Goal: Information Seeking & Learning: Learn about a topic

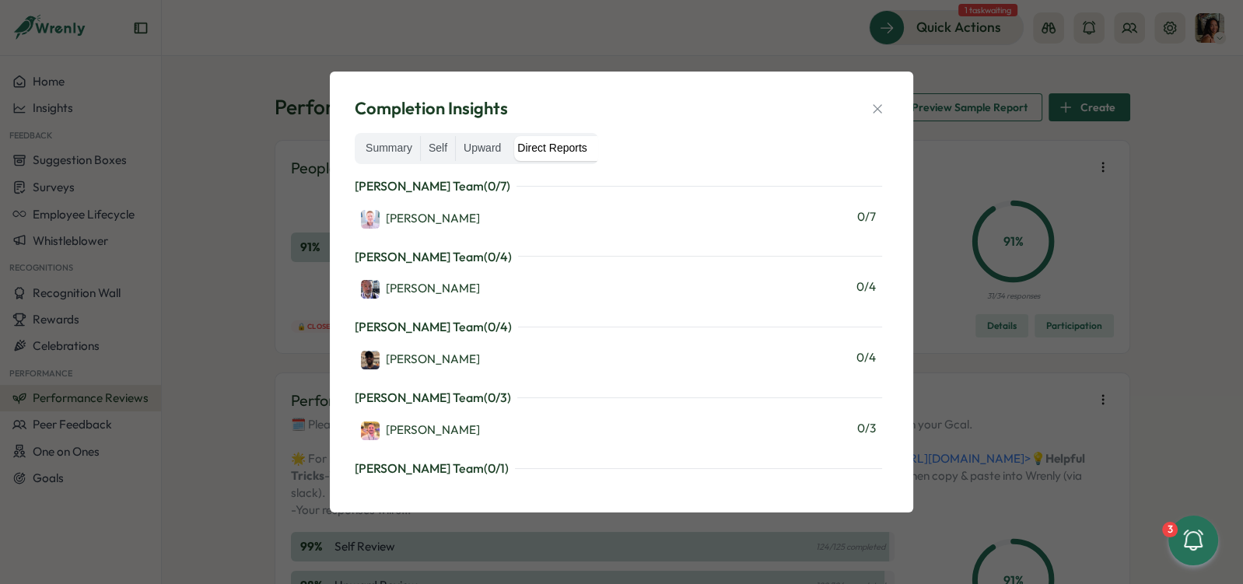
scroll to position [704, 0]
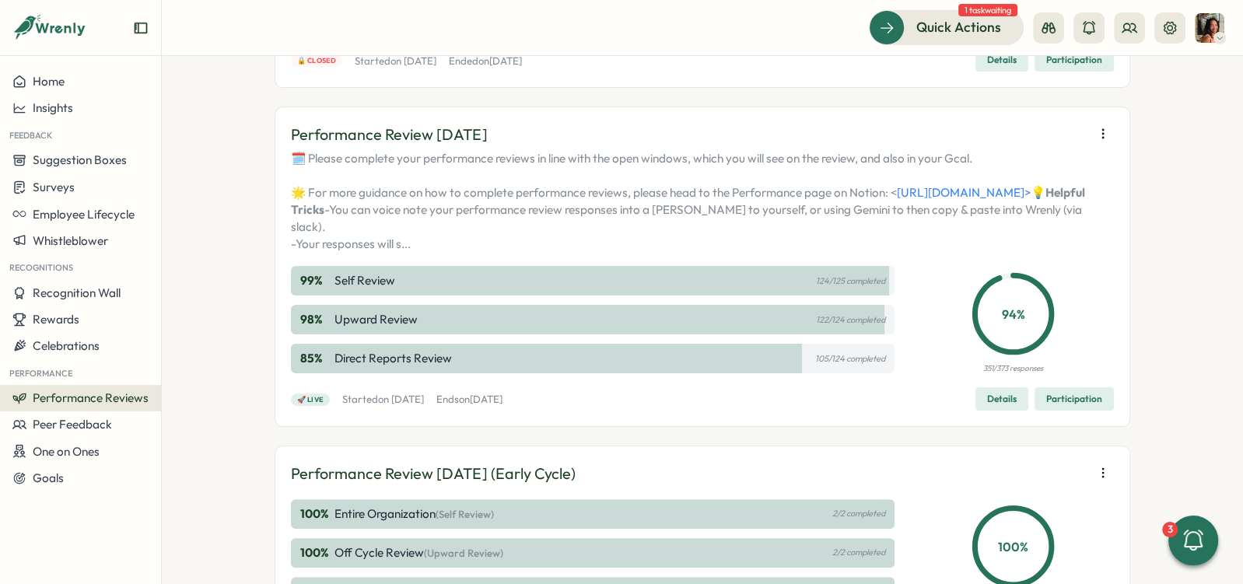
scroll to position [278, 0]
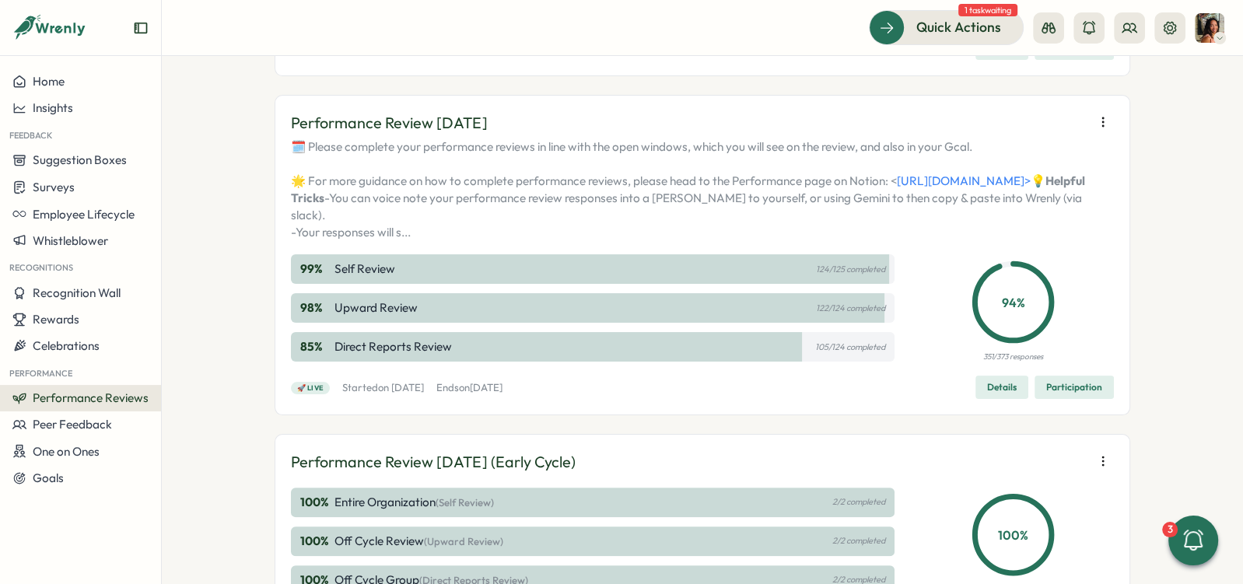
click at [1065, 398] on span "Participation" at bounding box center [1074, 388] width 56 height 22
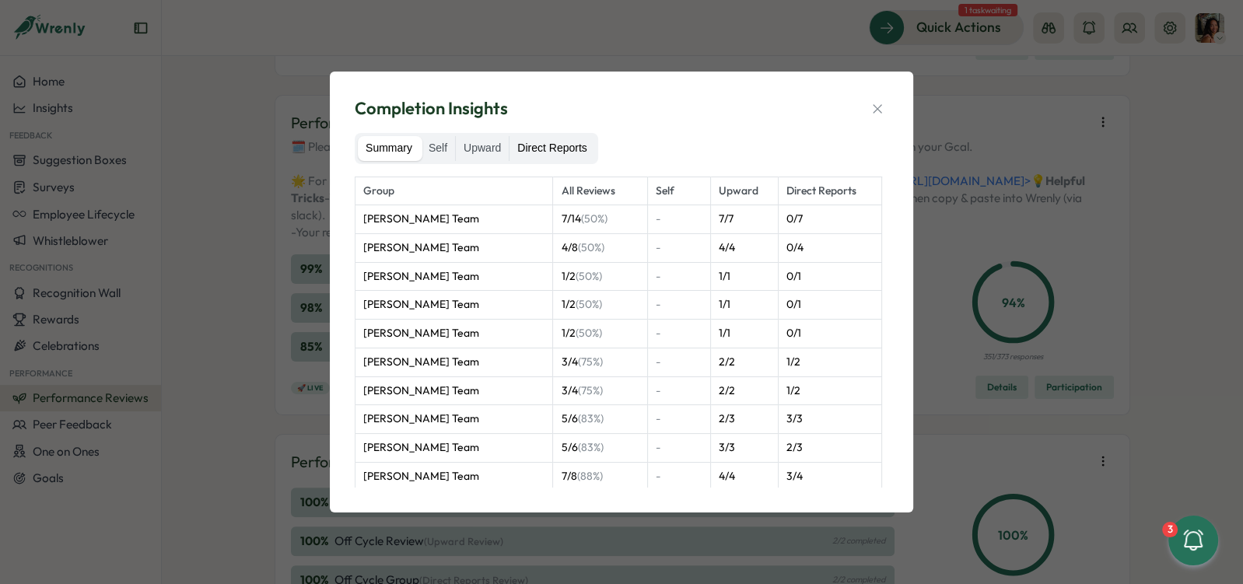
click at [566, 150] on label "Direct Reports" at bounding box center [552, 148] width 85 height 25
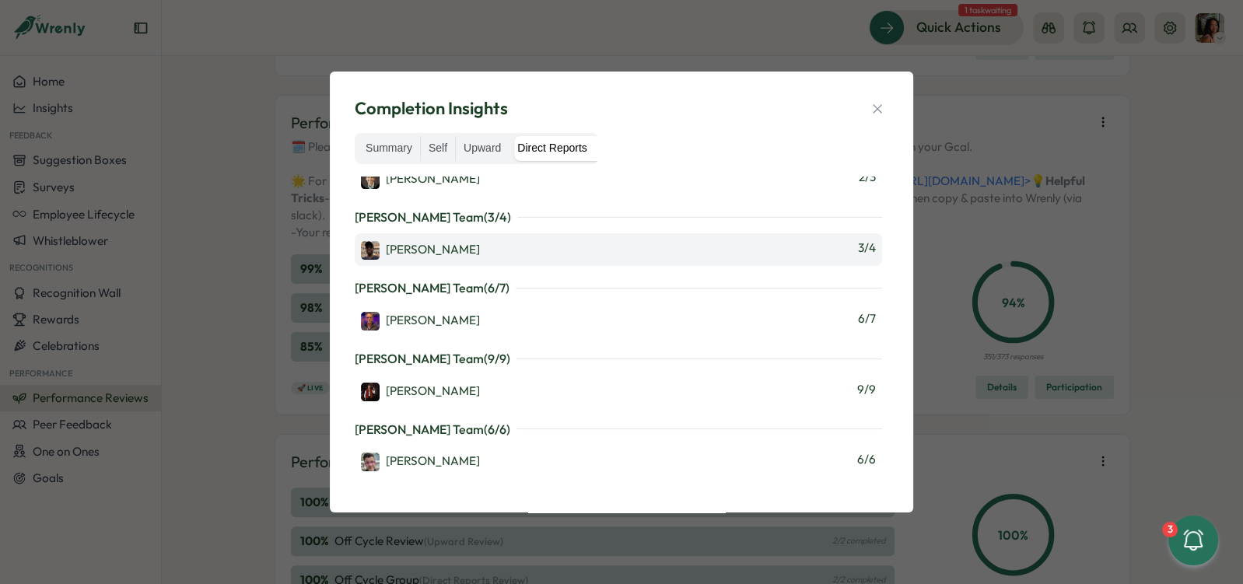
scroll to position [555, 0]
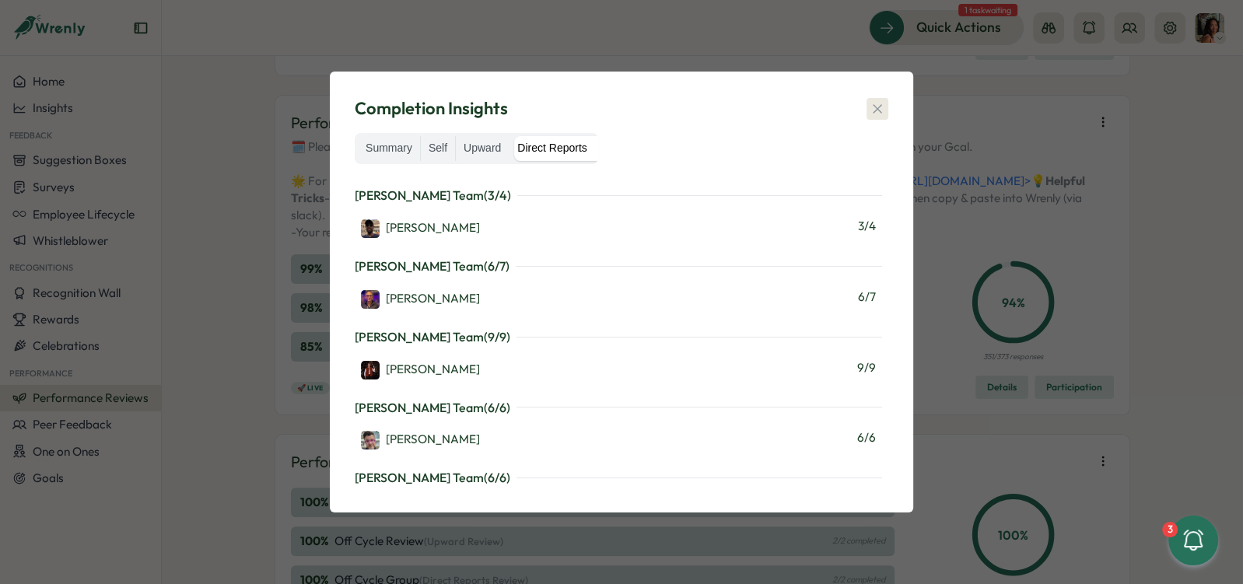
click at [887, 102] on button "button" at bounding box center [878, 109] width 22 height 22
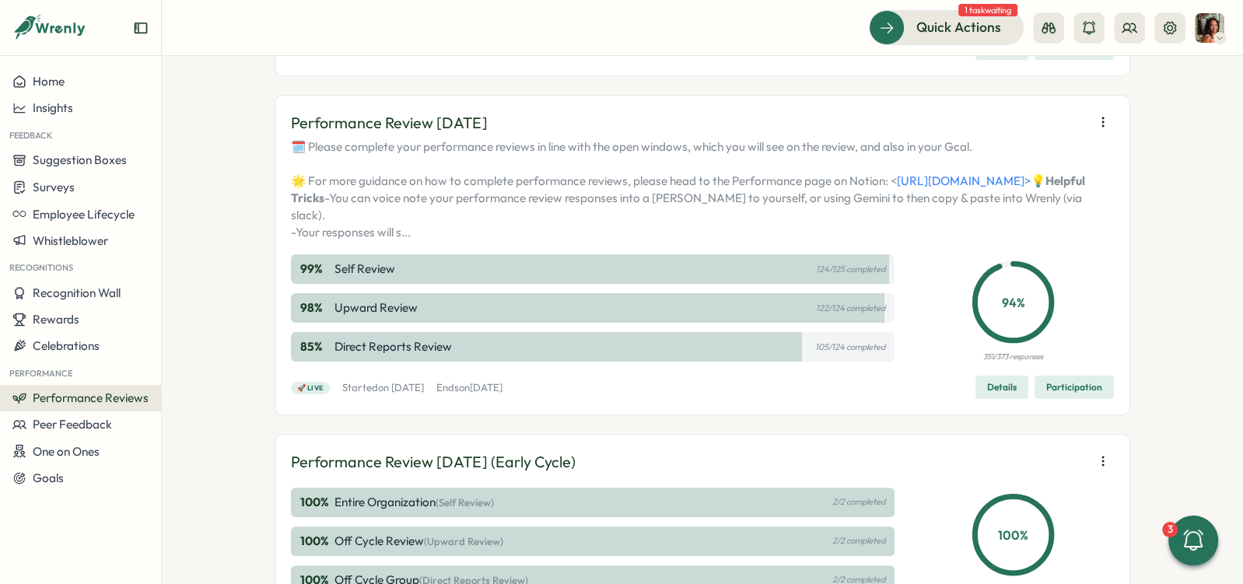
click at [1103, 121] on icon "button" at bounding box center [1103, 122] width 16 height 16
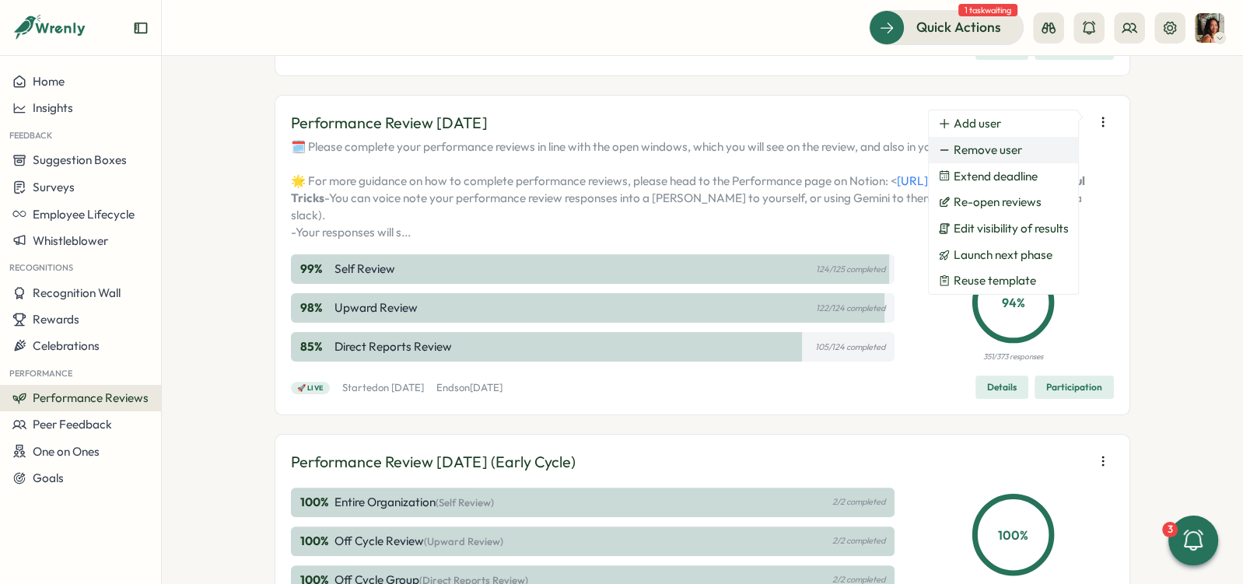
click at [1010, 148] on span "Remove user" at bounding box center [988, 150] width 68 height 14
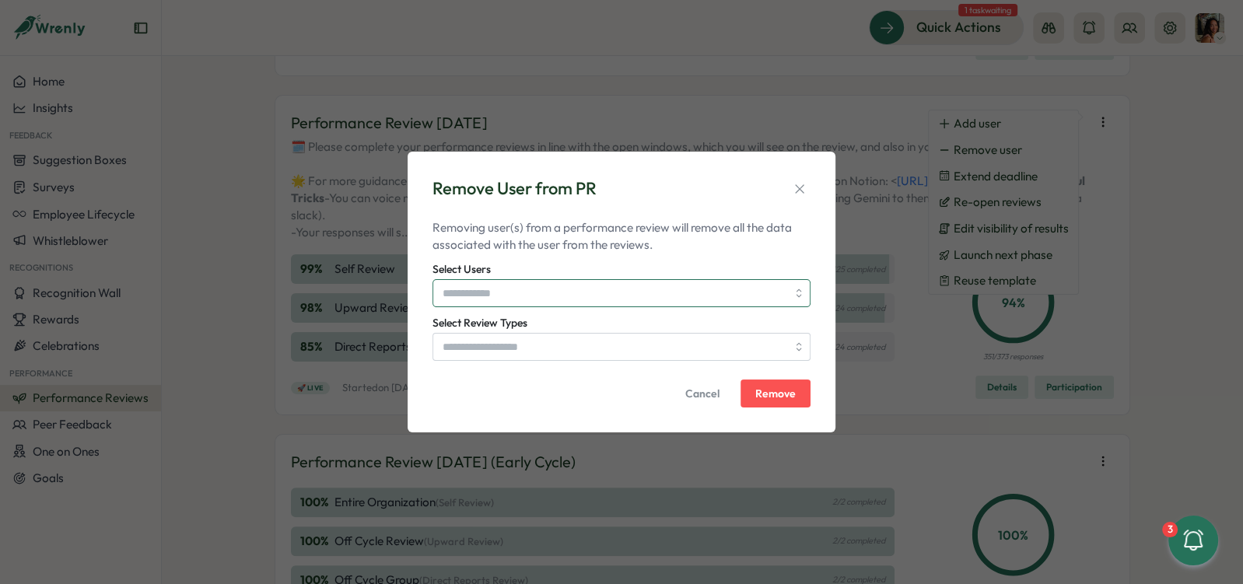
click at [581, 282] on input "Select Users" at bounding box center [615, 293] width 344 height 26
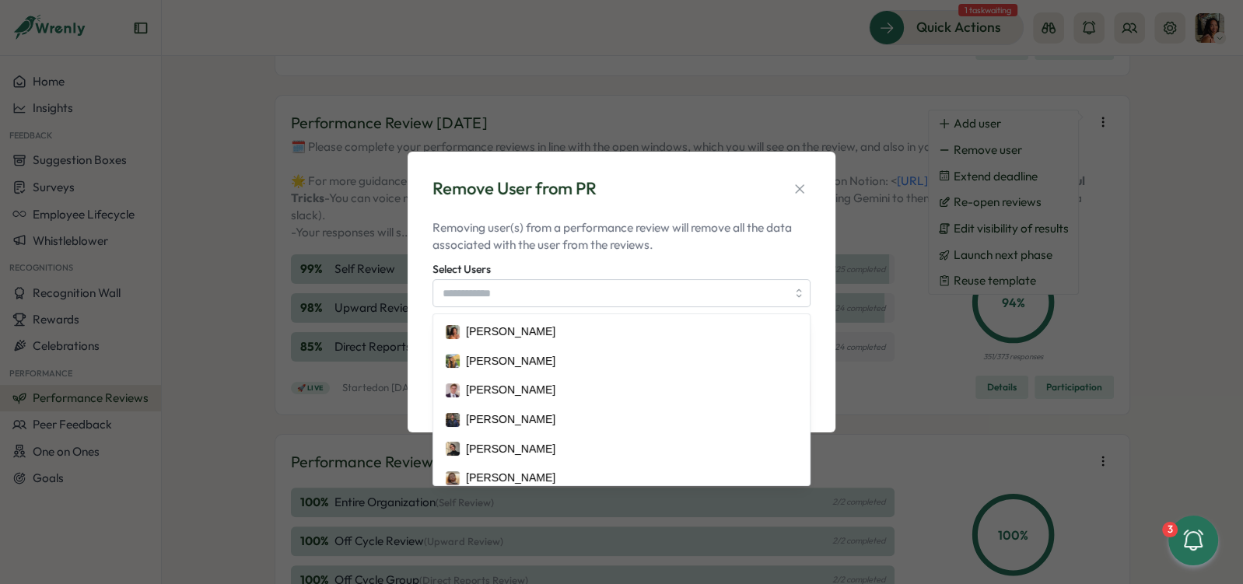
click at [580, 265] on div "Select Users Viveca Riley Ines Coulon Brendan Lawton Jose Bachoir Sophia Whitha…" at bounding box center [622, 283] width 378 height 47
click at [548, 294] on input "Select Users" at bounding box center [615, 293] width 344 height 26
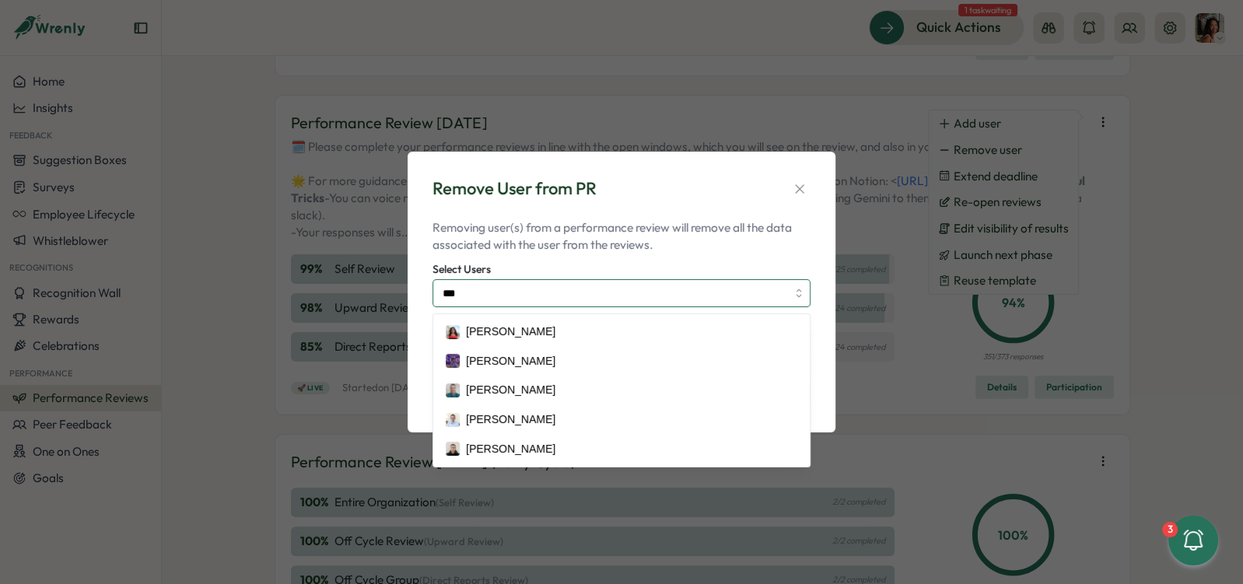
type input "****"
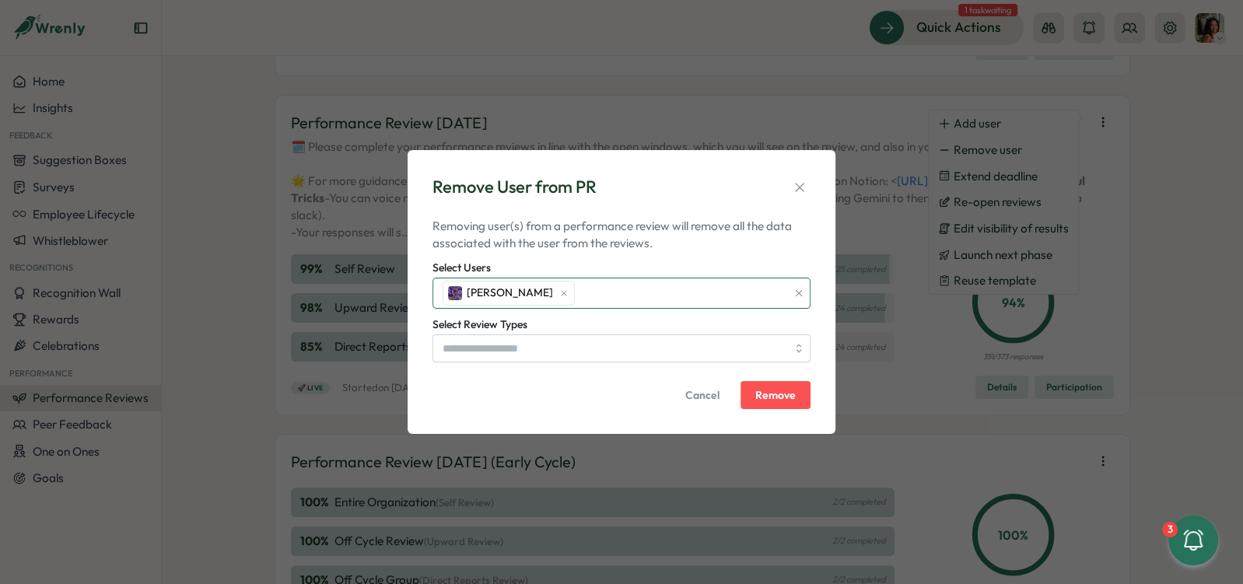
click at [587, 290] on div "Omar Govea" at bounding box center [613, 294] width 348 height 30
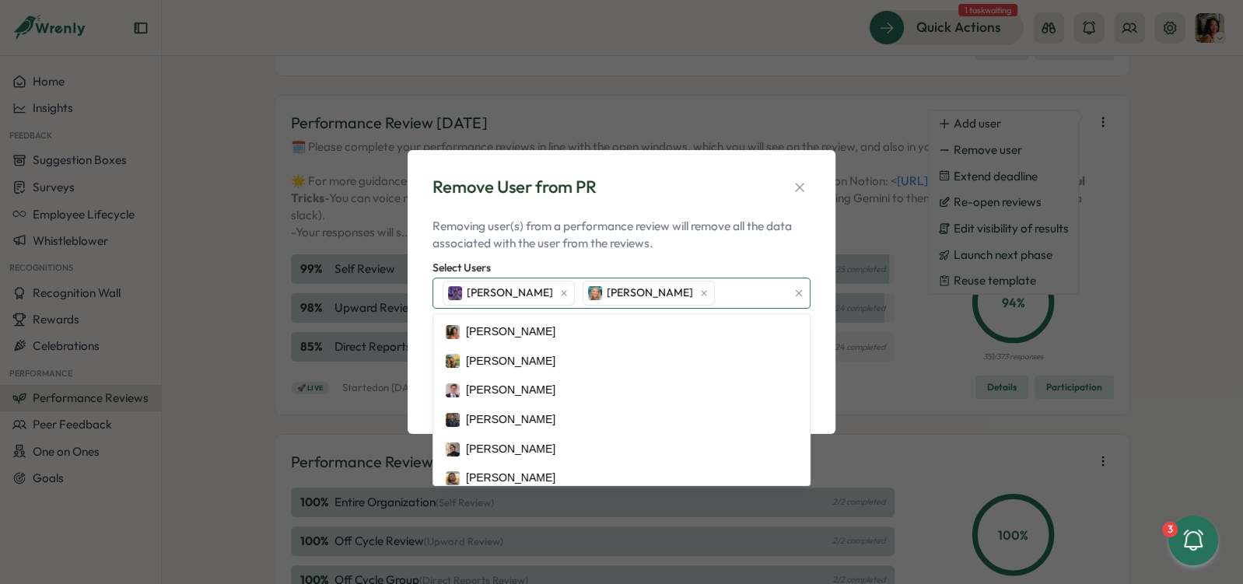
click at [654, 288] on div "Omar Govea Gerry" at bounding box center [613, 294] width 348 height 30
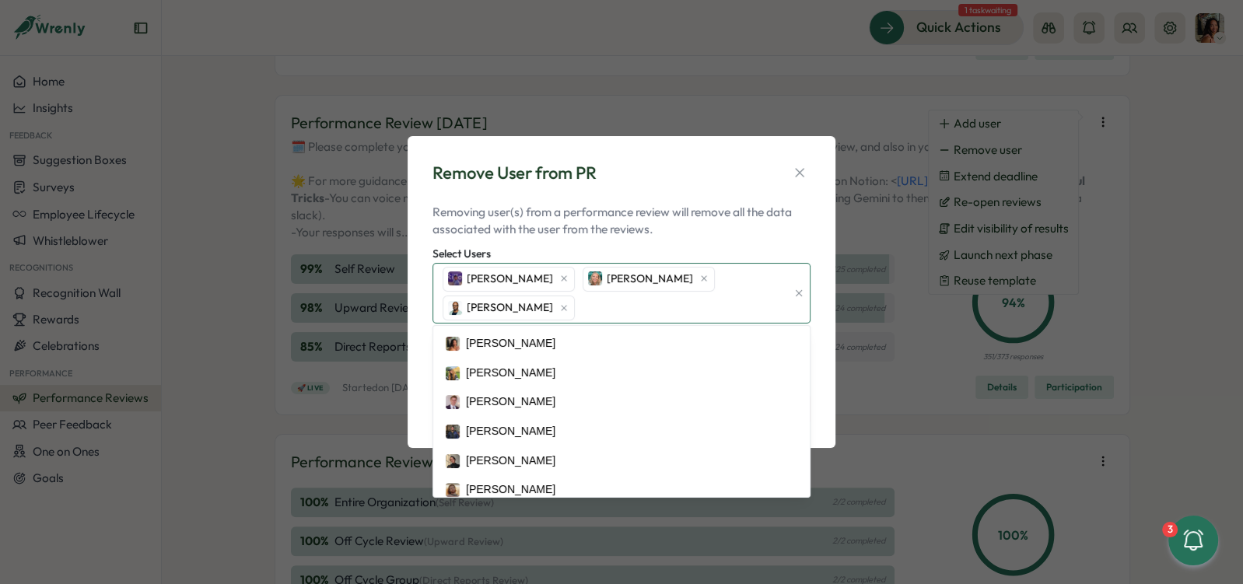
click at [768, 289] on div "Omar Govea Gerry Lakeith Whitley" at bounding box center [613, 293] width 348 height 58
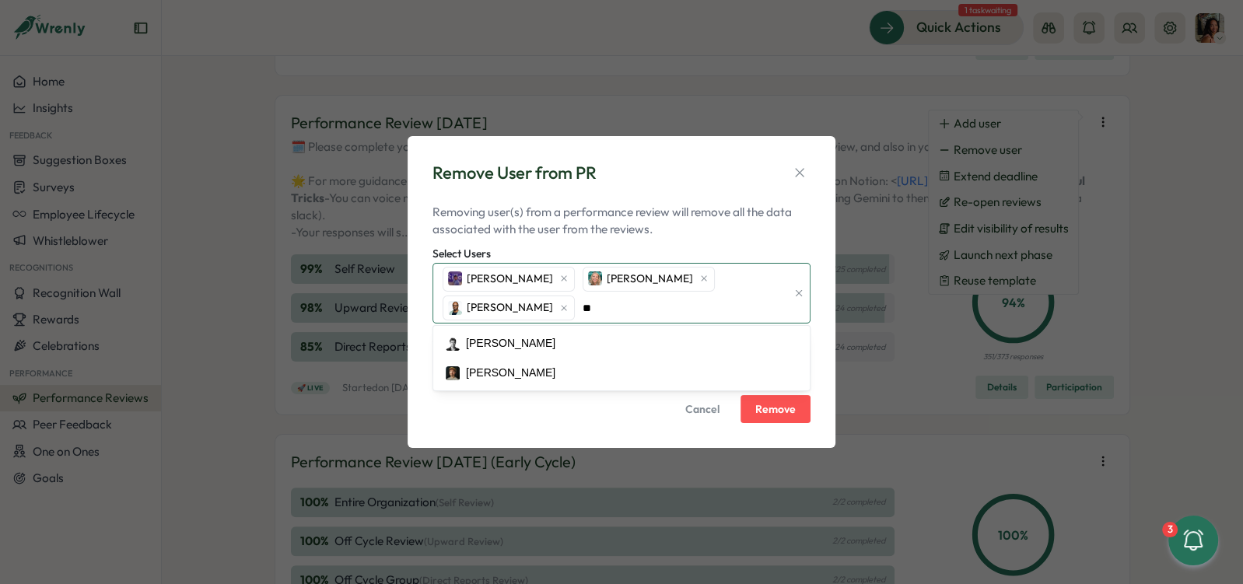
type input "***"
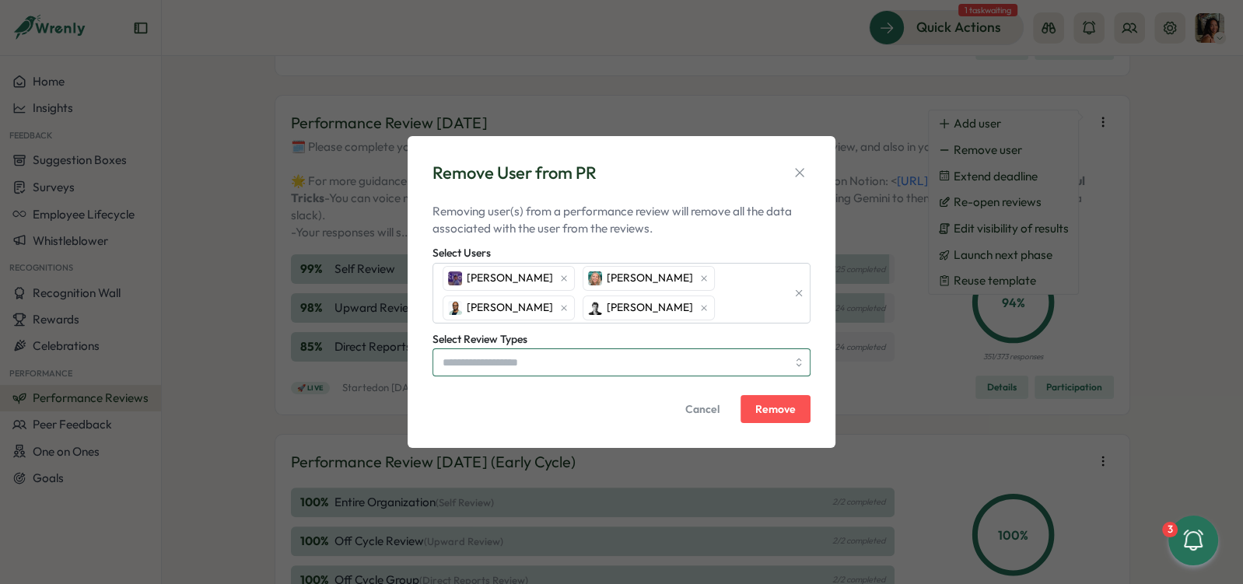
click at [587, 363] on input "Select Review Types" at bounding box center [615, 362] width 344 height 26
click at [605, 335] on div "Select Review Types Direct Reports Review Self Review Upward Review" at bounding box center [622, 353] width 378 height 47
click at [776, 404] on span "Remove" at bounding box center [775, 409] width 40 height 11
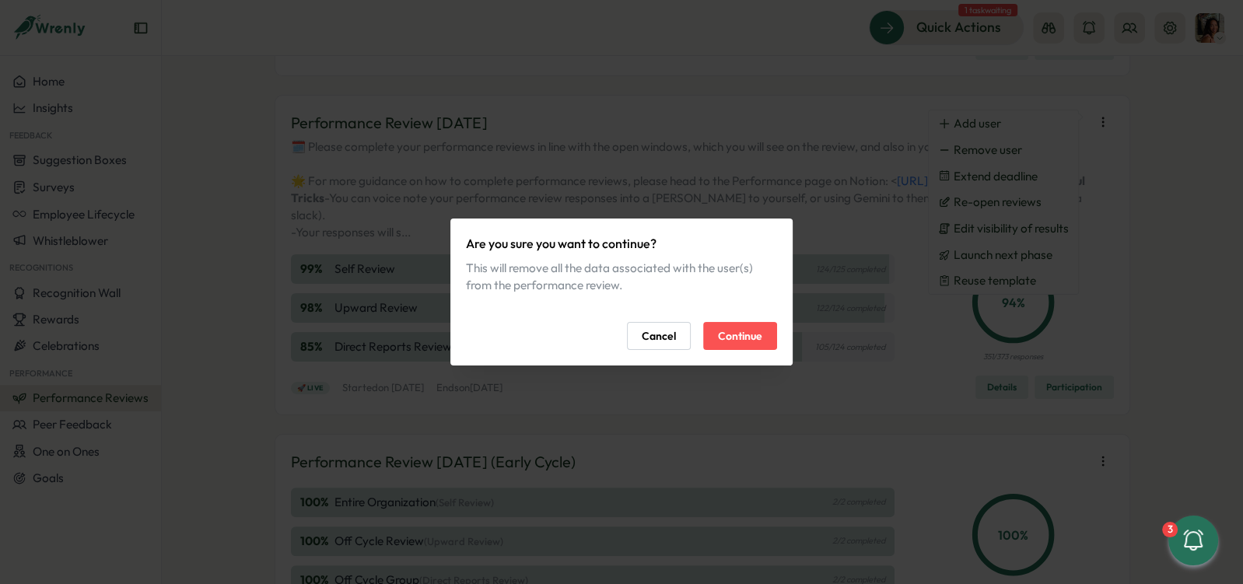
click at [752, 334] on span "Continue" at bounding box center [740, 336] width 44 height 26
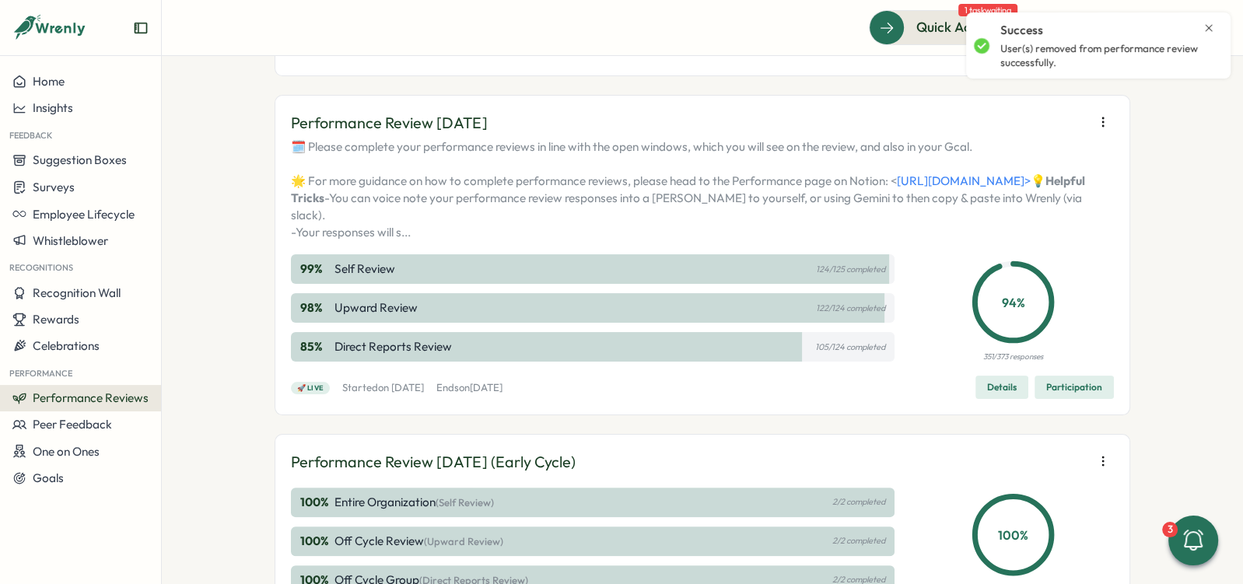
click at [1081, 398] on span "Participation" at bounding box center [1074, 388] width 56 height 22
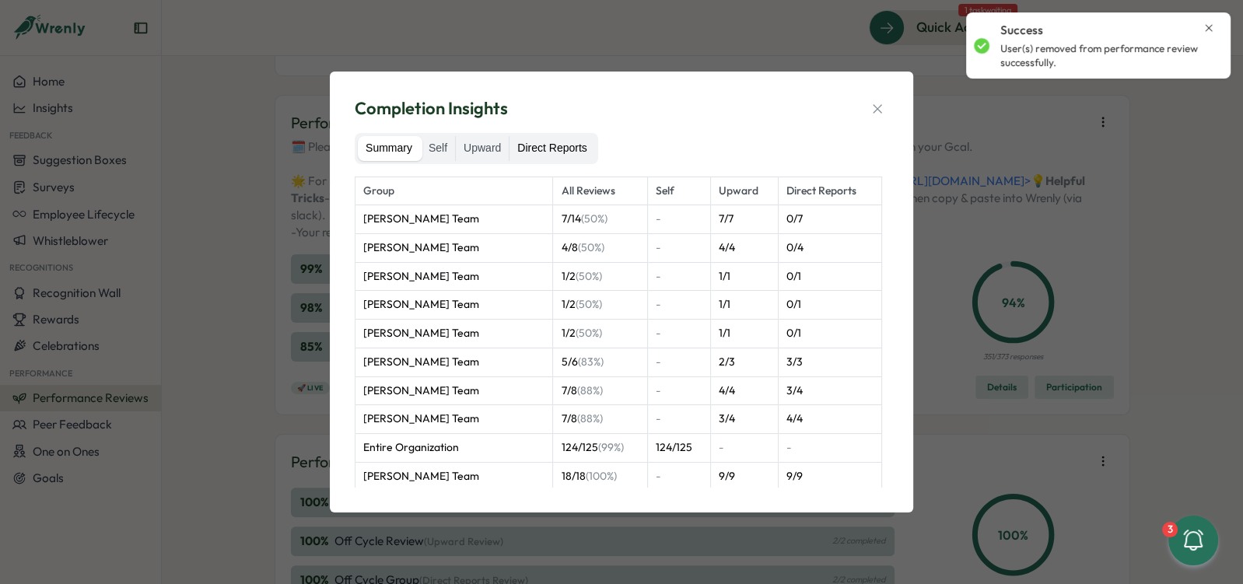
click at [564, 145] on label "Direct Reports" at bounding box center [552, 148] width 85 height 25
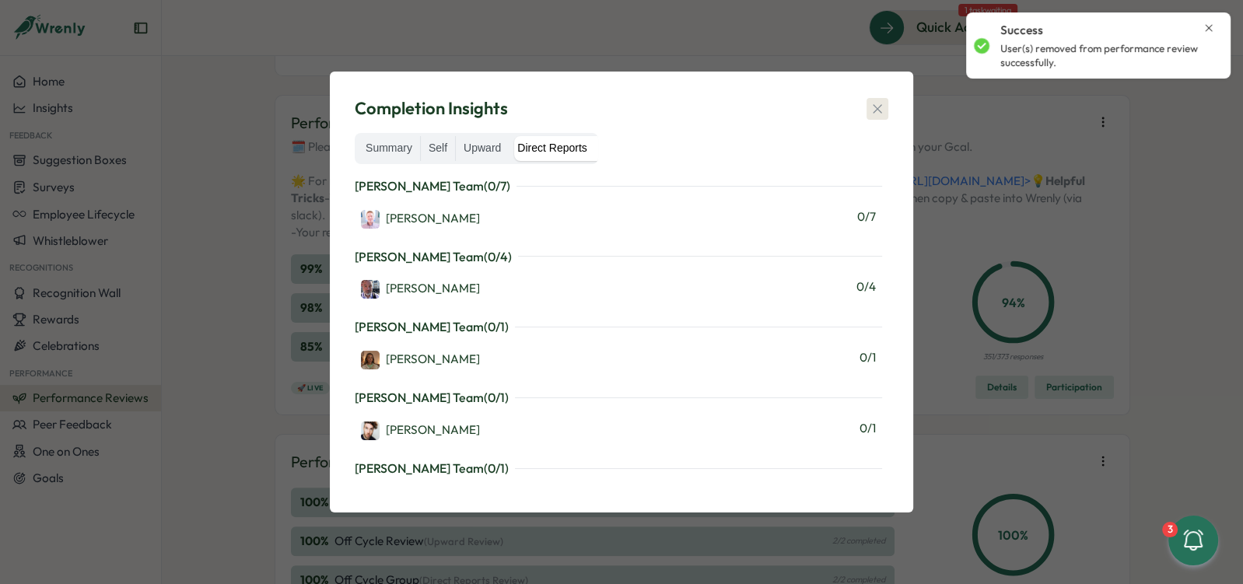
click at [878, 116] on icon "button" at bounding box center [878, 109] width 16 height 16
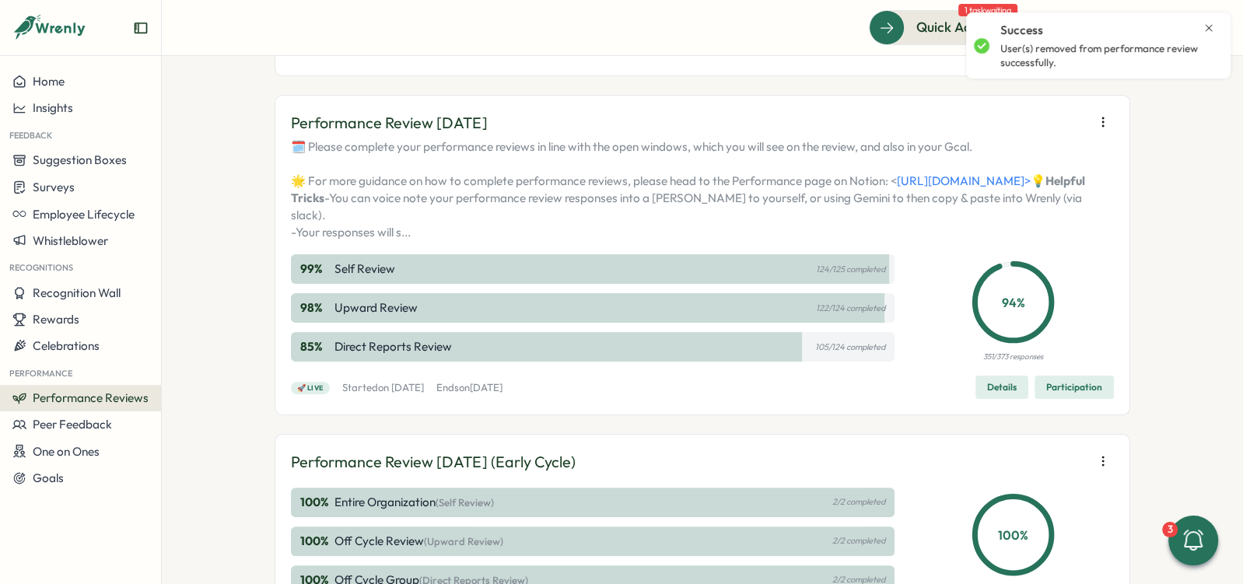
click at [1071, 398] on span "Participation" at bounding box center [1074, 388] width 56 height 22
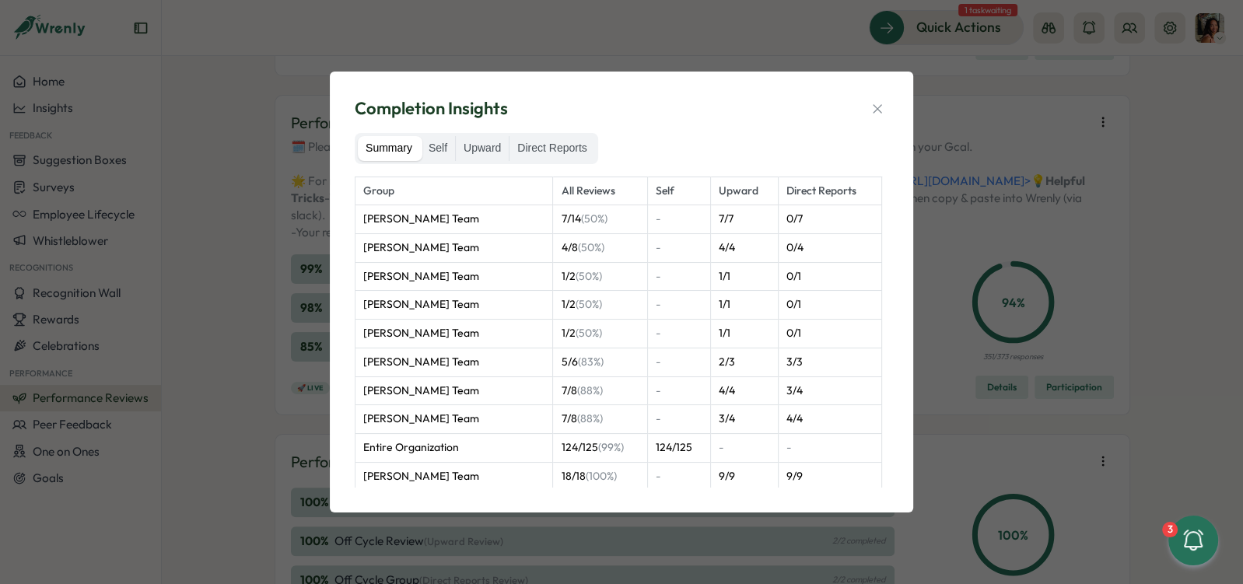
click at [555, 135] on div "Summary Self Upward Direct Reports" at bounding box center [477, 148] width 244 height 31
click at [556, 142] on label "Direct Reports" at bounding box center [552, 148] width 85 height 25
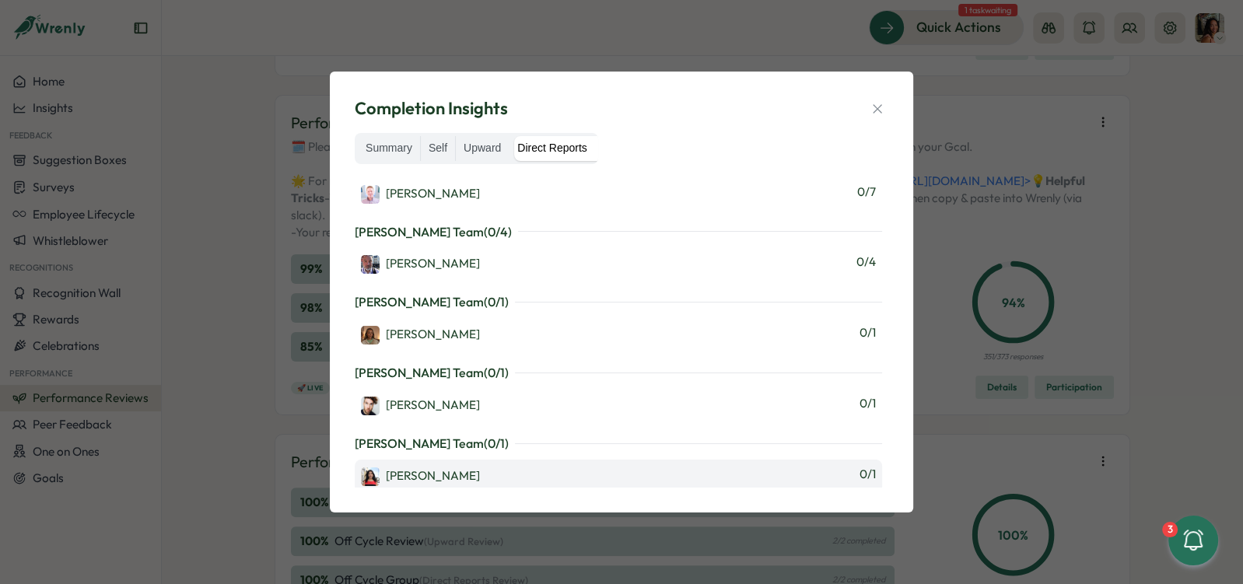
scroll to position [0, 0]
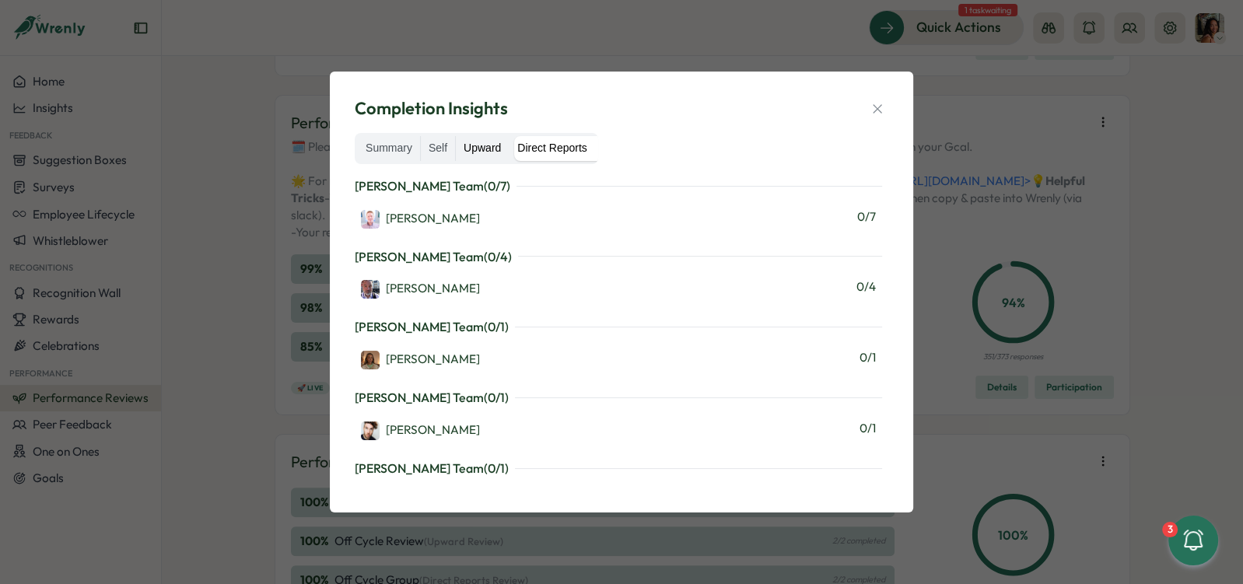
click at [485, 142] on label "Upward" at bounding box center [482, 148] width 53 height 25
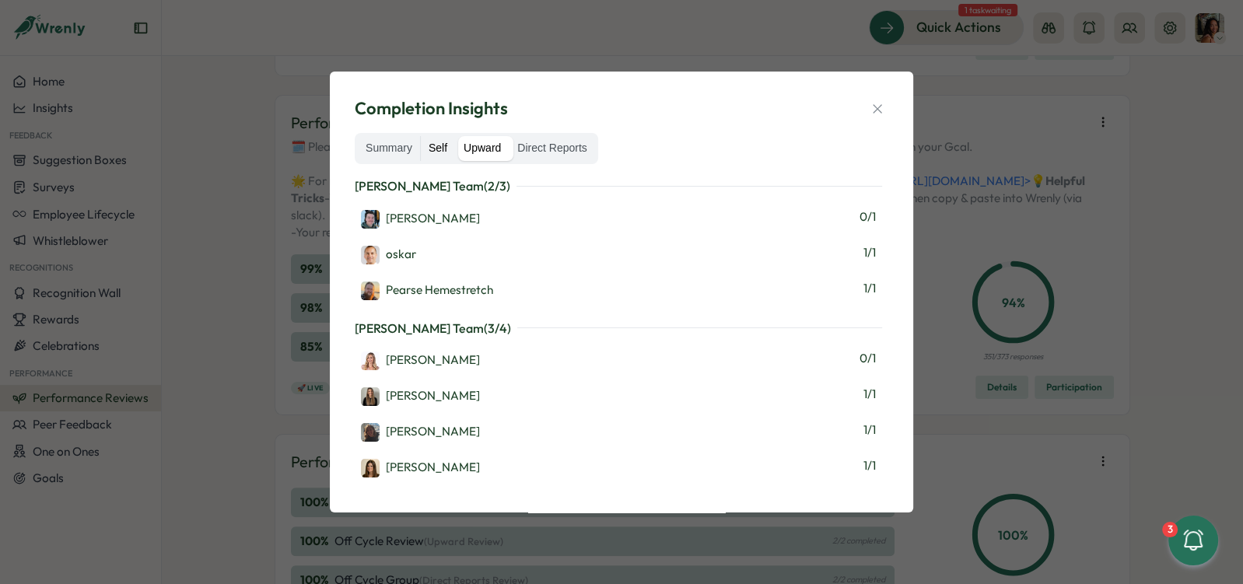
click at [432, 152] on label "Self" at bounding box center [438, 148] width 34 height 25
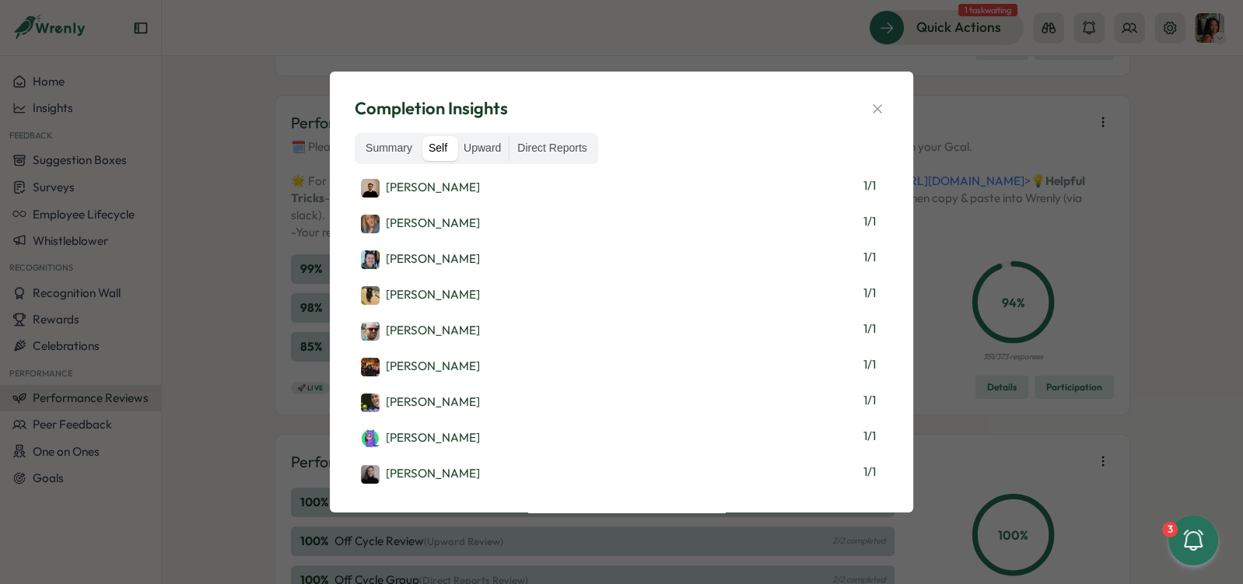
scroll to position [541, 0]
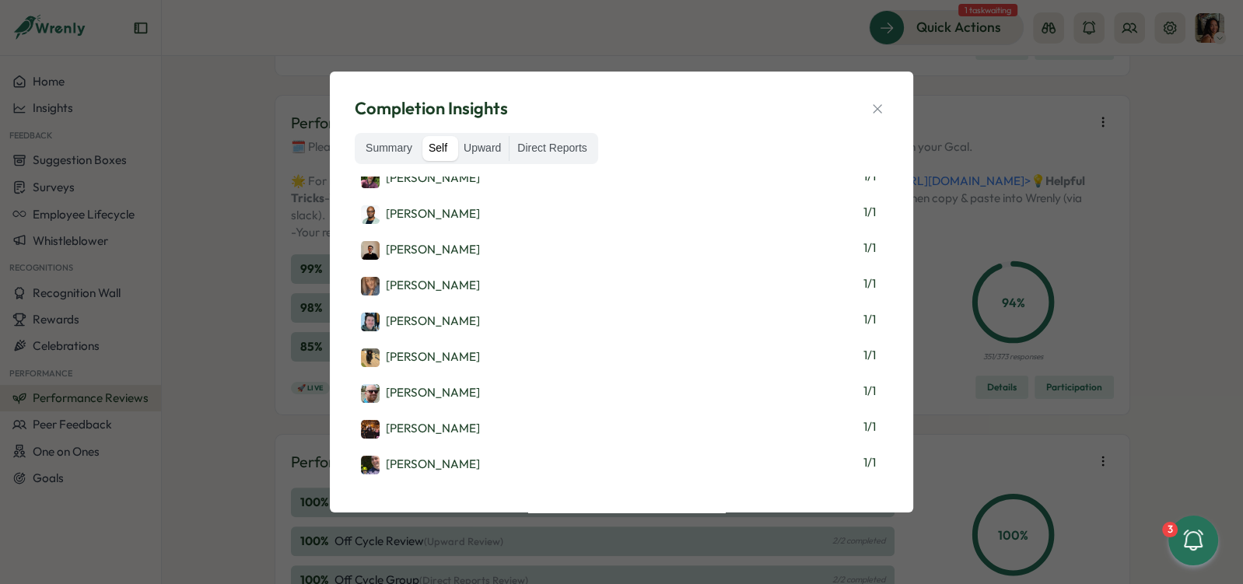
click at [566, 134] on div "Summary Self Upward Direct Reports" at bounding box center [477, 148] width 244 height 31
click at [559, 158] on label "Direct Reports" at bounding box center [552, 148] width 85 height 25
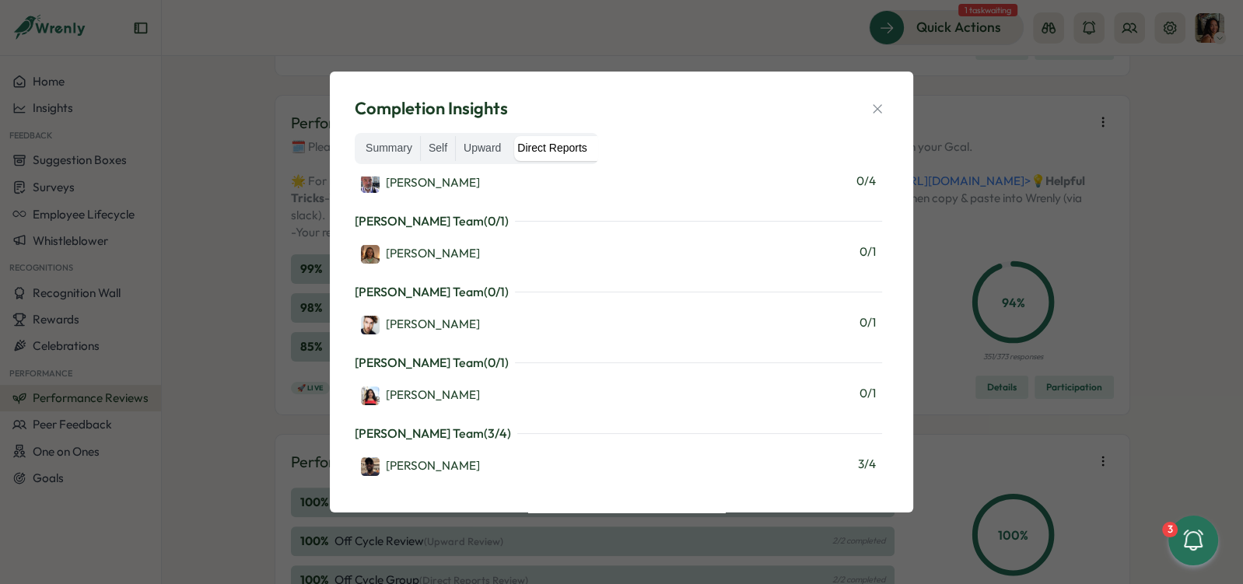
scroll to position [107, 0]
click at [885, 103] on button "button" at bounding box center [878, 109] width 22 height 22
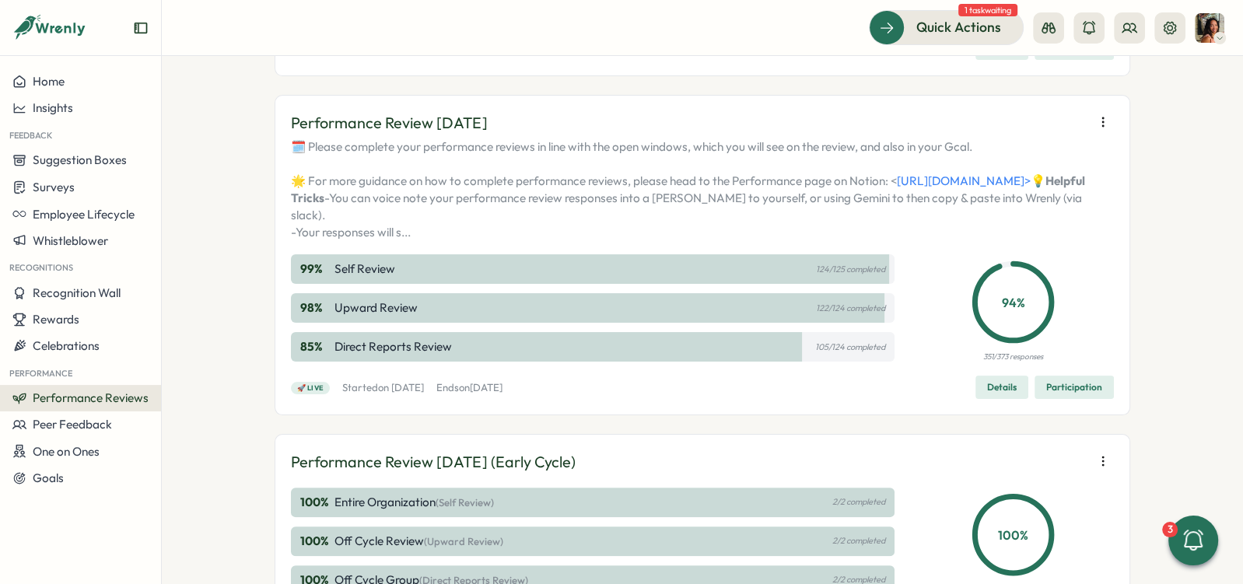
click at [1100, 126] on icon "button" at bounding box center [1103, 122] width 16 height 16
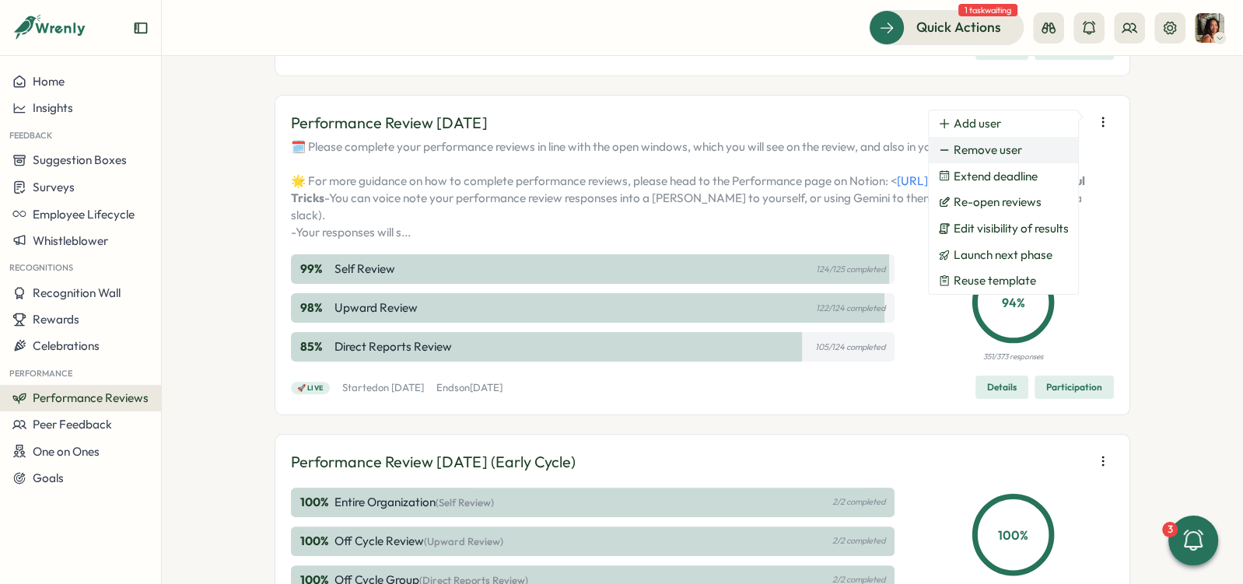
click at [1043, 153] on button "Remove user" at bounding box center [1003, 150] width 149 height 26
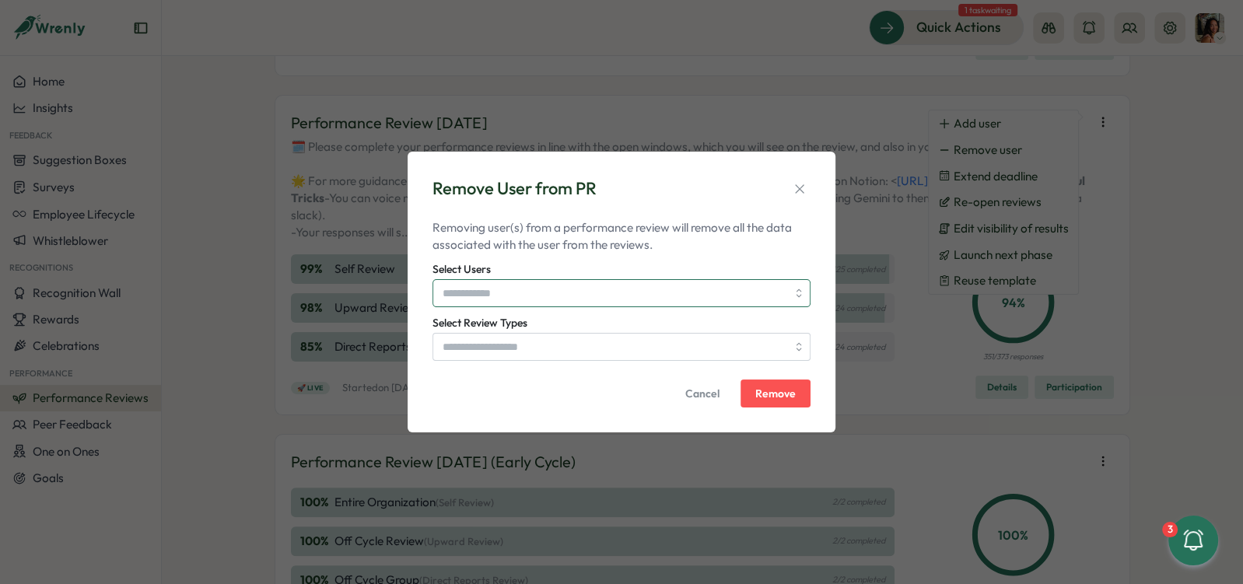
click at [520, 300] on input "Select Users" at bounding box center [615, 293] width 344 height 26
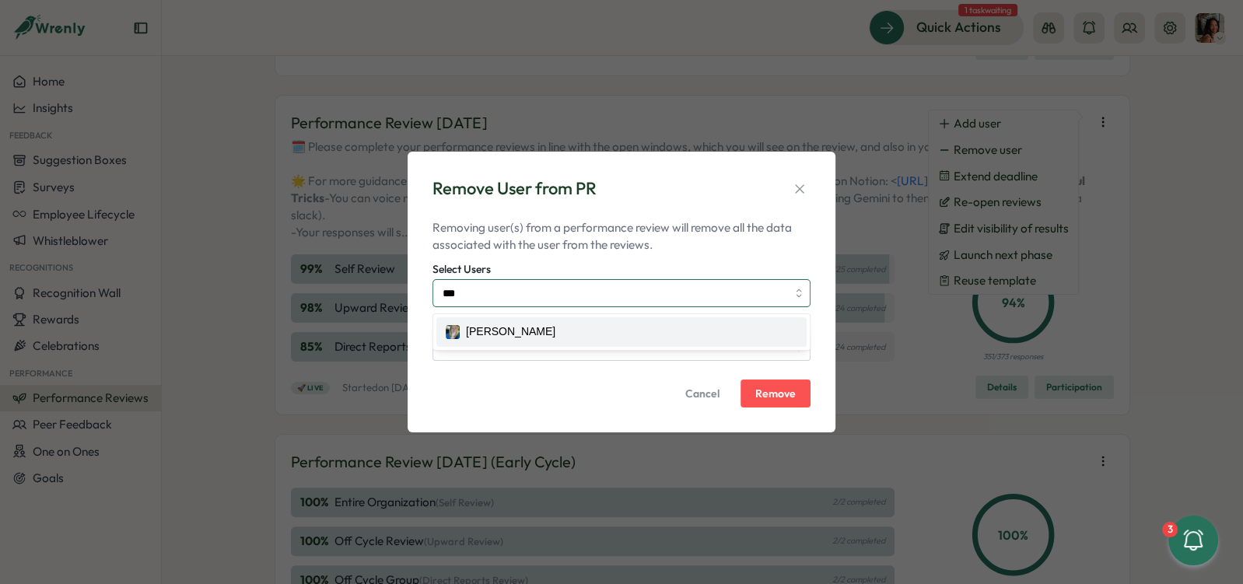
type input "***"
click at [517, 355] on input "Select Review Types" at bounding box center [615, 347] width 344 height 26
click at [520, 300] on input "***" at bounding box center [615, 293] width 344 height 26
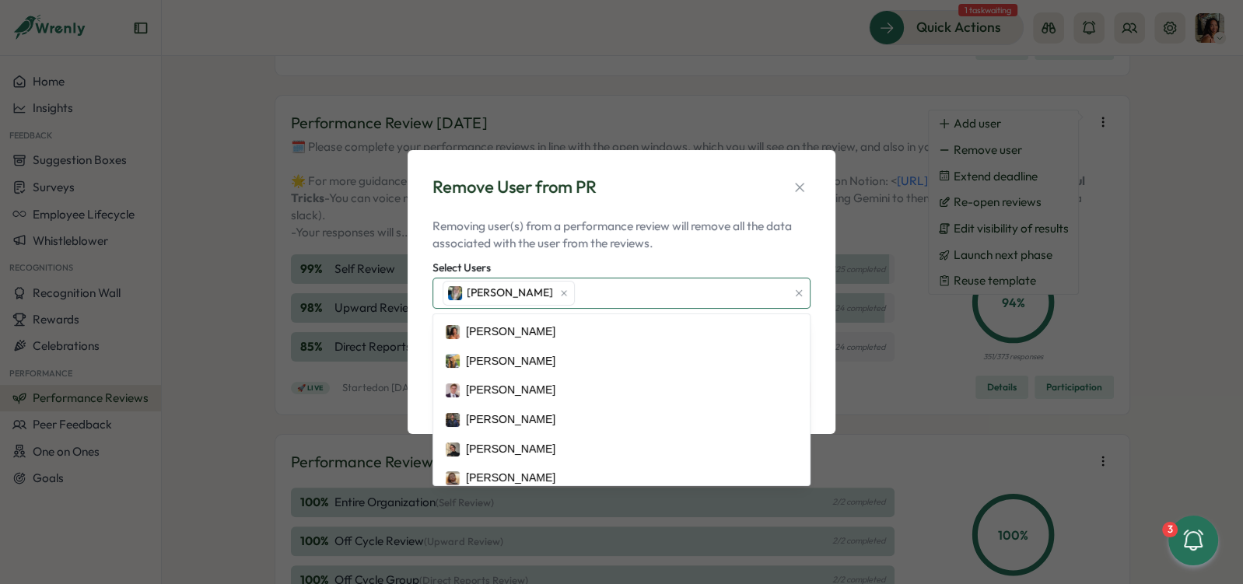
click at [598, 292] on div "Zoe Calderwood" at bounding box center [613, 294] width 348 height 30
type input "***"
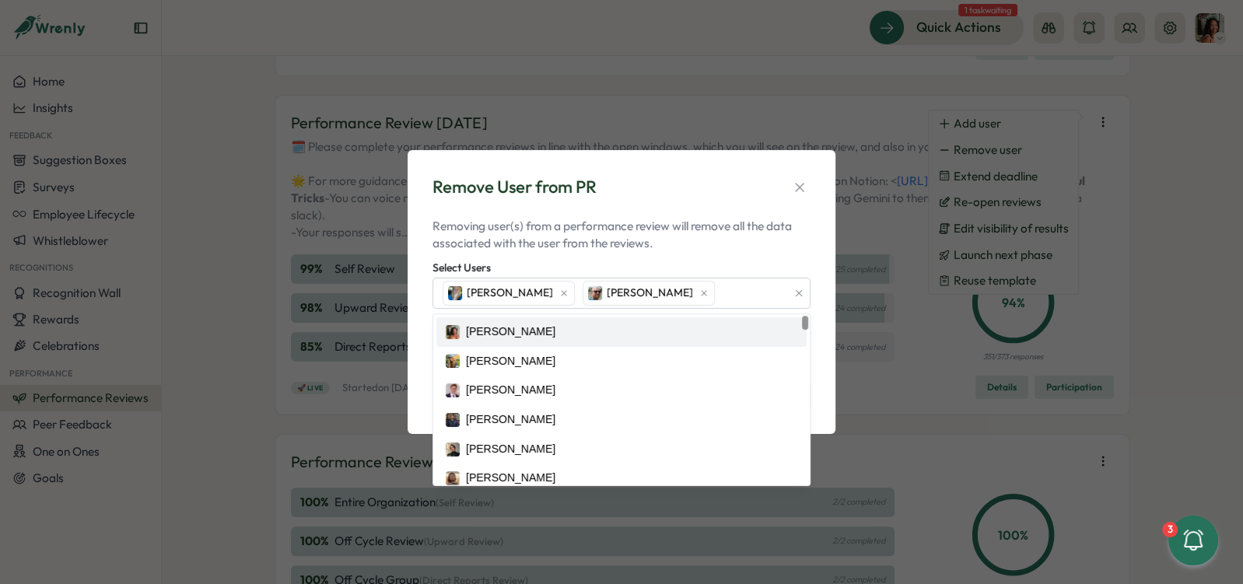
click at [736, 218] on p "Removing user(s) from a performance review will remove all the data associated …" at bounding box center [622, 235] width 378 height 34
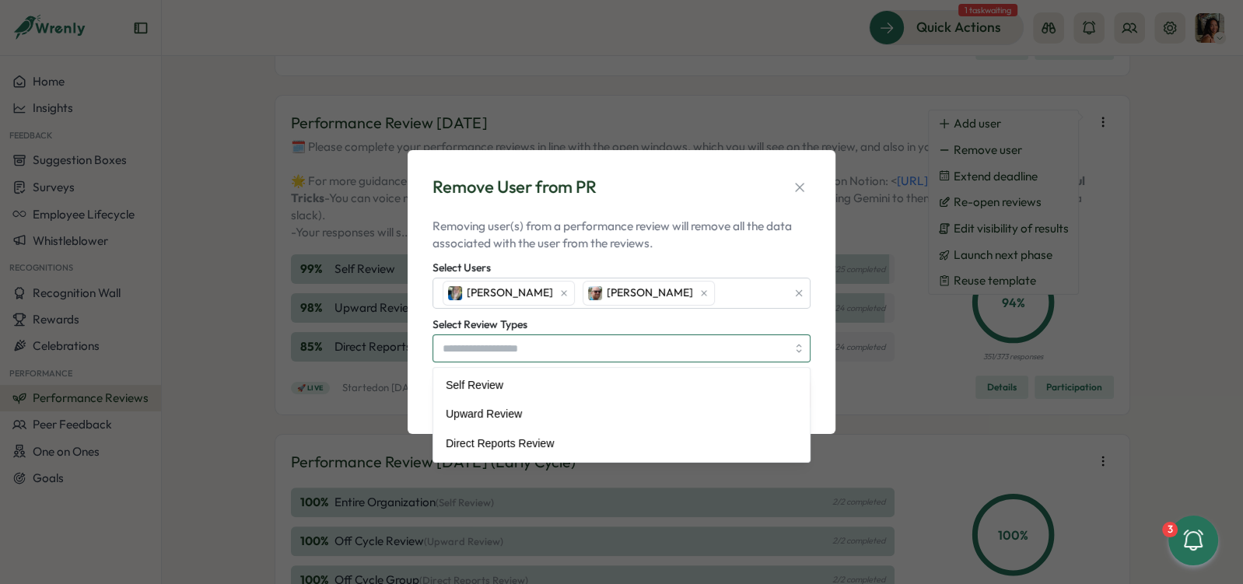
click at [661, 339] on input "Select Review Types" at bounding box center [615, 348] width 344 height 26
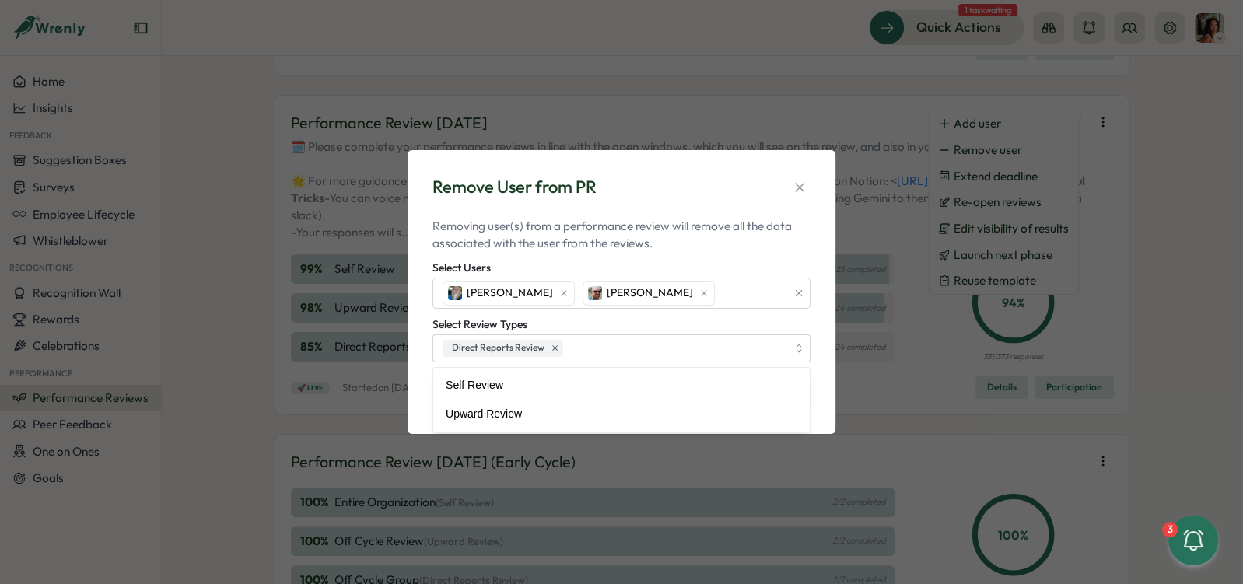
click at [731, 255] on form "Removing user(s) from a performance review will remove all the data associated …" at bounding box center [622, 313] width 378 height 191
click at [770, 403] on span "Remove" at bounding box center [775, 395] width 40 height 26
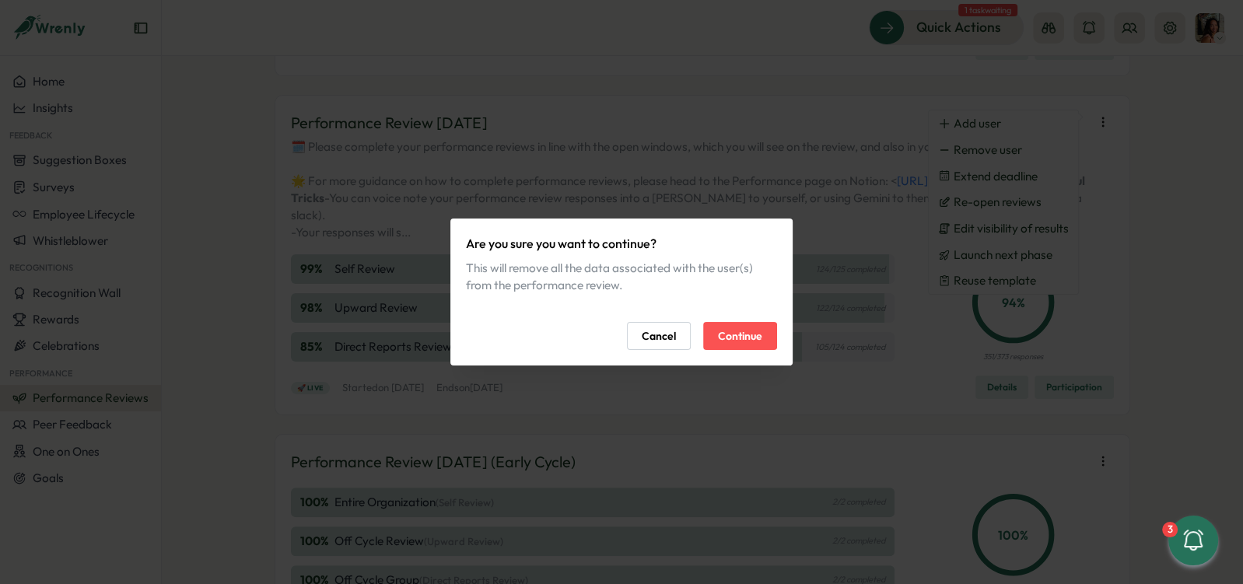
click at [744, 328] on span "Continue" at bounding box center [740, 336] width 44 height 26
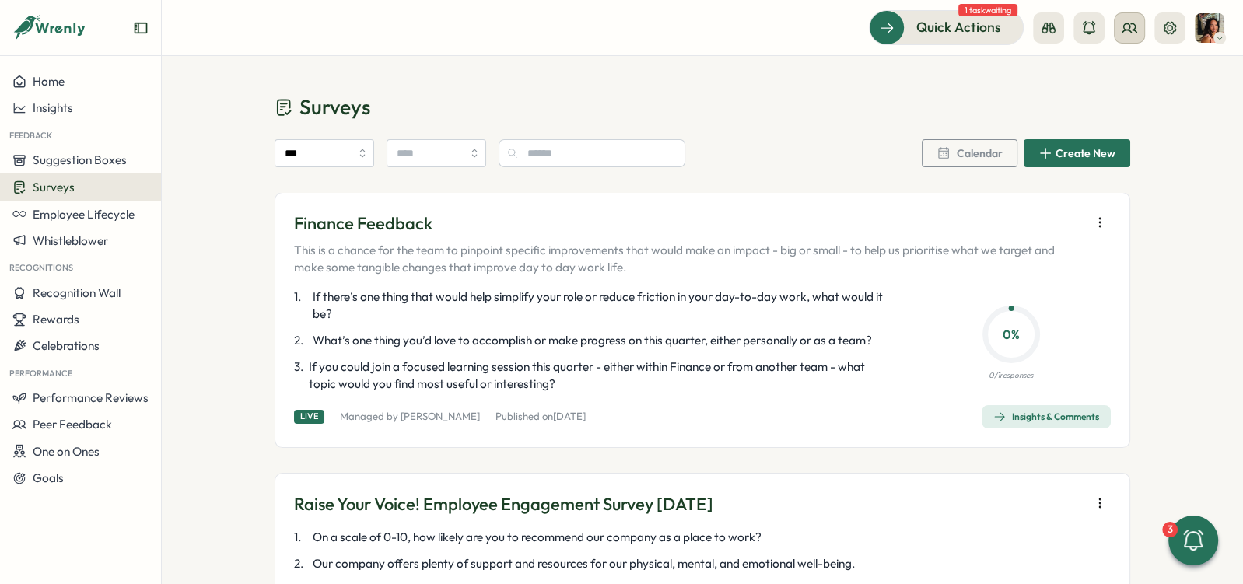
click at [1118, 26] on icon at bounding box center [1130, 28] width 16 height 16
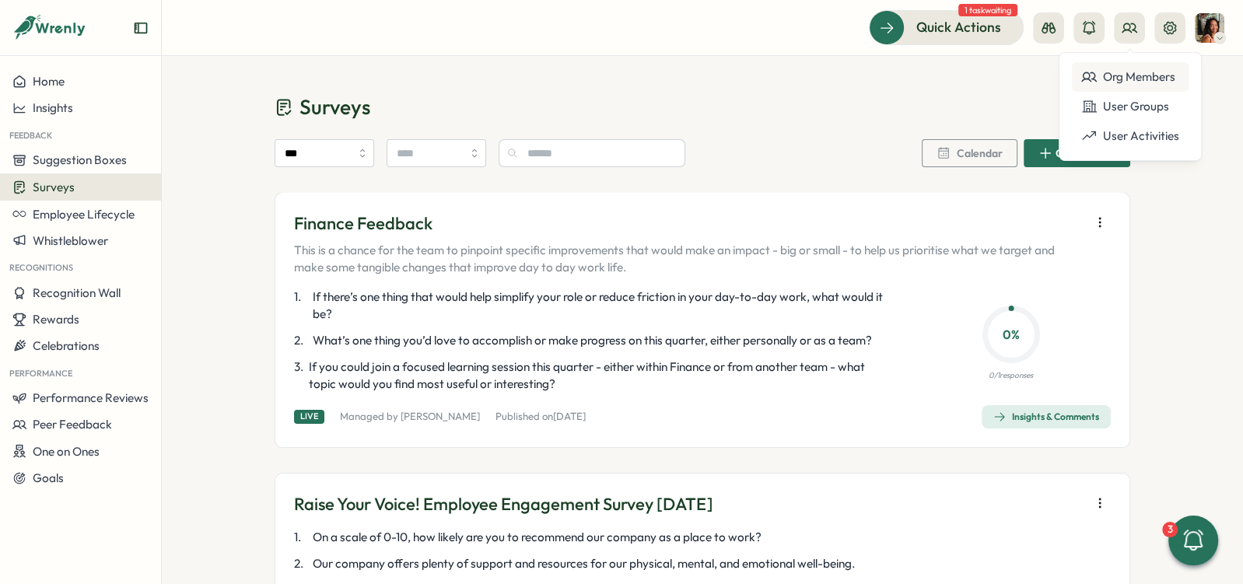
click at [1100, 78] on div "Org Members" at bounding box center [1130, 76] width 98 height 17
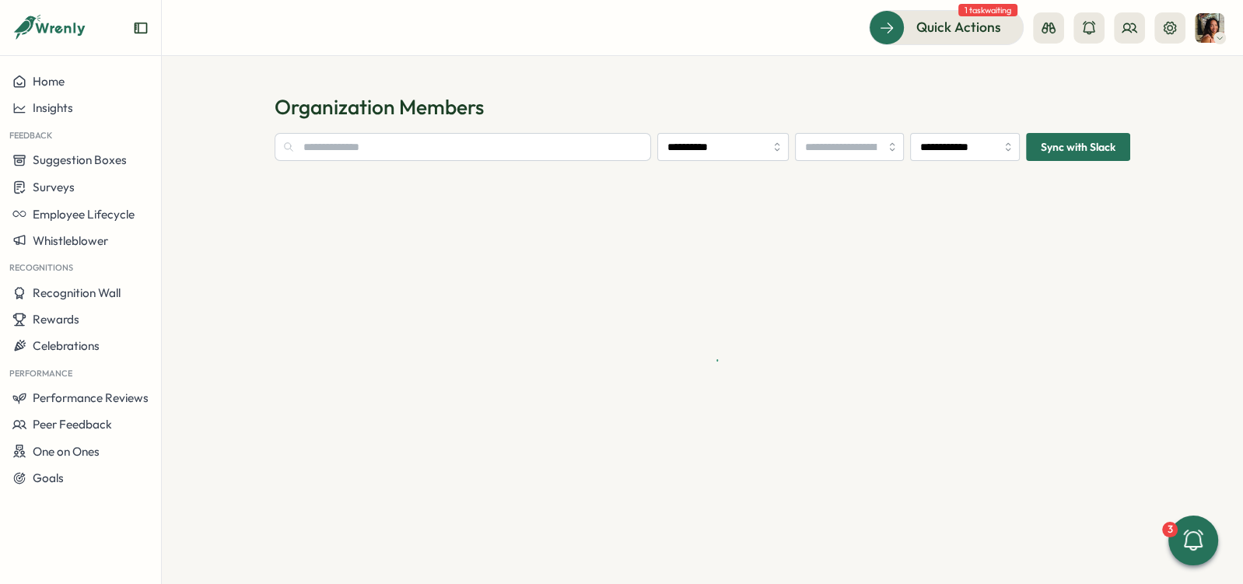
type input "**********"
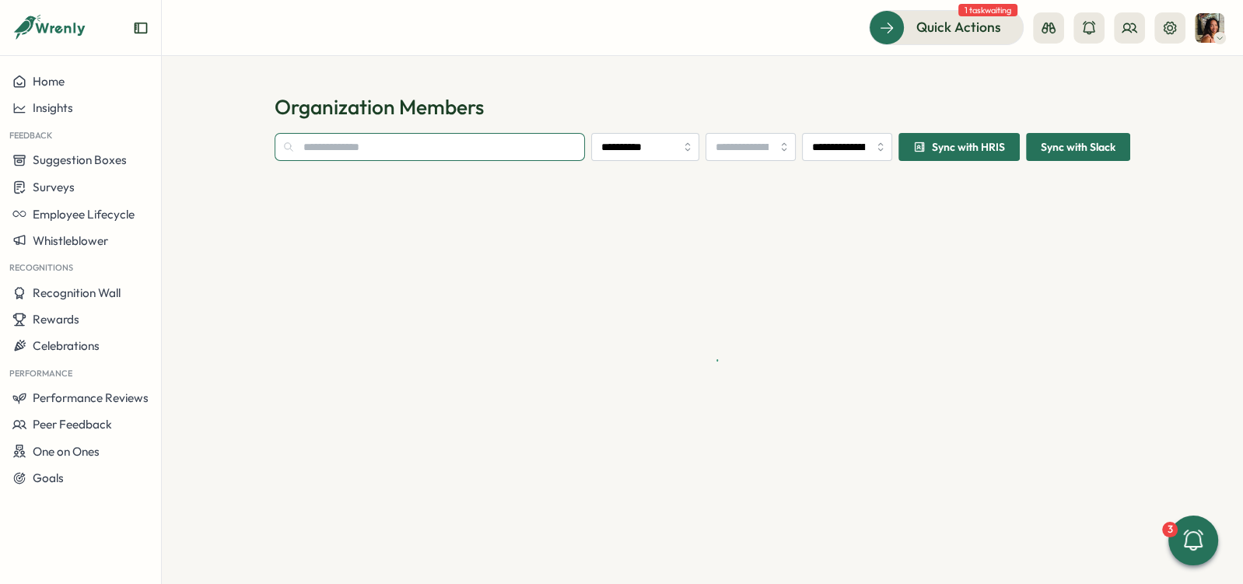
click at [487, 145] on input "text" at bounding box center [430, 147] width 310 height 28
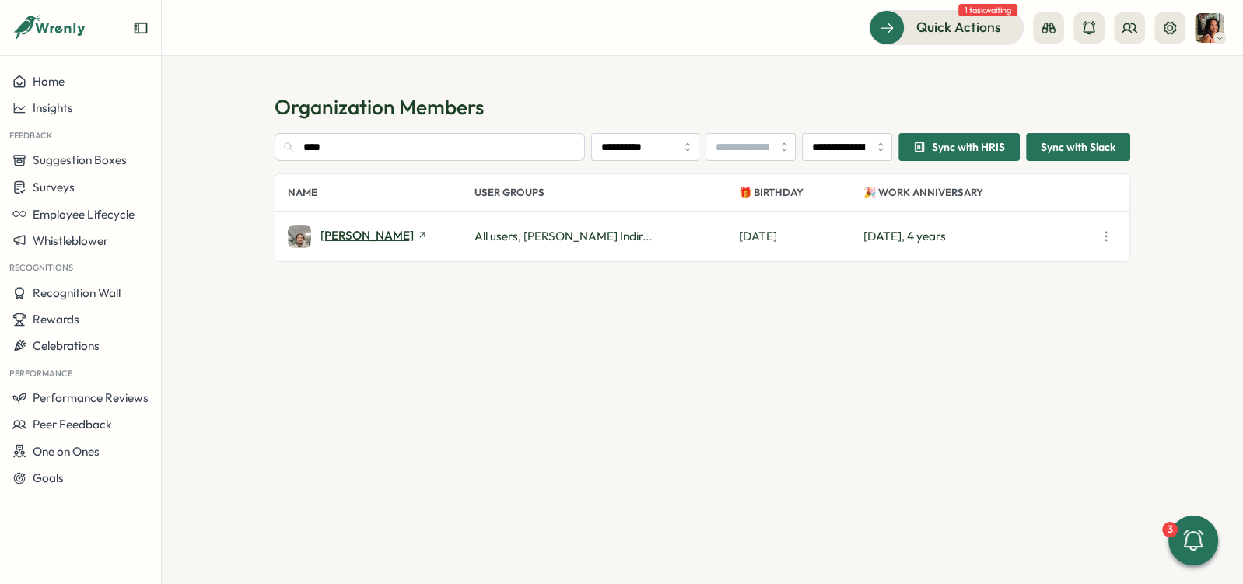
click at [347, 237] on span "[PERSON_NAME]" at bounding box center [367, 236] width 93 height 12
click at [380, 148] on input "****" at bounding box center [430, 147] width 310 height 28
click at [357, 230] on span "[PERSON_NAME]" at bounding box center [367, 236] width 93 height 12
click at [356, 145] on input "*****" at bounding box center [430, 147] width 310 height 28
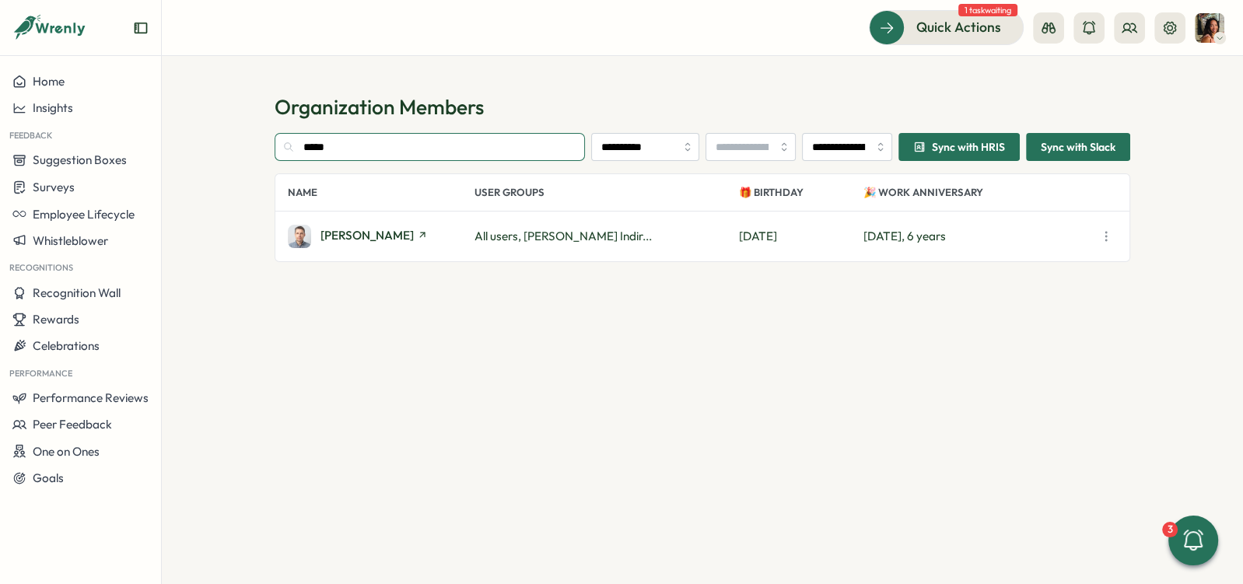
click at [356, 145] on input "*****" at bounding box center [430, 147] width 310 height 28
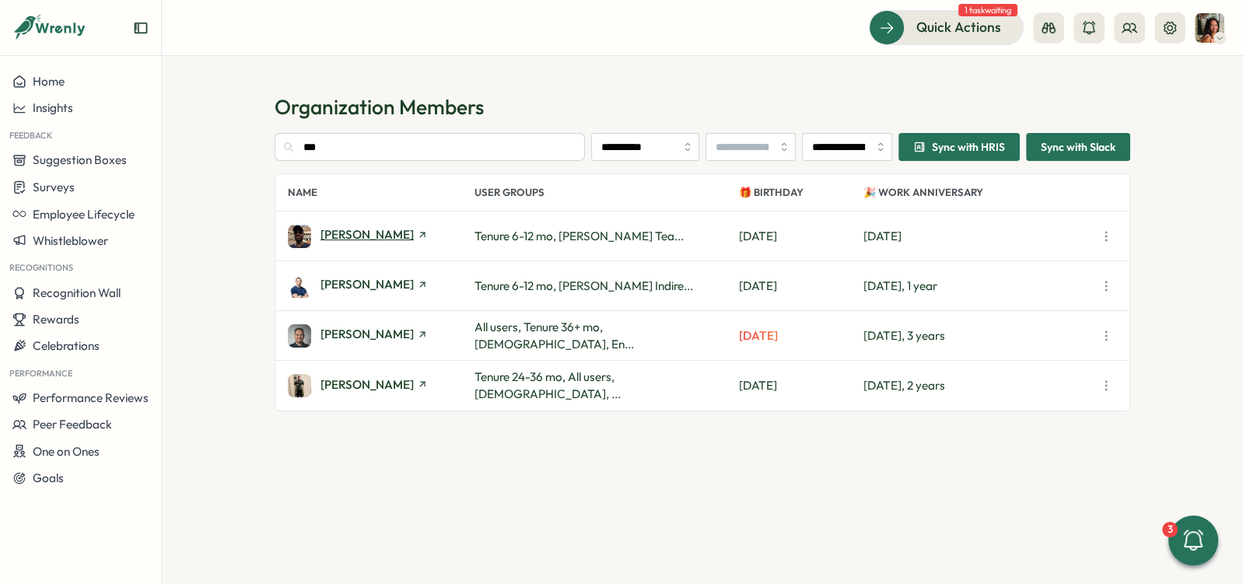
click at [360, 237] on span "[PERSON_NAME]" at bounding box center [367, 235] width 93 height 12
click at [349, 282] on span "[PERSON_NAME]" at bounding box center [367, 285] width 93 height 12
click at [436, 155] on input "***" at bounding box center [430, 147] width 310 height 28
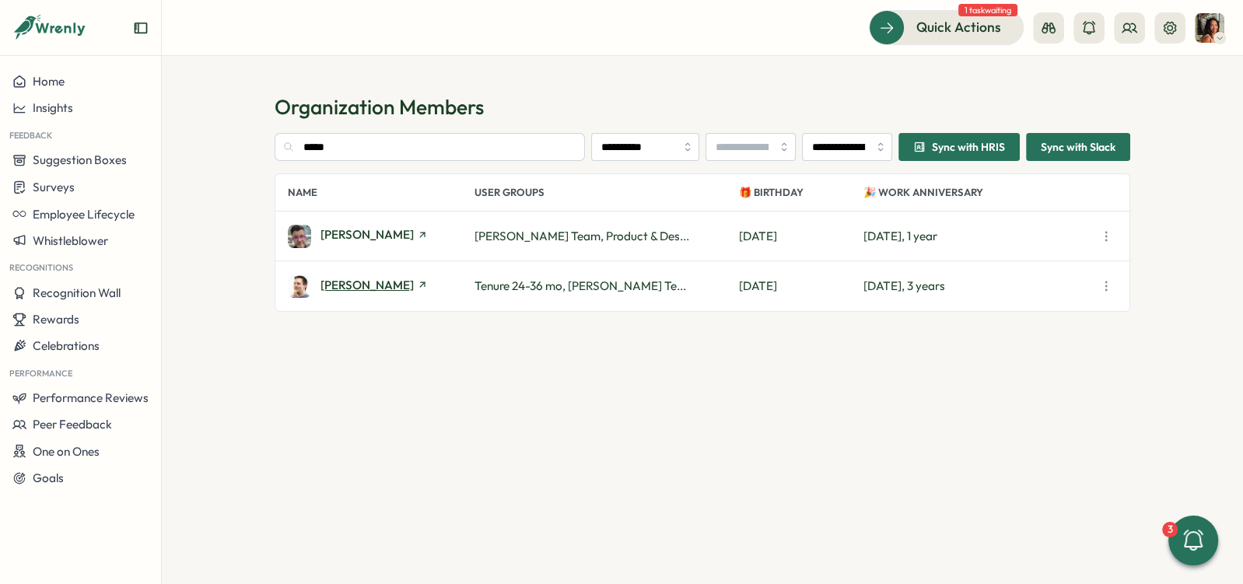
click at [342, 286] on span "[PERSON_NAME]" at bounding box center [367, 285] width 93 height 12
click at [374, 142] on input "*****" at bounding box center [430, 147] width 310 height 28
click at [362, 239] on span "[PERSON_NAME]" at bounding box center [367, 235] width 93 height 12
click at [382, 152] on input "***" at bounding box center [430, 147] width 310 height 28
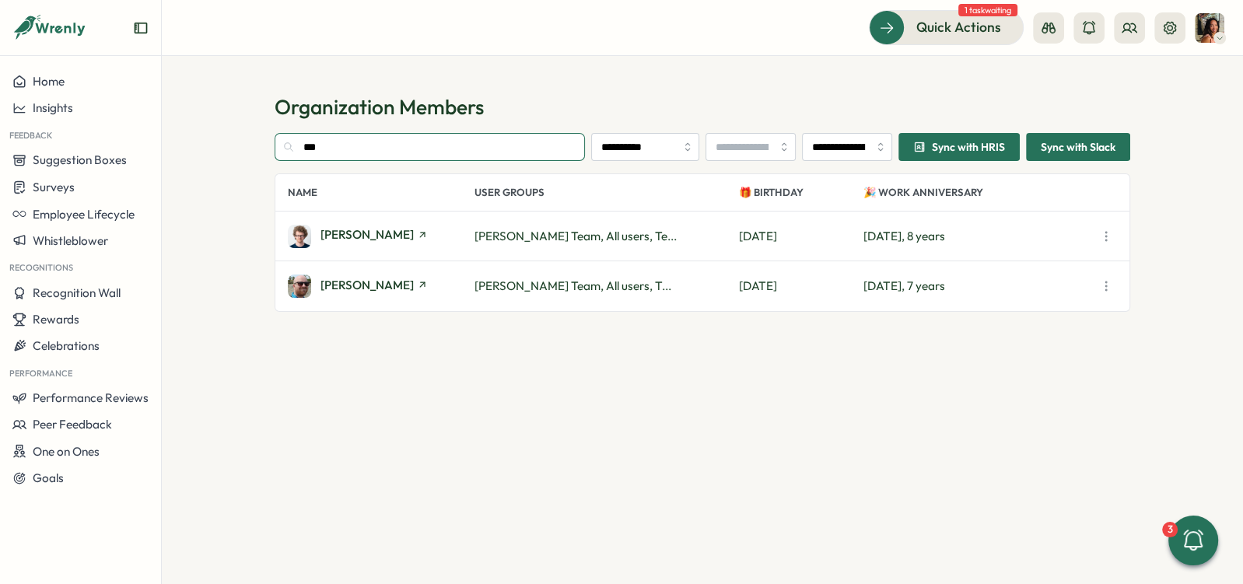
click at [382, 152] on input "***" at bounding box center [430, 147] width 310 height 28
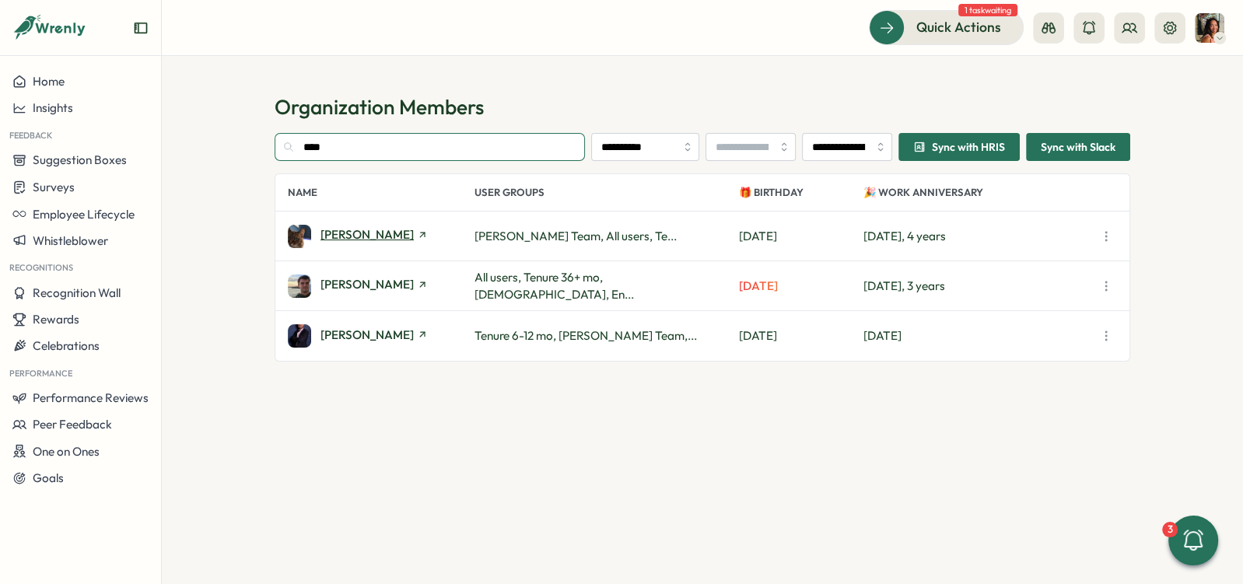
type input "****"
click at [356, 231] on span "[PERSON_NAME]" at bounding box center [367, 235] width 93 height 12
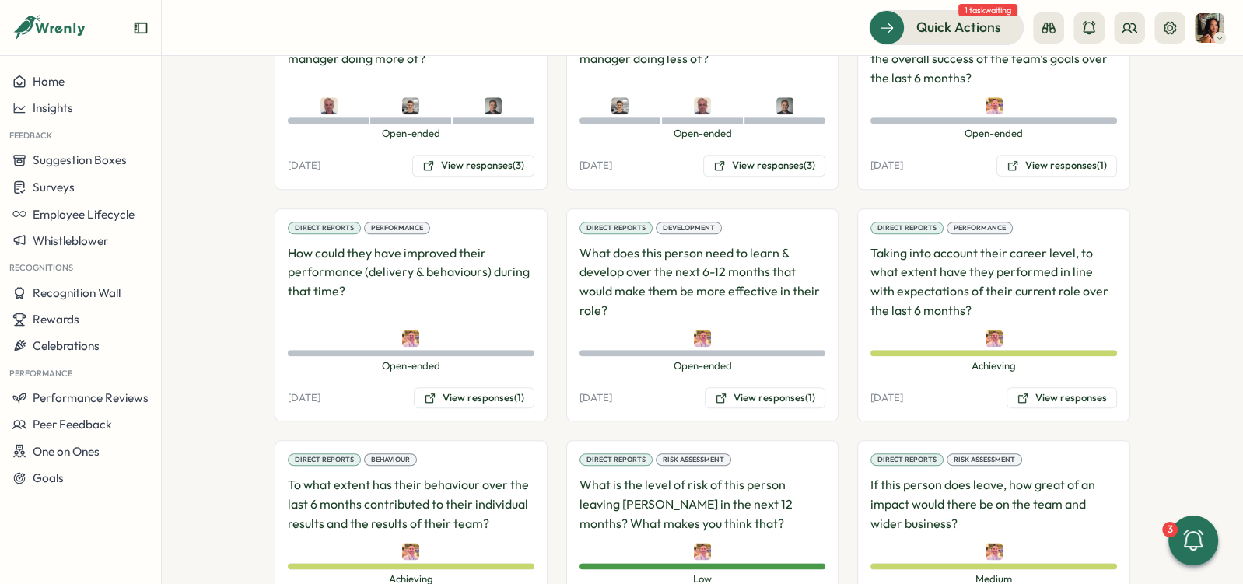
scroll to position [1615, 0]
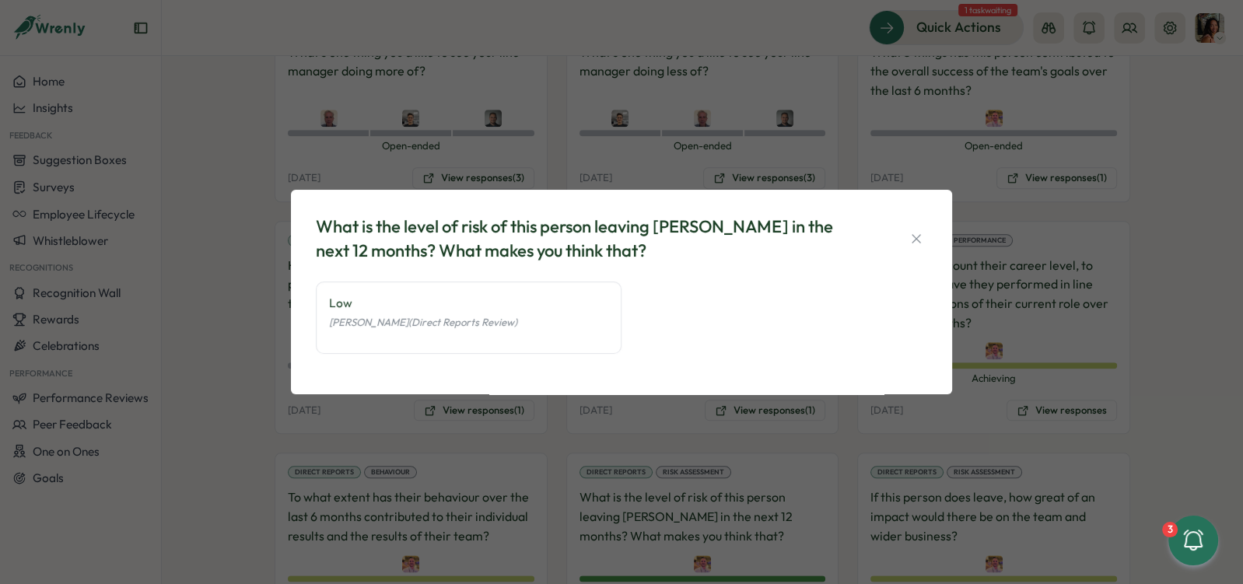
click at [752, 524] on div "What is the level of risk of this person leaving Tillo in the next 12 months? W…" at bounding box center [621, 292] width 1243 height 584
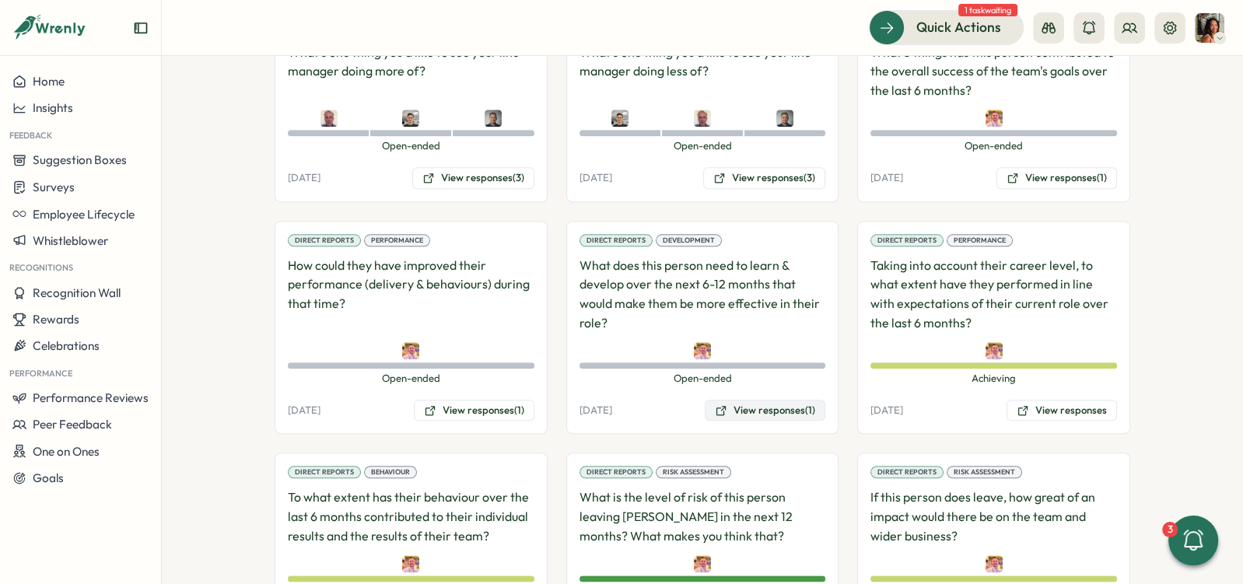
click at [794, 400] on button "View responses (1)" at bounding box center [765, 411] width 121 height 22
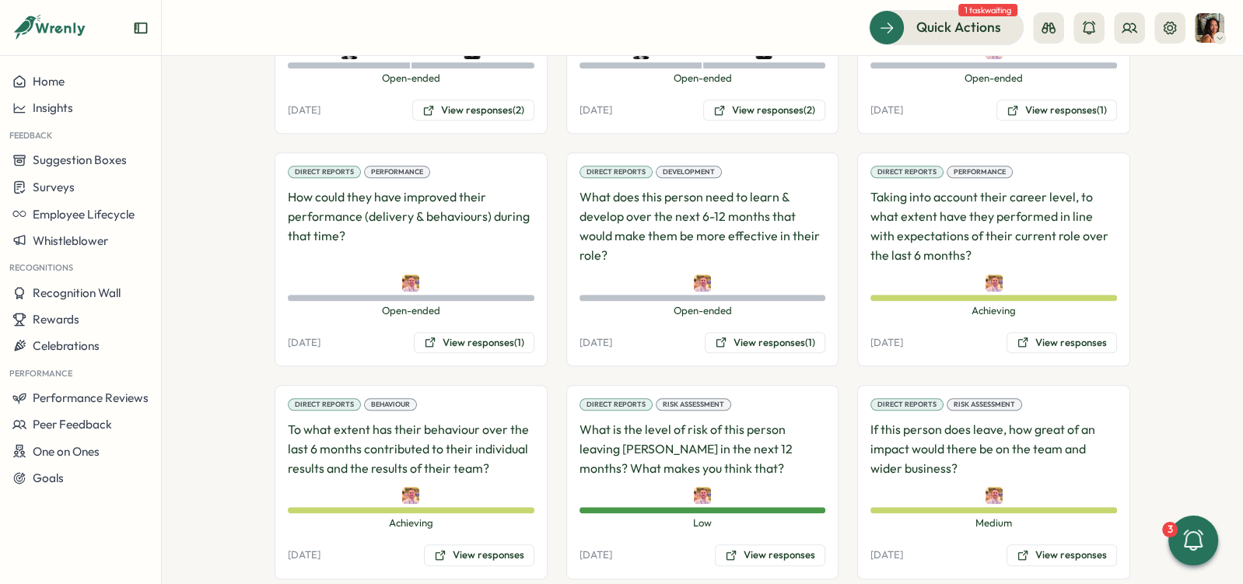
scroll to position [1525, 0]
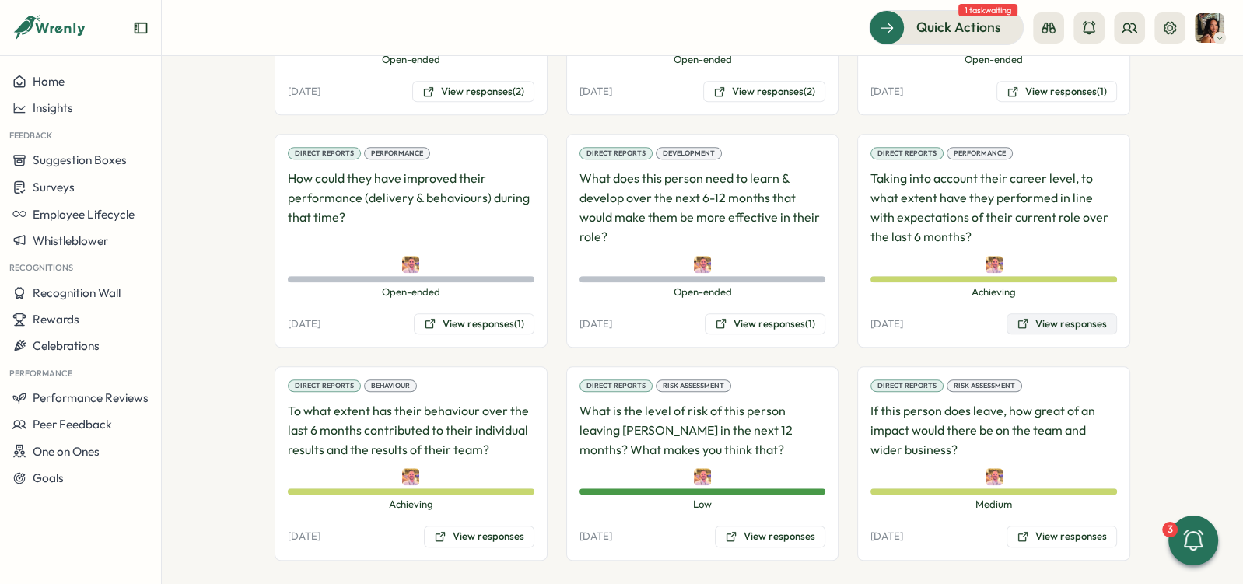
click at [1029, 314] on button "View responses" at bounding box center [1062, 325] width 110 height 22
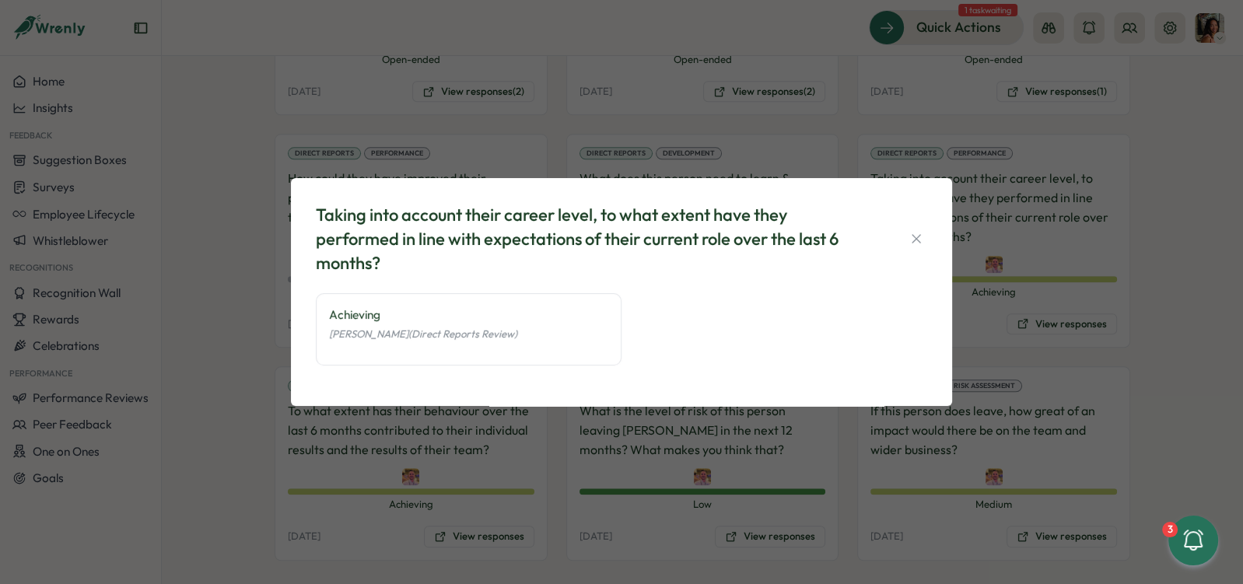
click at [728, 142] on div "Taking into account their career level, to what extent have they performed in l…" at bounding box center [621, 292] width 1243 height 584
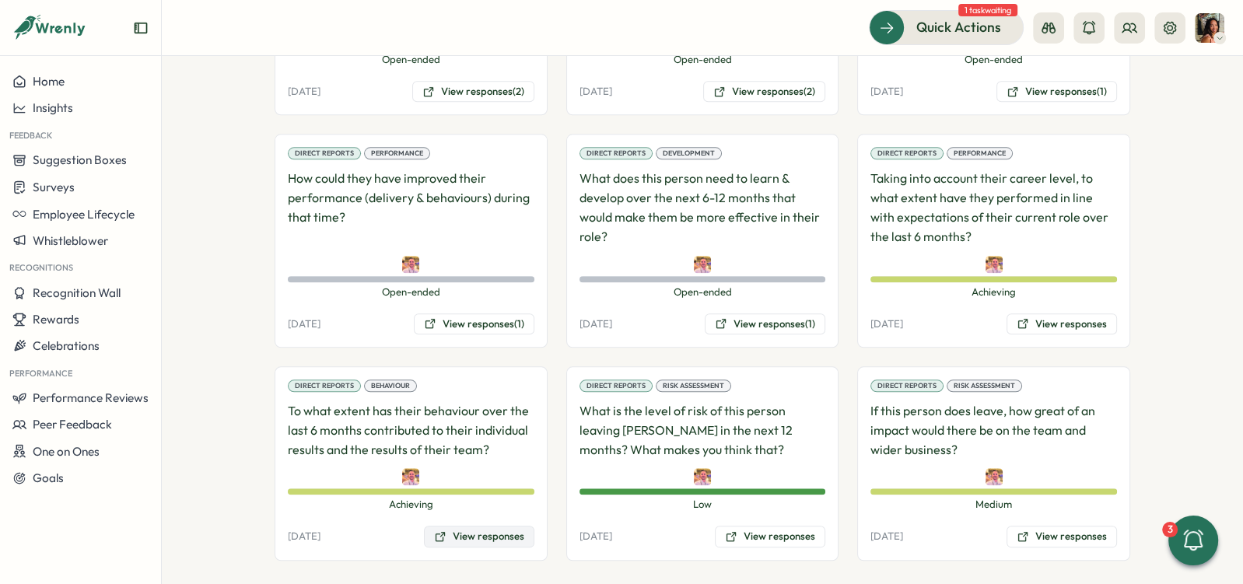
click at [450, 526] on button "View responses" at bounding box center [479, 537] width 110 height 22
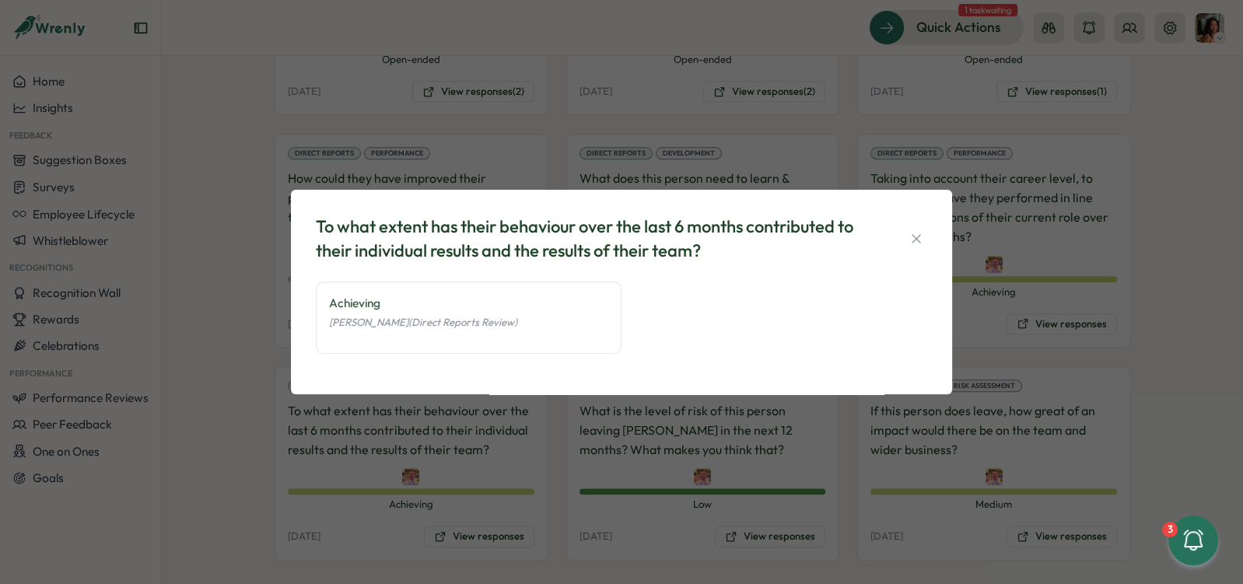
click at [537, 482] on div "To what extent has their behaviour over the last 6 months contributed to their …" at bounding box center [621, 292] width 1243 height 584
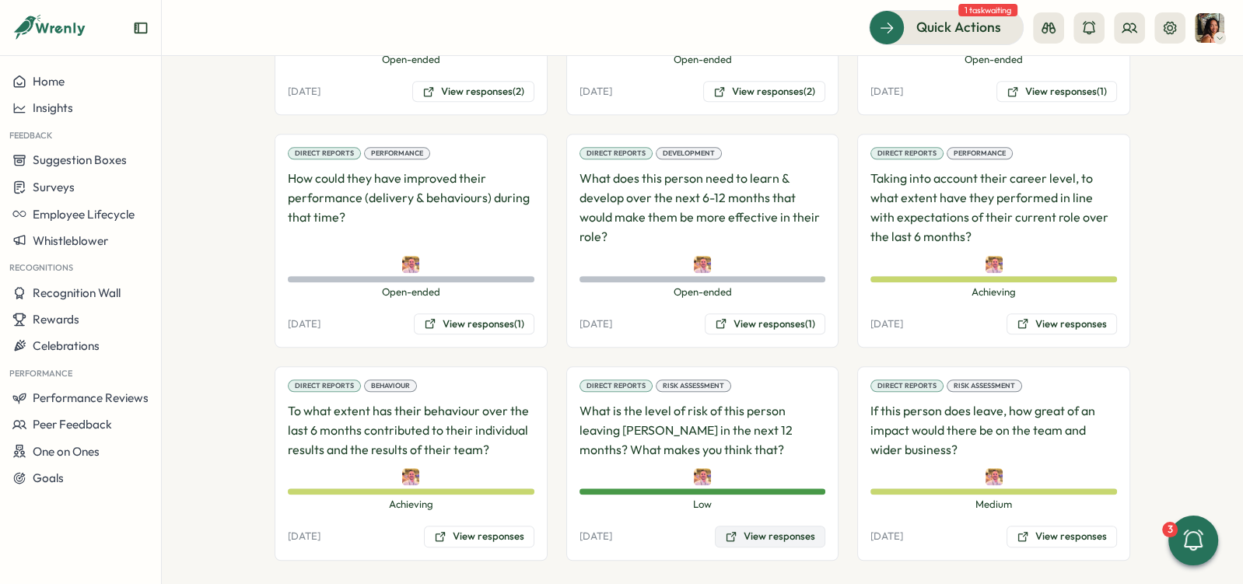
click at [739, 526] on button "View responses" at bounding box center [770, 537] width 110 height 22
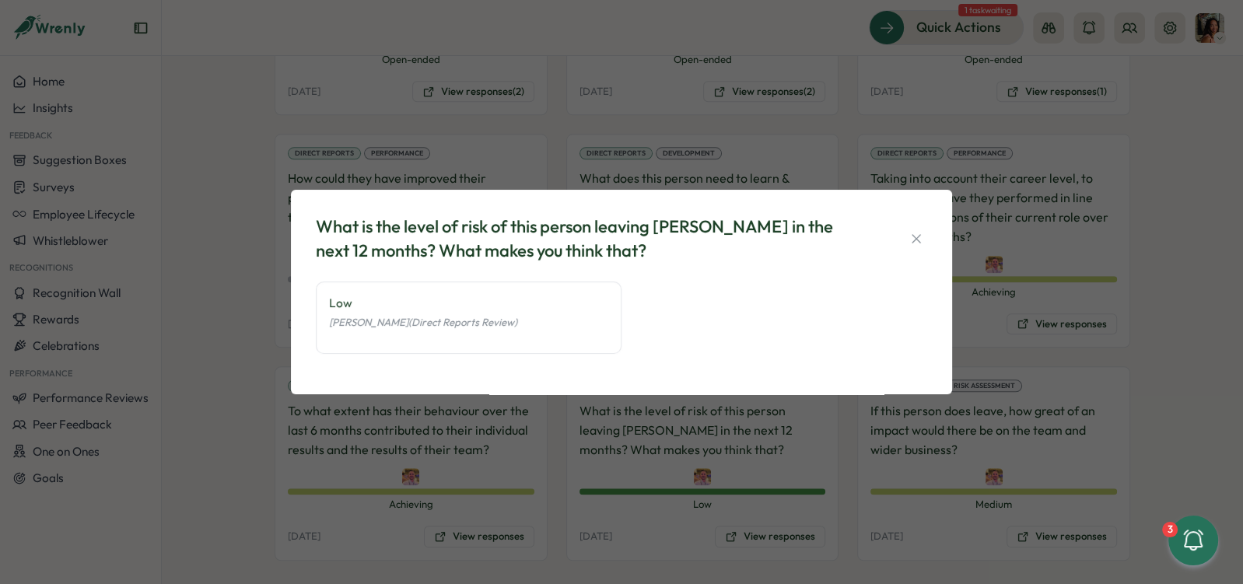
click at [691, 468] on div "What is the level of risk of this person leaving Tillo in the next 12 months? W…" at bounding box center [621, 292] width 1243 height 584
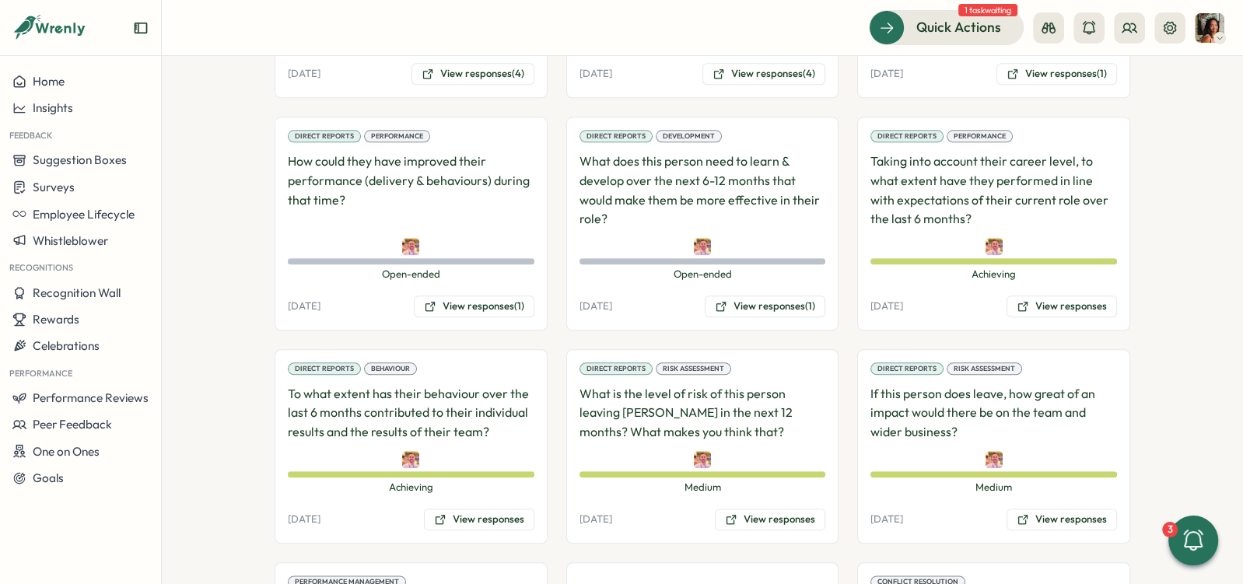
scroll to position [1655, 0]
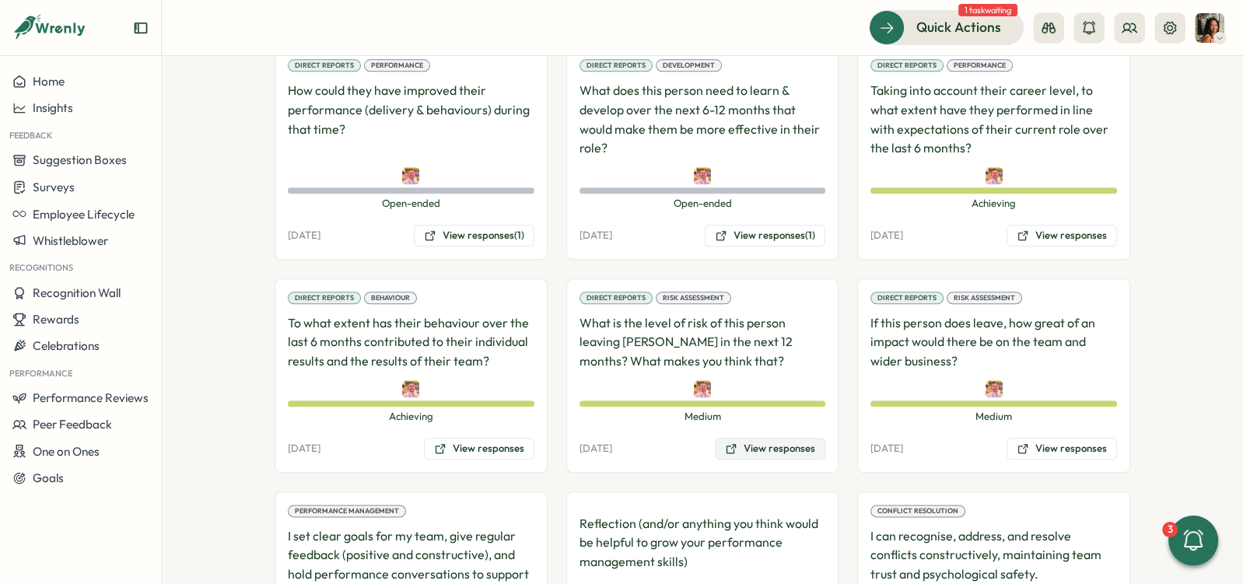
click at [747, 438] on button "View responses" at bounding box center [770, 449] width 110 height 22
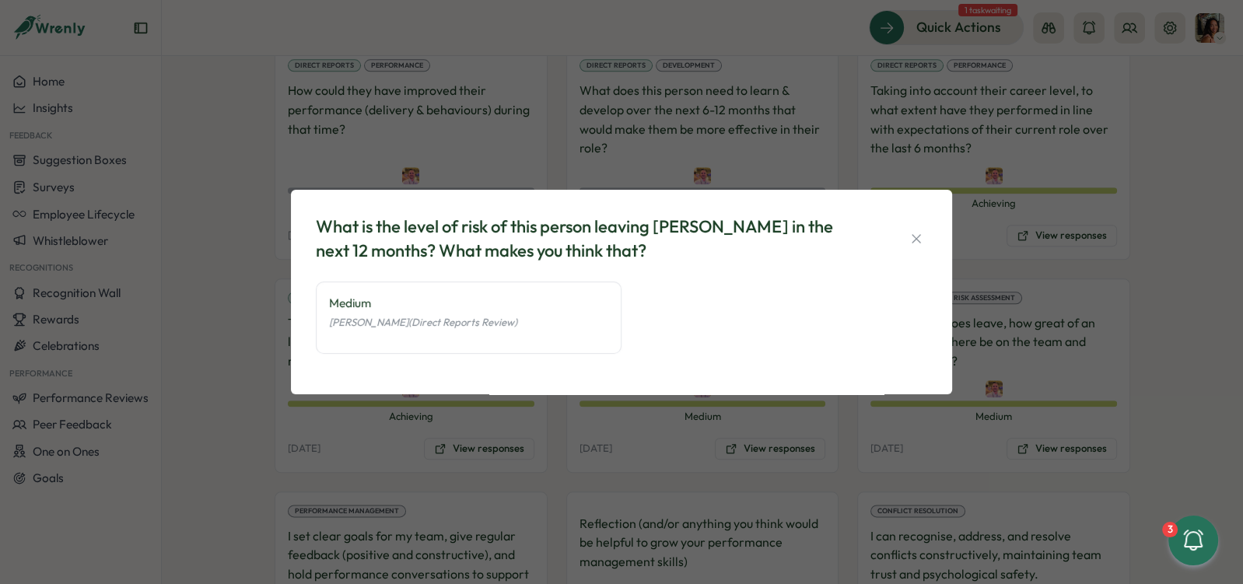
click at [736, 405] on div "What is the level of risk of this person leaving [PERSON_NAME] in the next 12 m…" at bounding box center [621, 292] width 1243 height 584
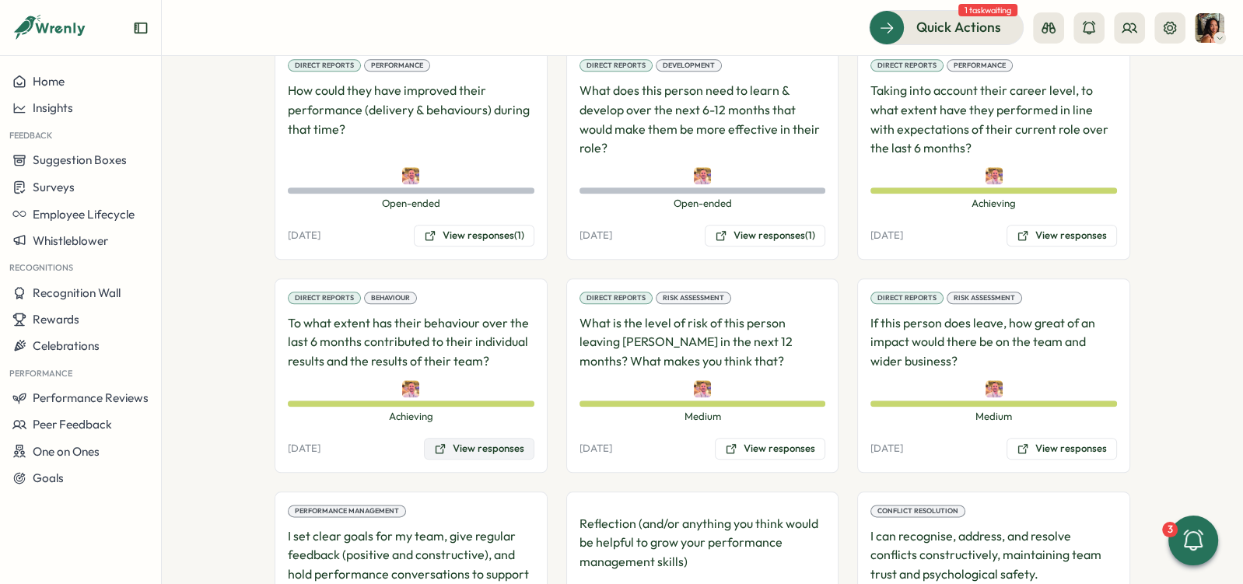
click at [491, 438] on button "View responses" at bounding box center [479, 449] width 110 height 22
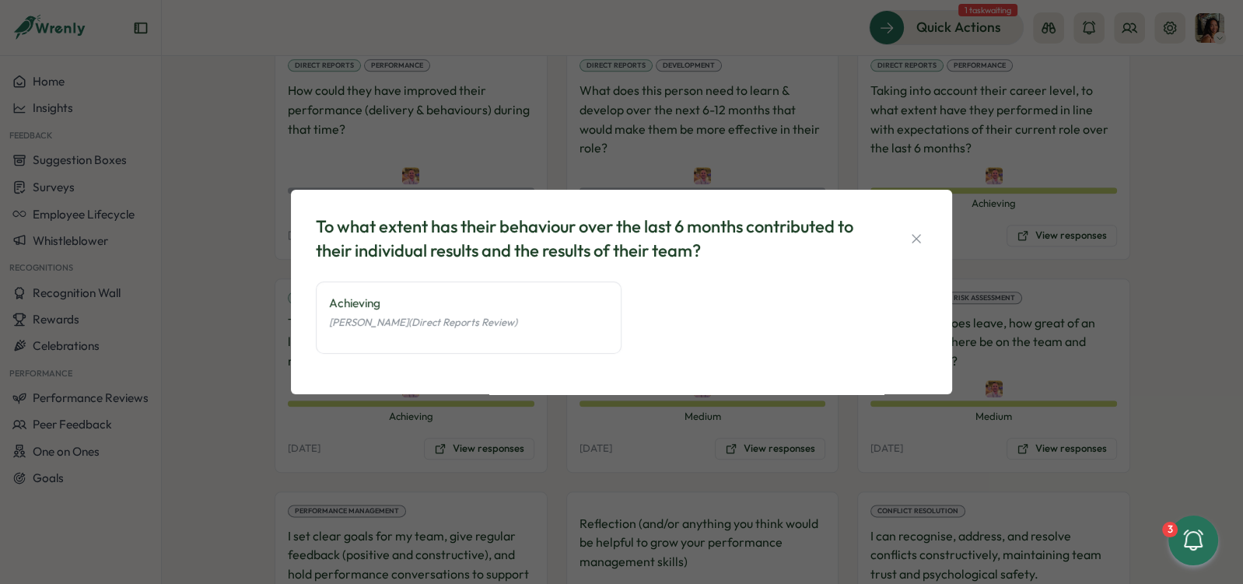
click at [612, 398] on div "To what extent has their behaviour over the last 6 months contributed to their …" at bounding box center [621, 292] width 1243 height 584
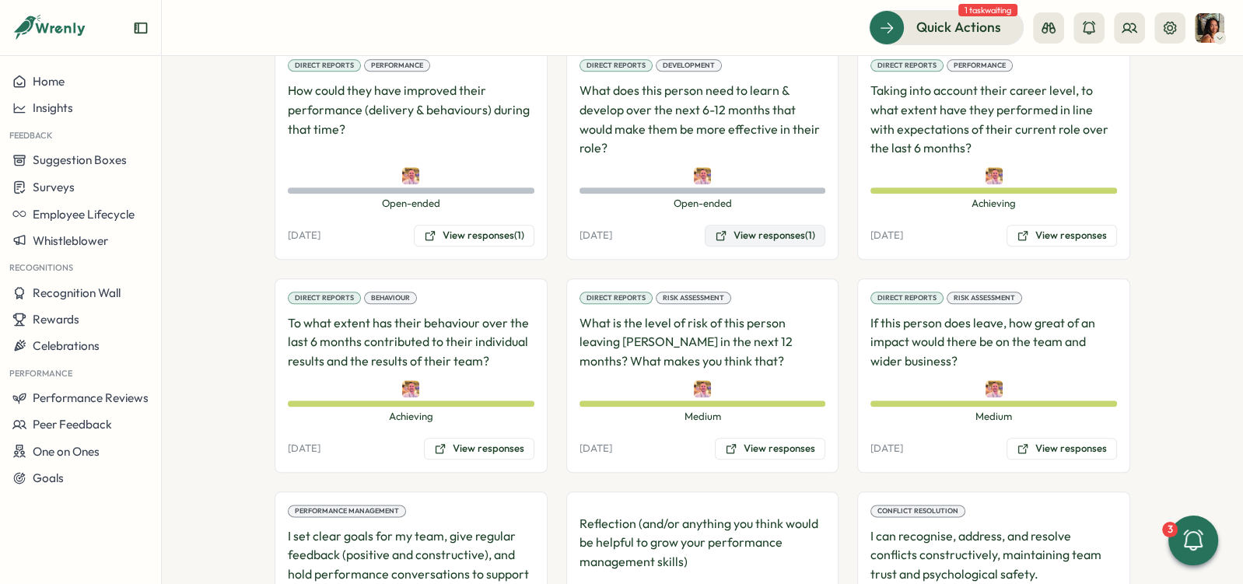
click at [755, 225] on button "View responses (1)" at bounding box center [765, 236] width 121 height 22
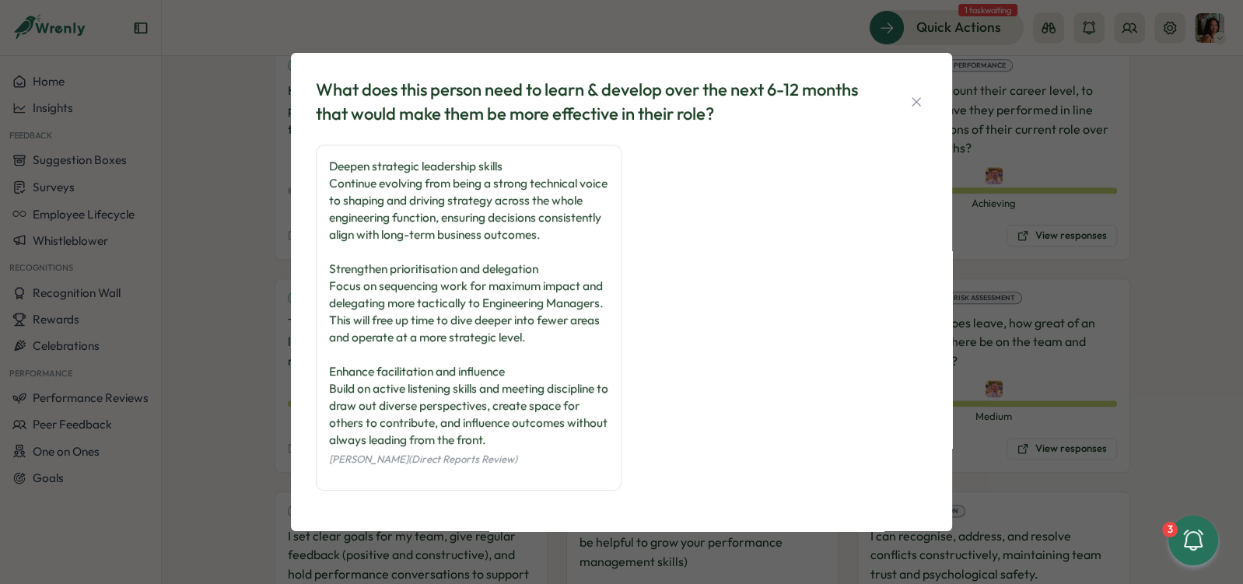
click at [990, 190] on div "What does this person need to learn & develop over the next 6-12 months that wo…" at bounding box center [621, 292] width 1243 height 584
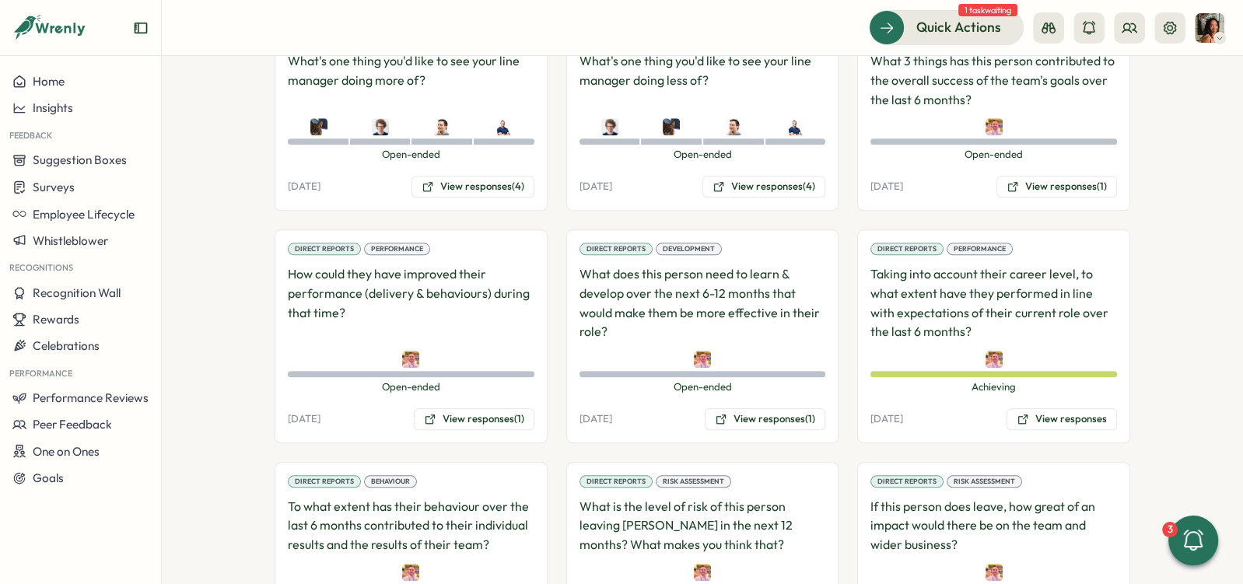
scroll to position [1390, 0]
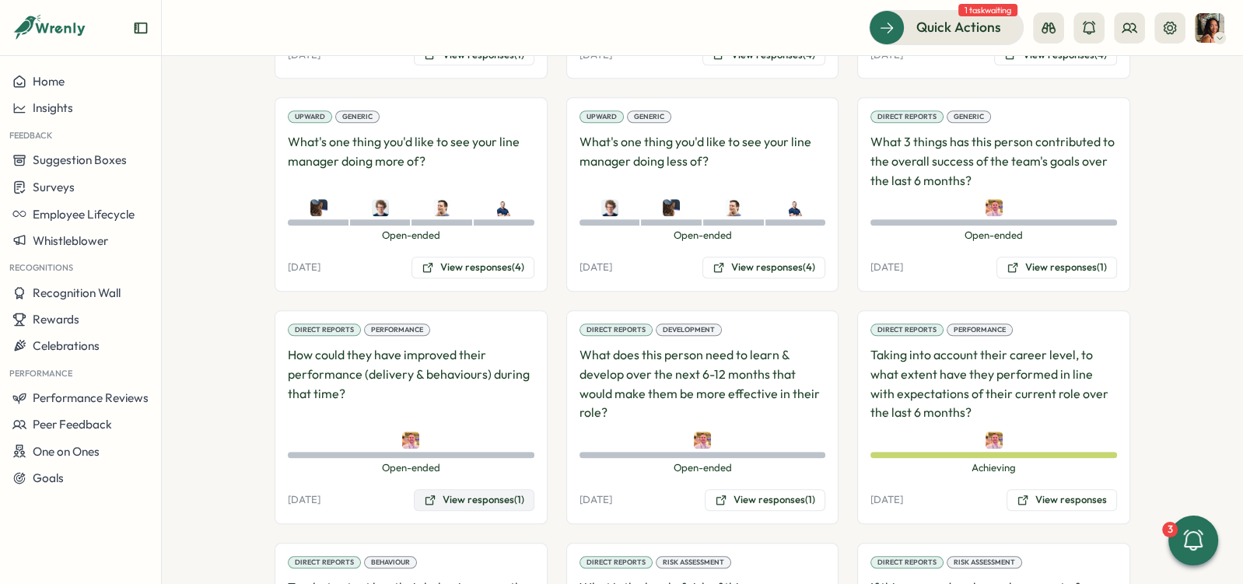
click at [440, 489] on button "View responses (1)" at bounding box center [474, 500] width 121 height 22
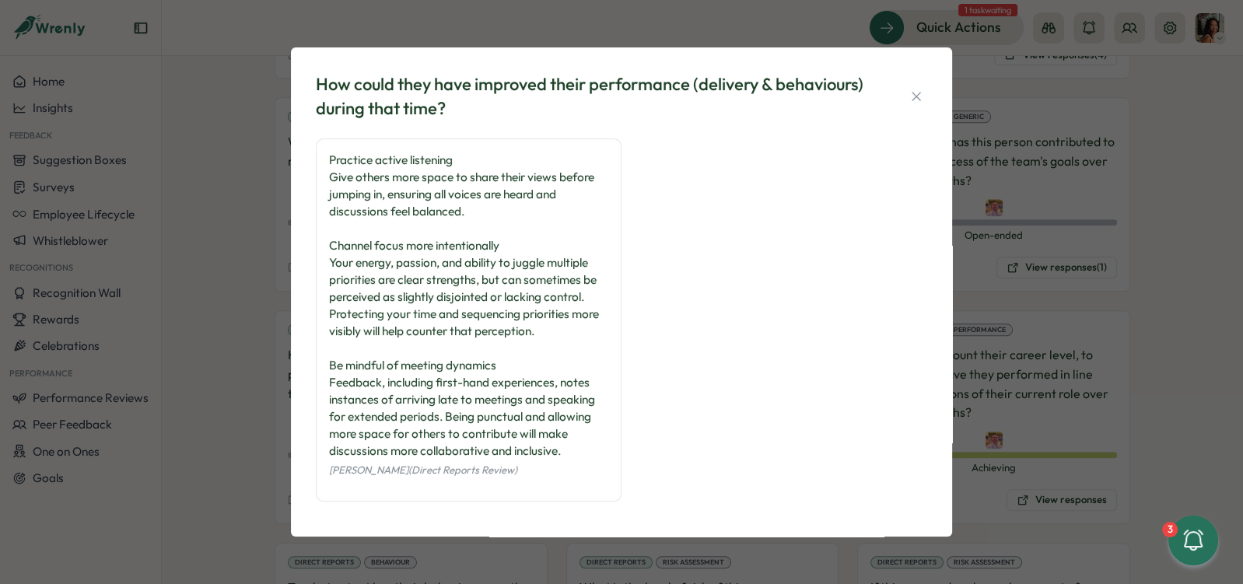
click at [994, 292] on div "How could they have improved their performance (delivery & behaviours) during t…" at bounding box center [621, 292] width 1243 height 584
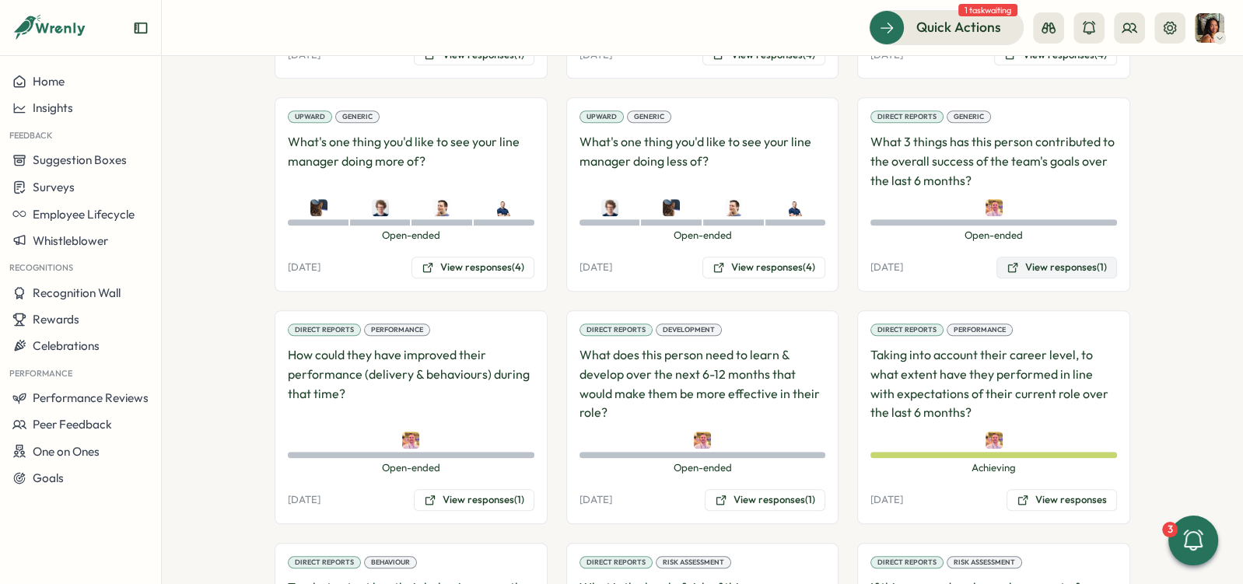
click at [1041, 257] on button "View responses (1)" at bounding box center [1057, 268] width 121 height 22
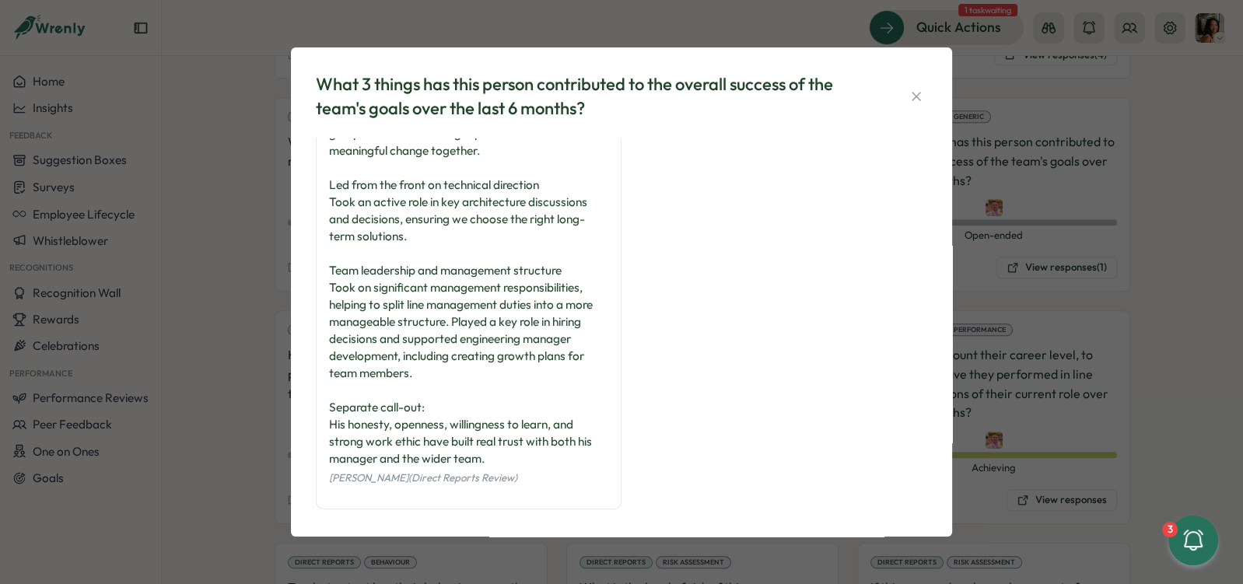
scroll to position [72, 0]
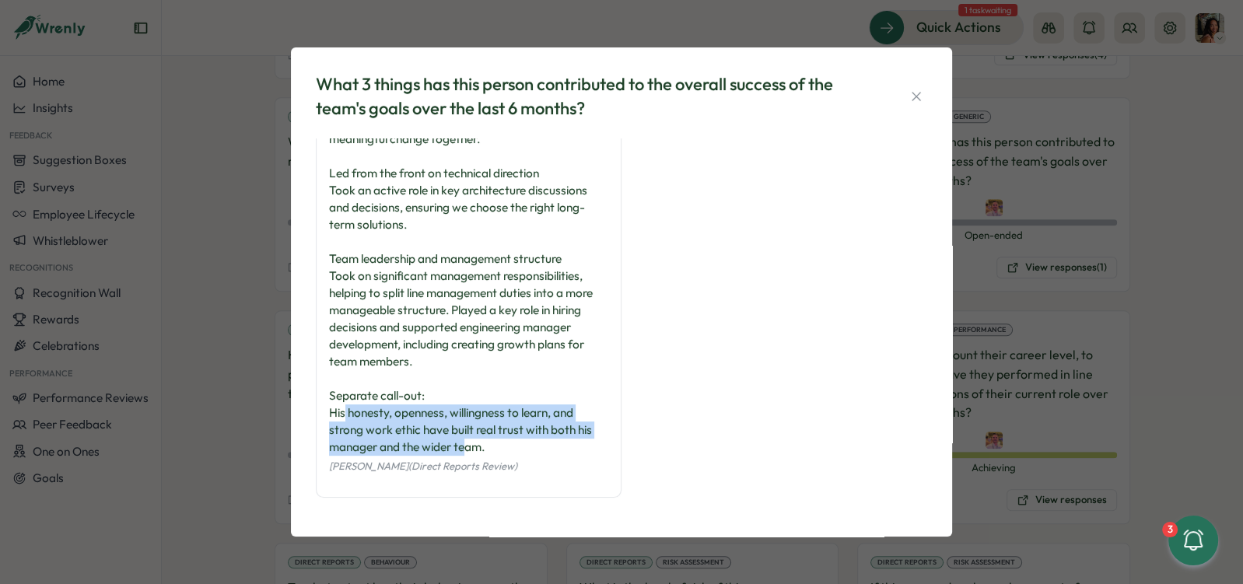
drag, startPoint x: 344, startPoint y: 411, endPoint x: 469, endPoint y: 454, distance: 132.6
click at [470, 455] on div "Shaped the ELT into a real decision-making force Helped turn the Engineering Le…" at bounding box center [469, 282] width 306 height 432
click at [469, 456] on div "David Kavanagh (Direct Reports Review)" at bounding box center [468, 465] width 279 height 19
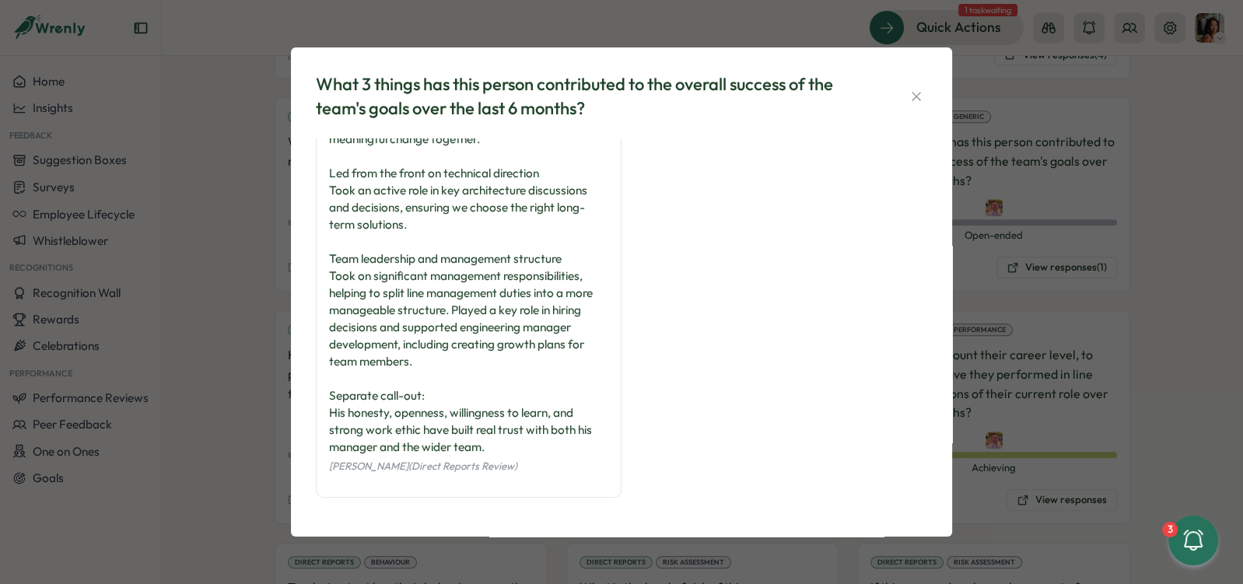
click at [274, 442] on div "What 3 things has this person contributed to the overall success of the team's …" at bounding box center [621, 292] width 1243 height 584
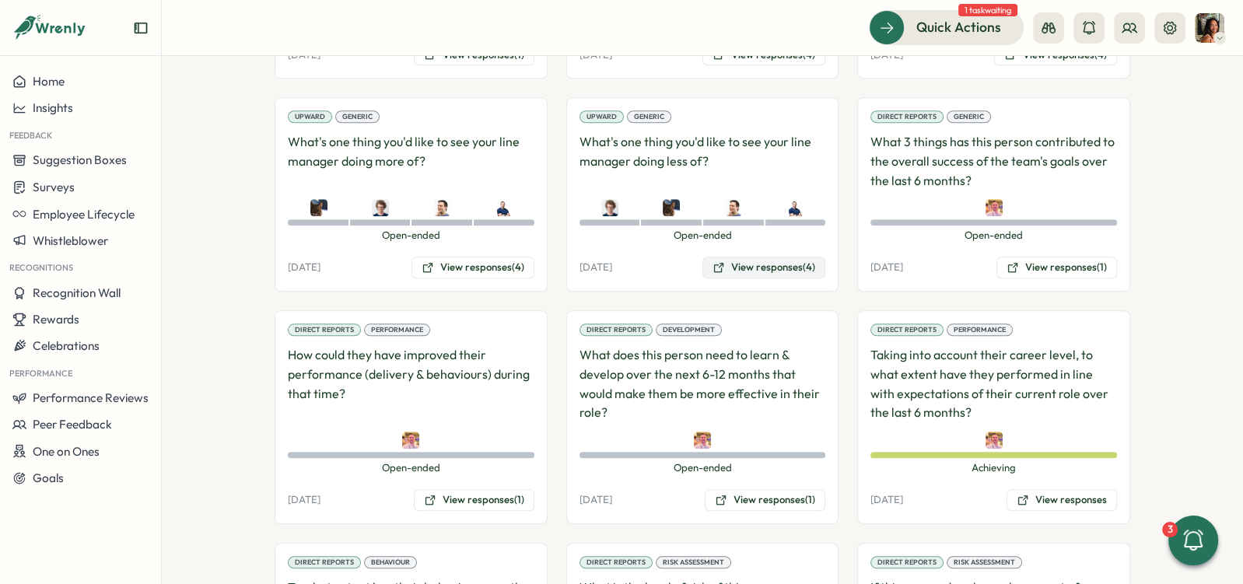
click at [717, 261] on icon at bounding box center [719, 267] width 12 height 12
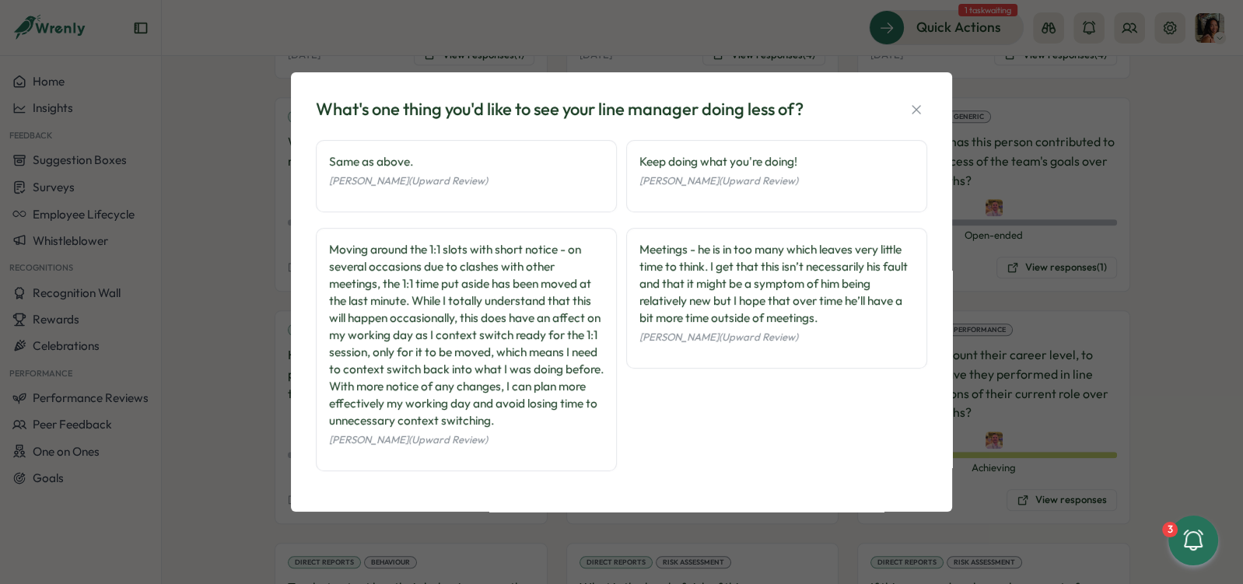
click at [263, 399] on div "What's one thing you'd like to see your line manager doing less of? Same as abo…" at bounding box center [621, 292] width 1243 height 584
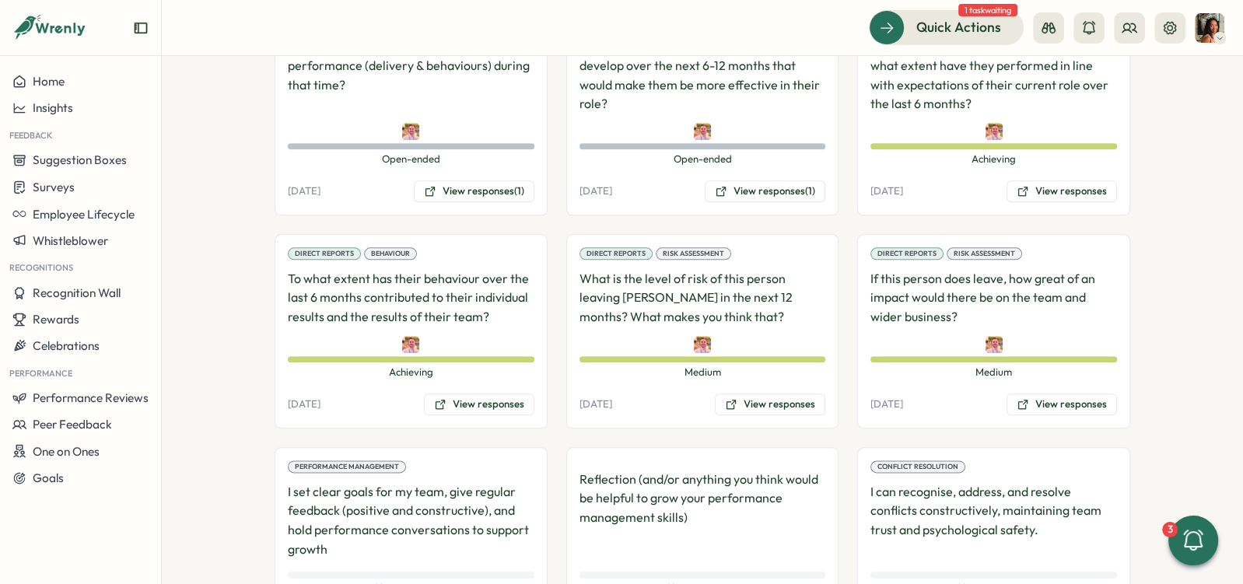
scroll to position [1743, 0]
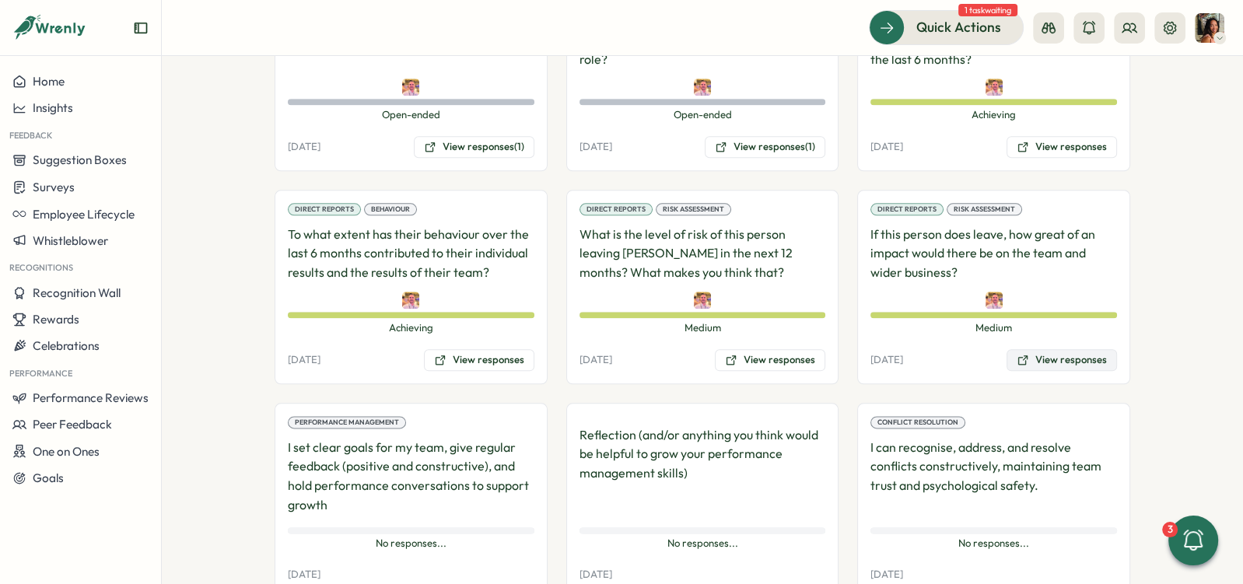
click at [1058, 349] on button "View responses" at bounding box center [1062, 360] width 110 height 22
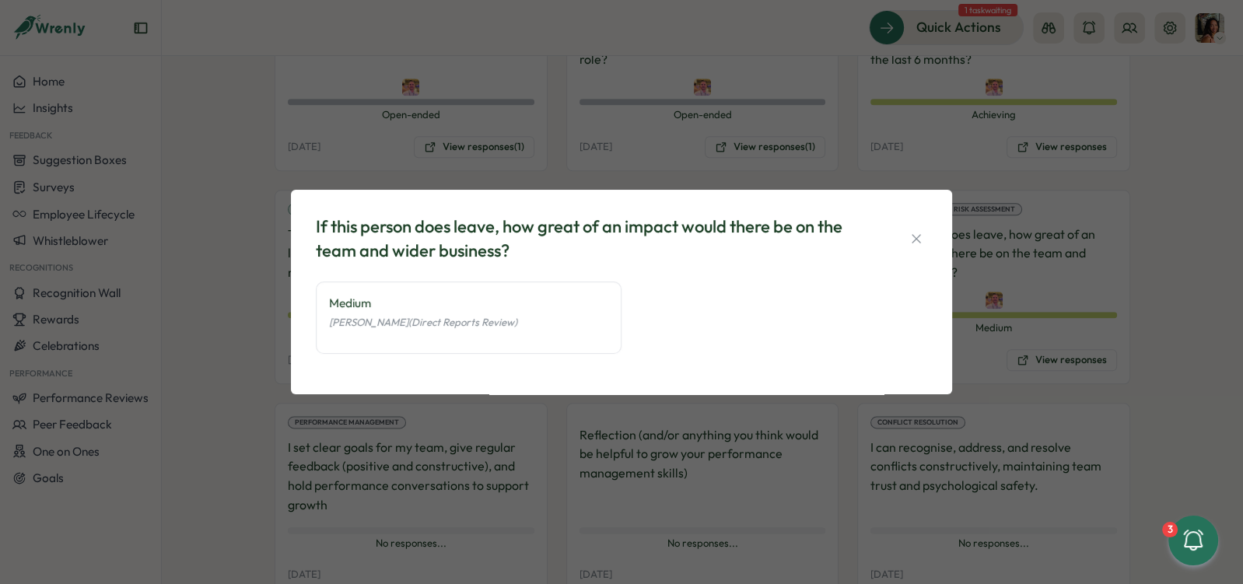
click at [822, 426] on div "If this person does leave, how great of an impact would there be on the team an…" at bounding box center [621, 292] width 1243 height 584
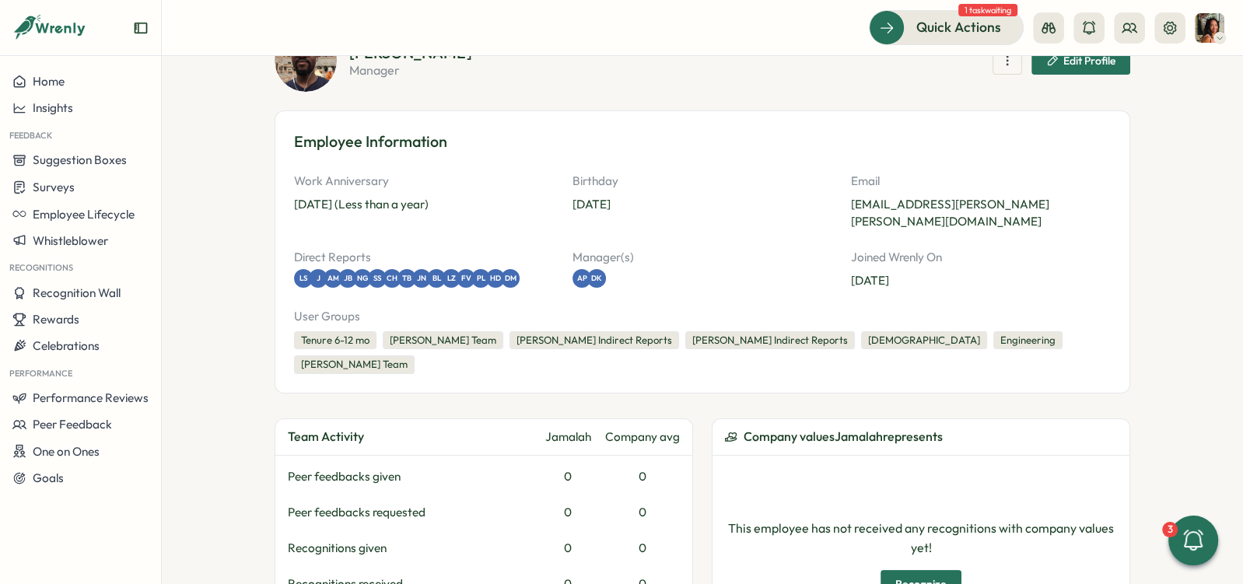
scroll to position [0, 0]
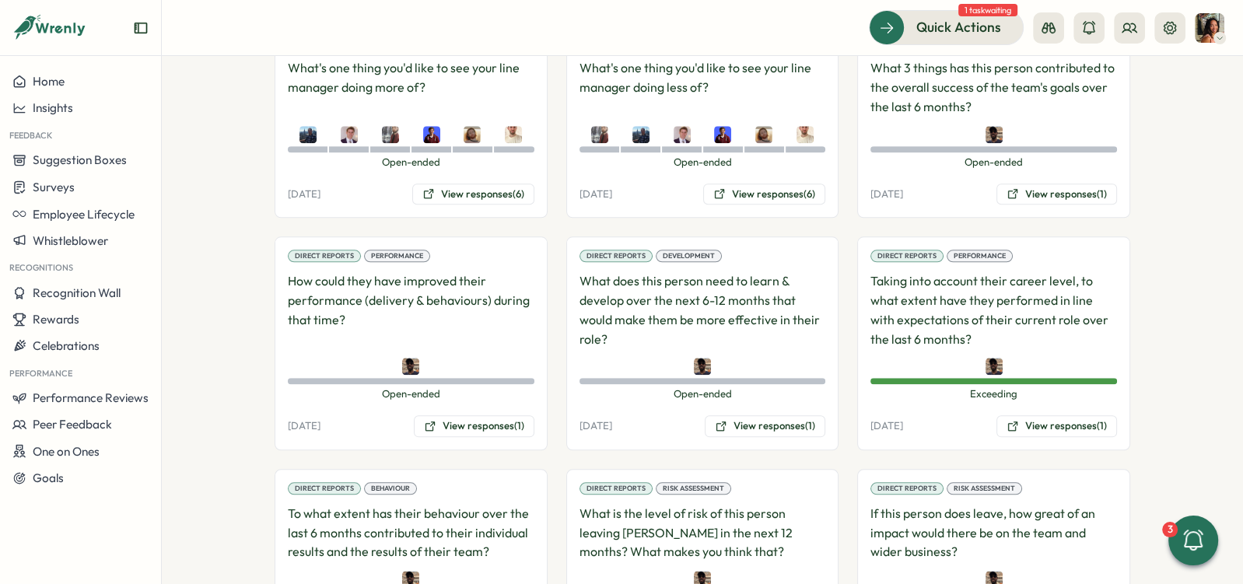
scroll to position [1803, 0]
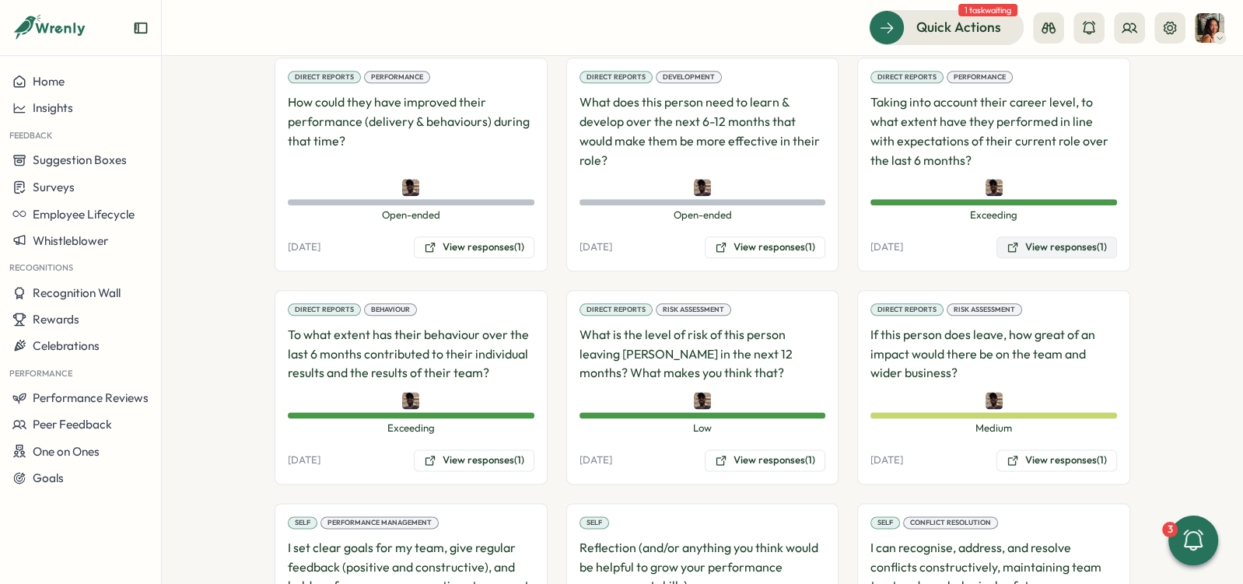
click at [1028, 237] on button "View responses (1)" at bounding box center [1057, 248] width 121 height 22
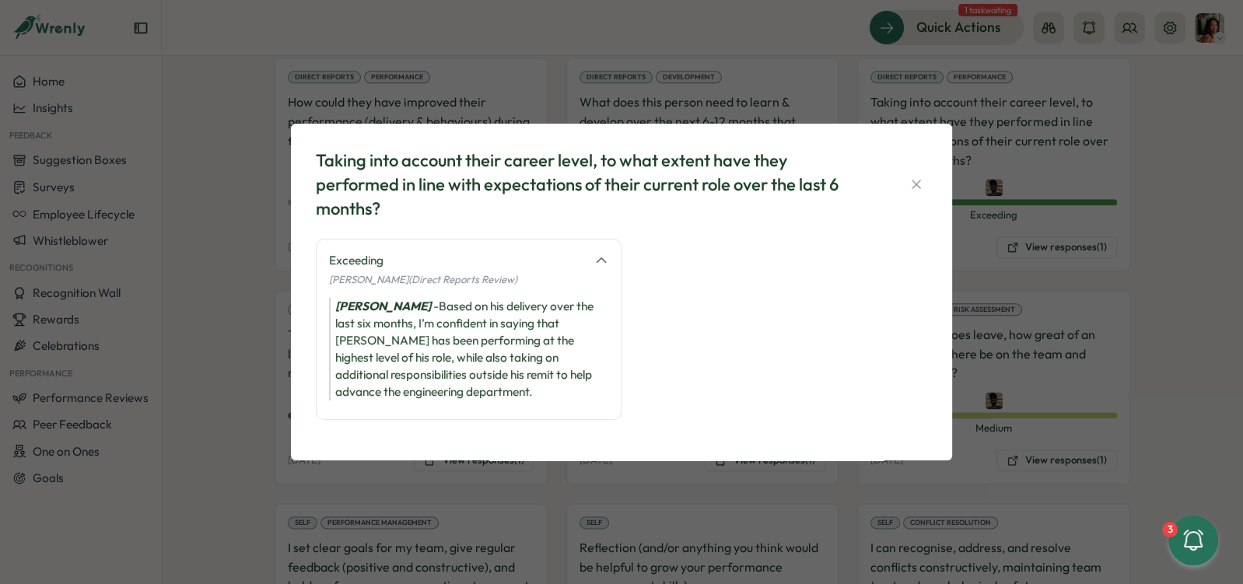
click at [413, 506] on div "Taking into account their career level, to what extent have they performed in l…" at bounding box center [621, 292] width 1243 height 584
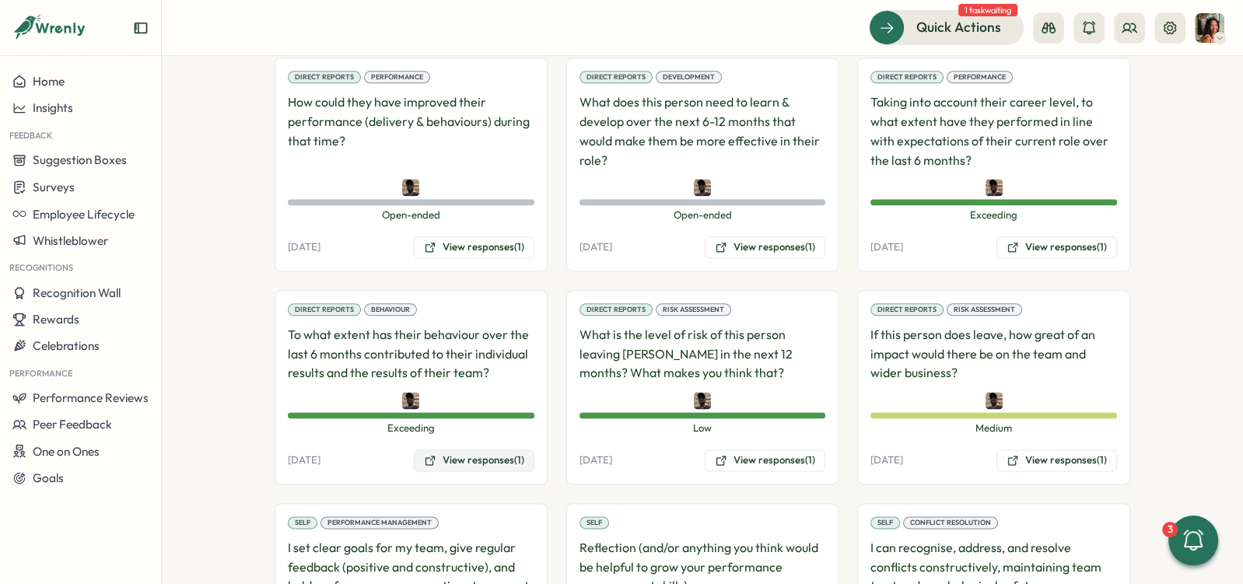
click at [469, 450] on button "View responses (1)" at bounding box center [474, 461] width 121 height 22
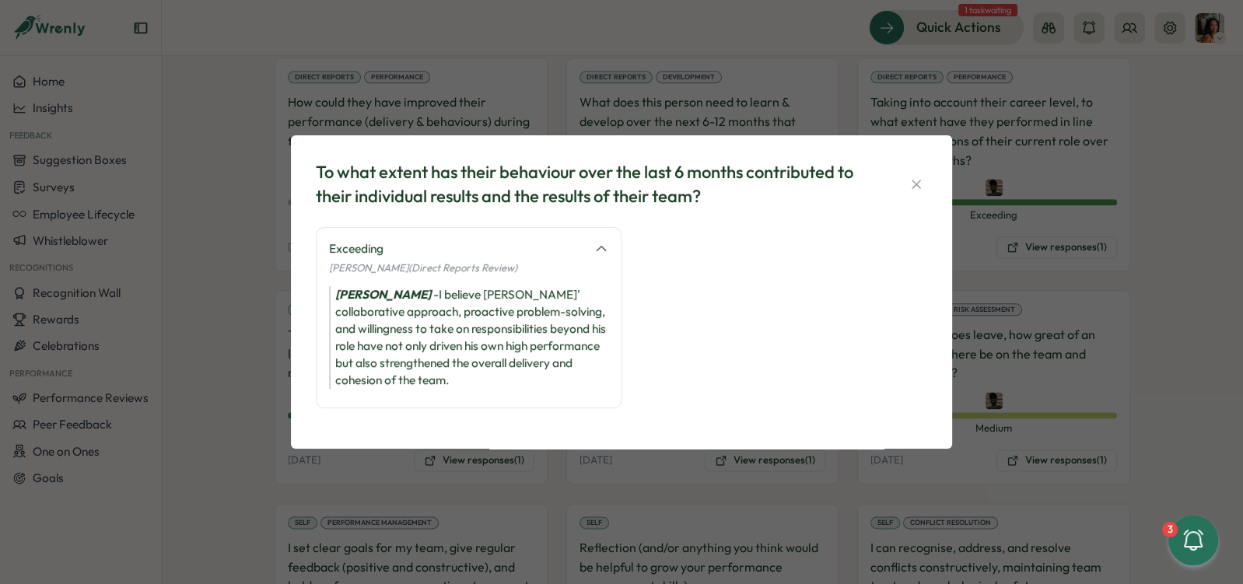
click at [535, 501] on div "To what extent has their behaviour over the last 6 months contributed to their …" at bounding box center [621, 292] width 1243 height 584
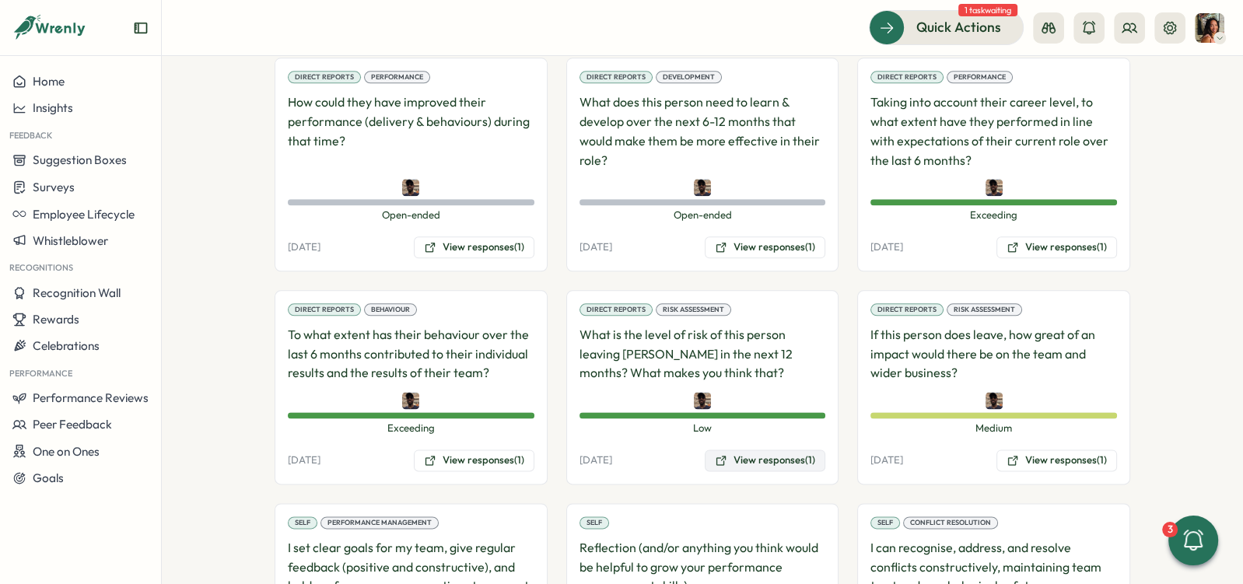
click at [802, 450] on button "View responses (1)" at bounding box center [765, 461] width 121 height 22
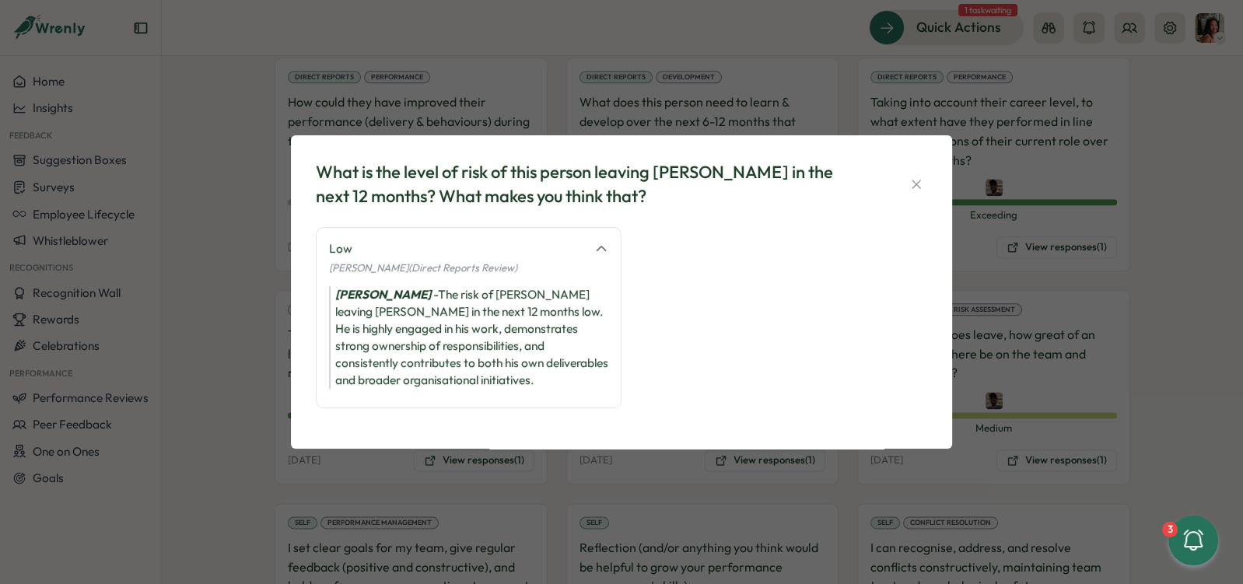
click at [1061, 359] on div "What is the level of risk of this person leaving [PERSON_NAME] in the next 12 m…" at bounding box center [621, 292] width 1243 height 584
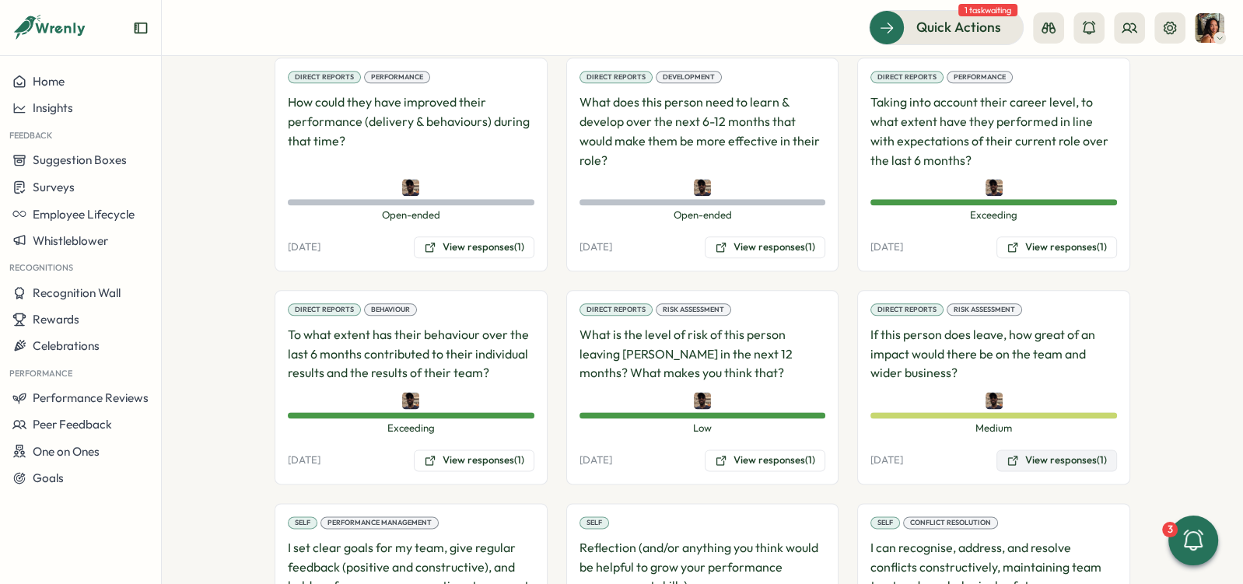
click at [1060, 450] on button "View responses (1)" at bounding box center [1057, 461] width 121 height 22
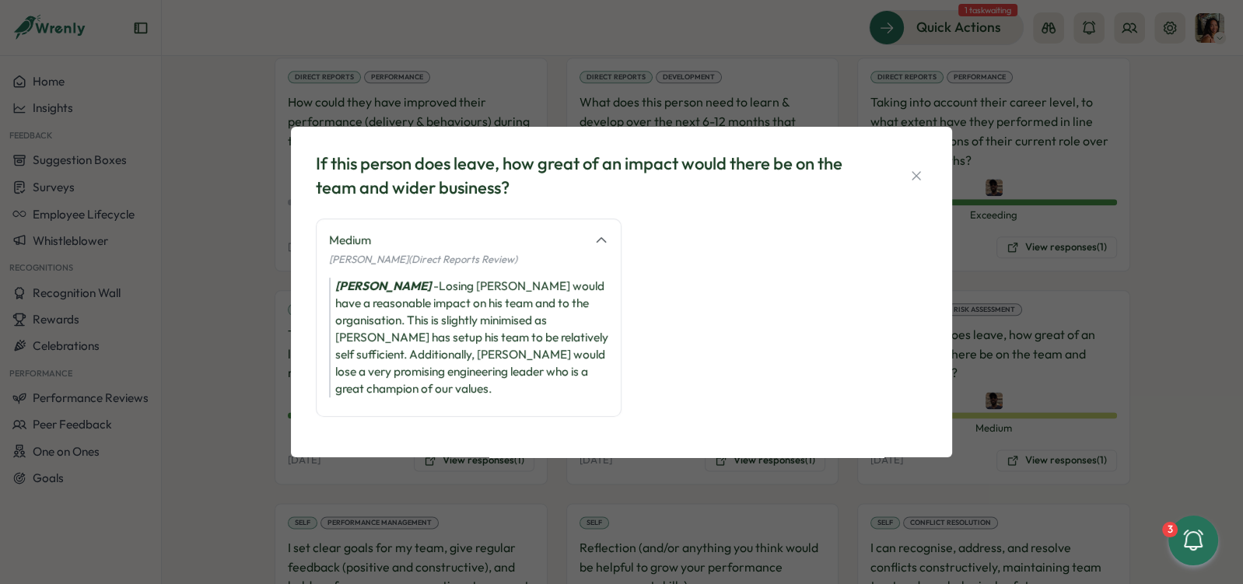
click at [1058, 357] on div "If this person does leave, how great of an impact would there be on the team an…" at bounding box center [621, 292] width 1243 height 584
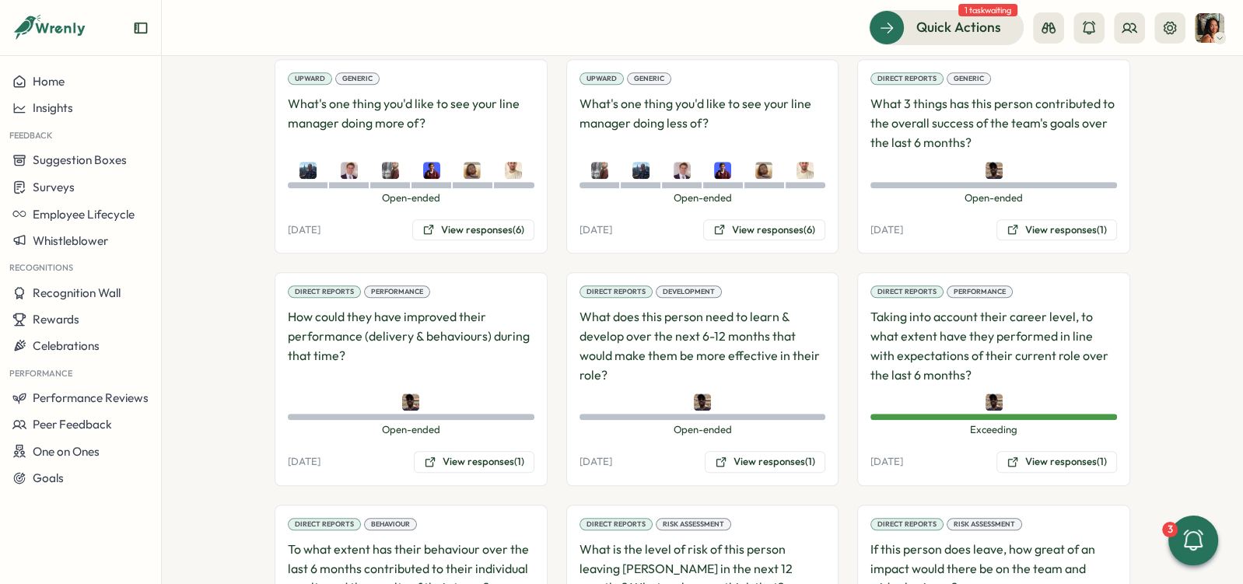
scroll to position [1535, 0]
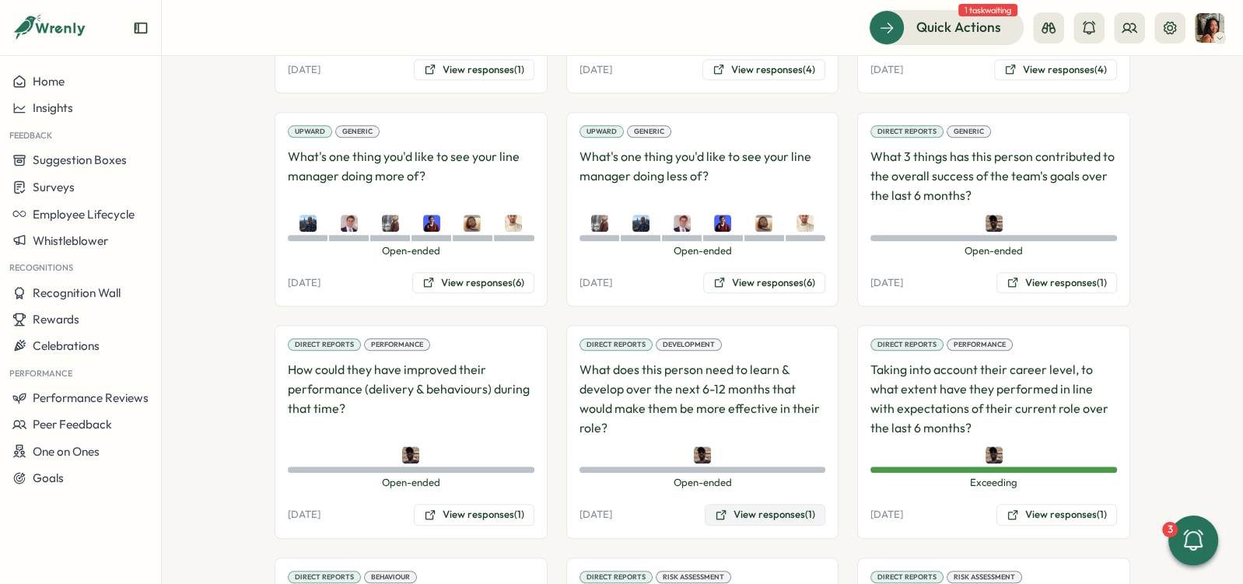
click at [736, 504] on button "View responses (1)" at bounding box center [765, 515] width 121 height 22
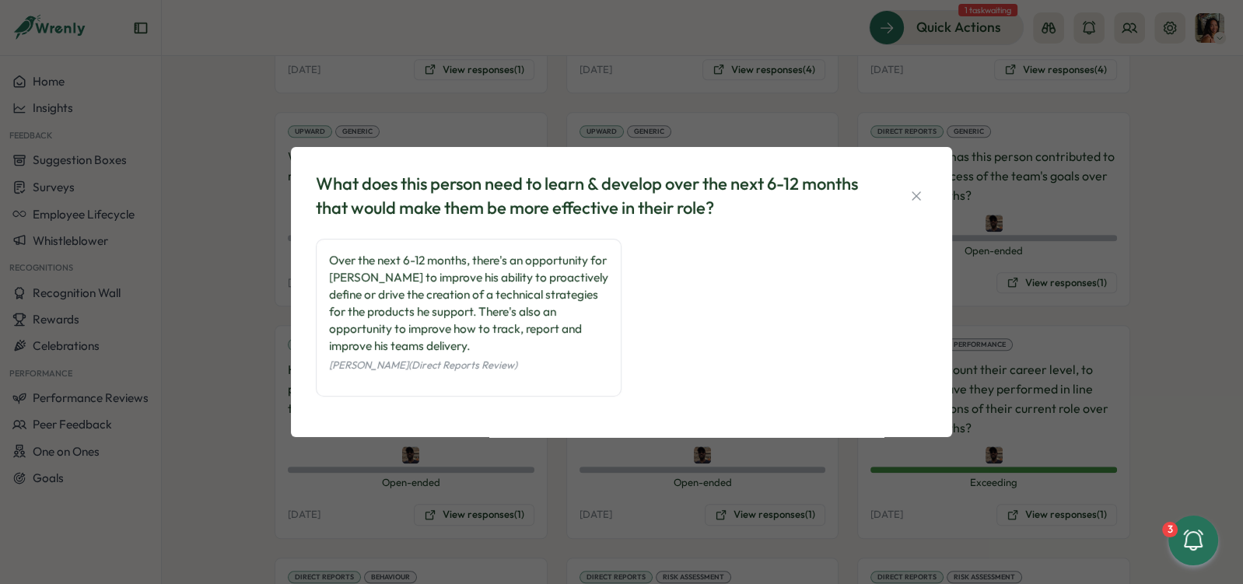
click at [548, 484] on div "What does this person need to learn & develop over the next 6-12 months that wo…" at bounding box center [621, 292] width 1243 height 584
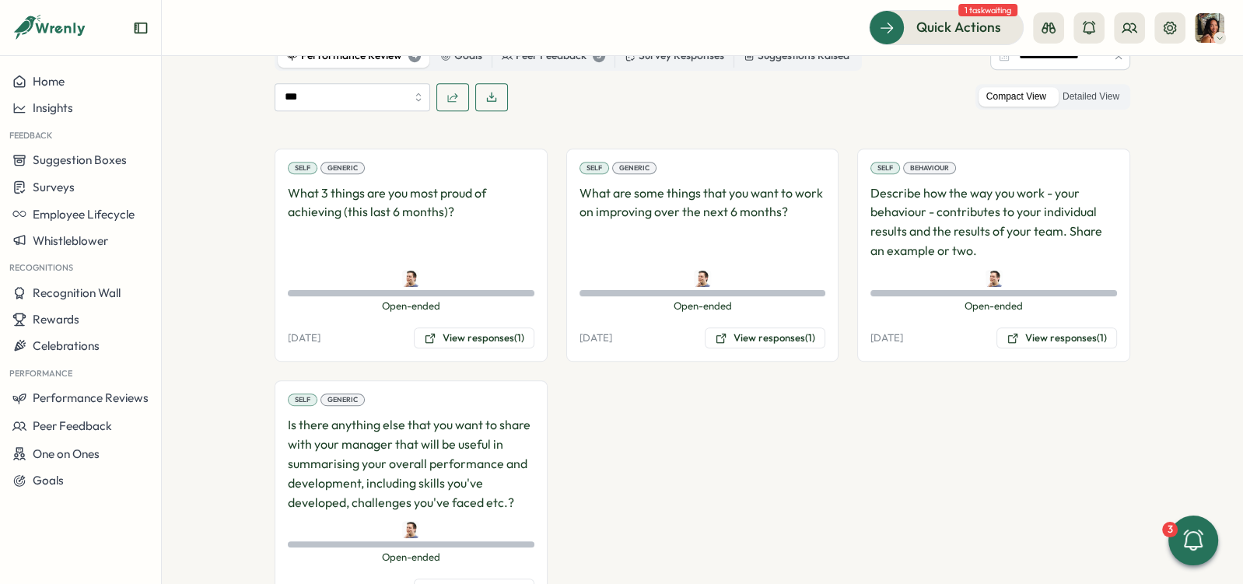
scroll to position [811, 0]
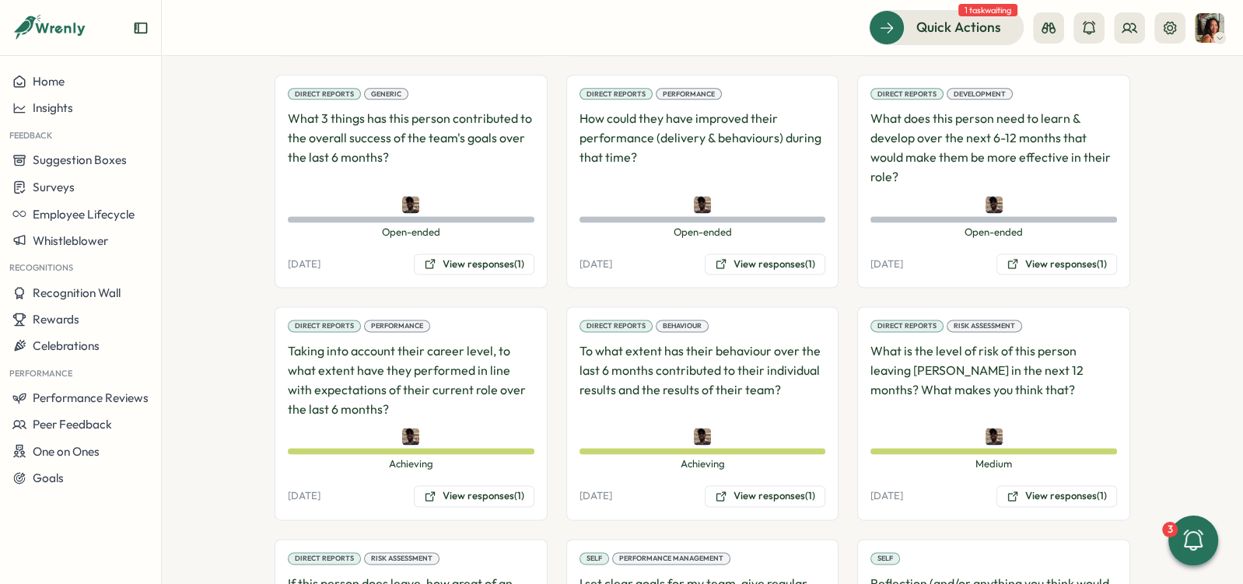
scroll to position [2072, 0]
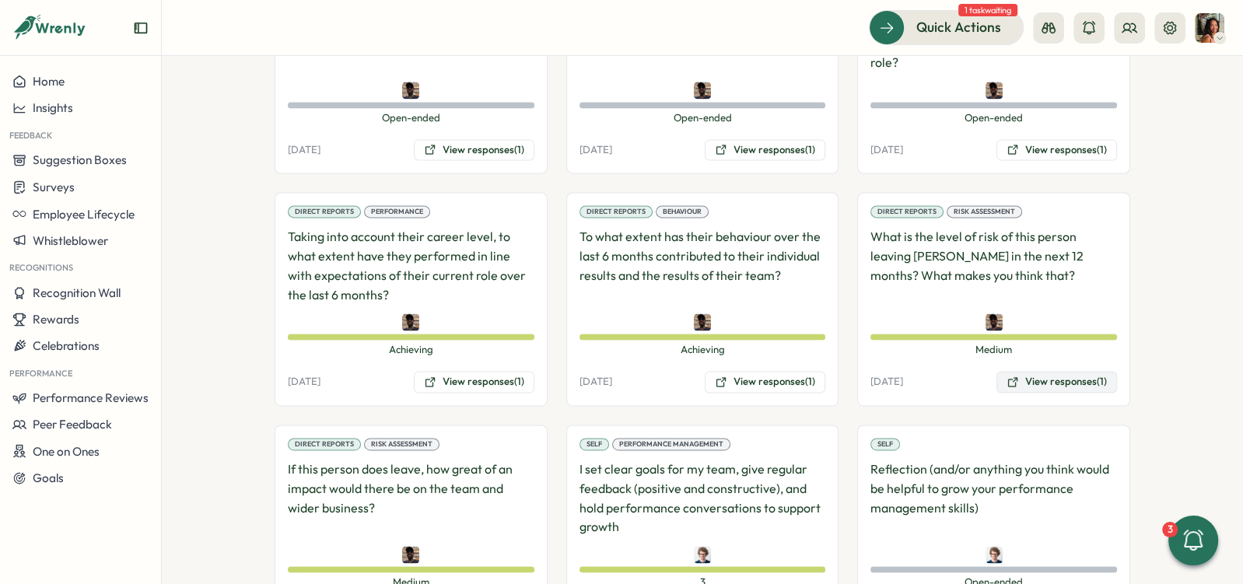
click at [1052, 371] on button "View responses (1)" at bounding box center [1057, 382] width 121 height 22
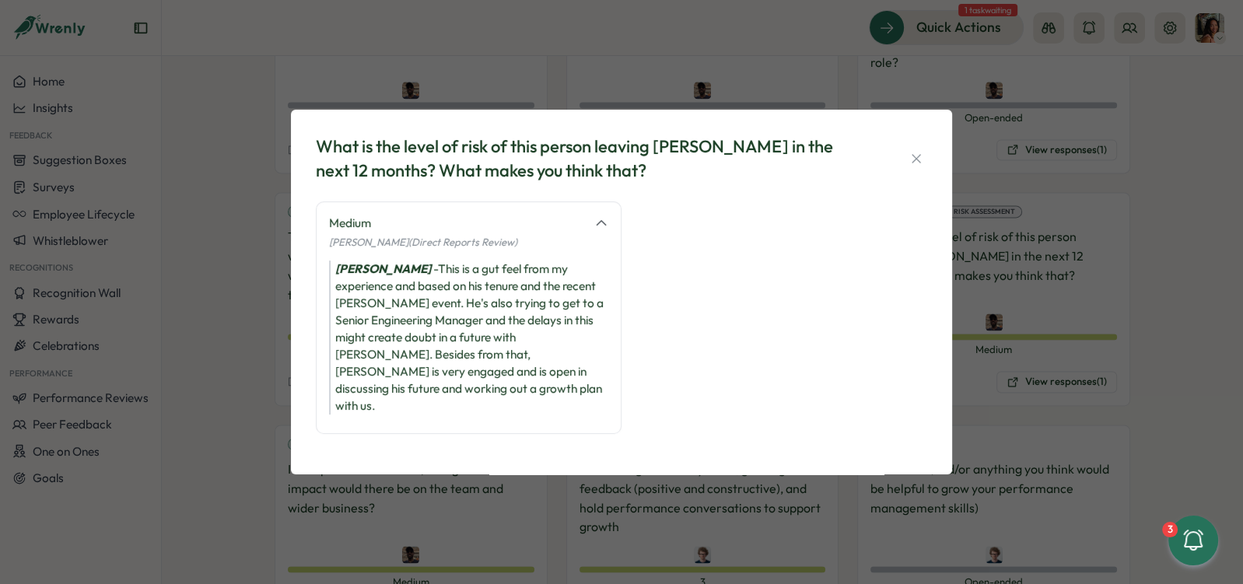
click at [251, 419] on div "What is the level of risk of this person leaving [PERSON_NAME] in the next 12 m…" at bounding box center [621, 292] width 1243 height 584
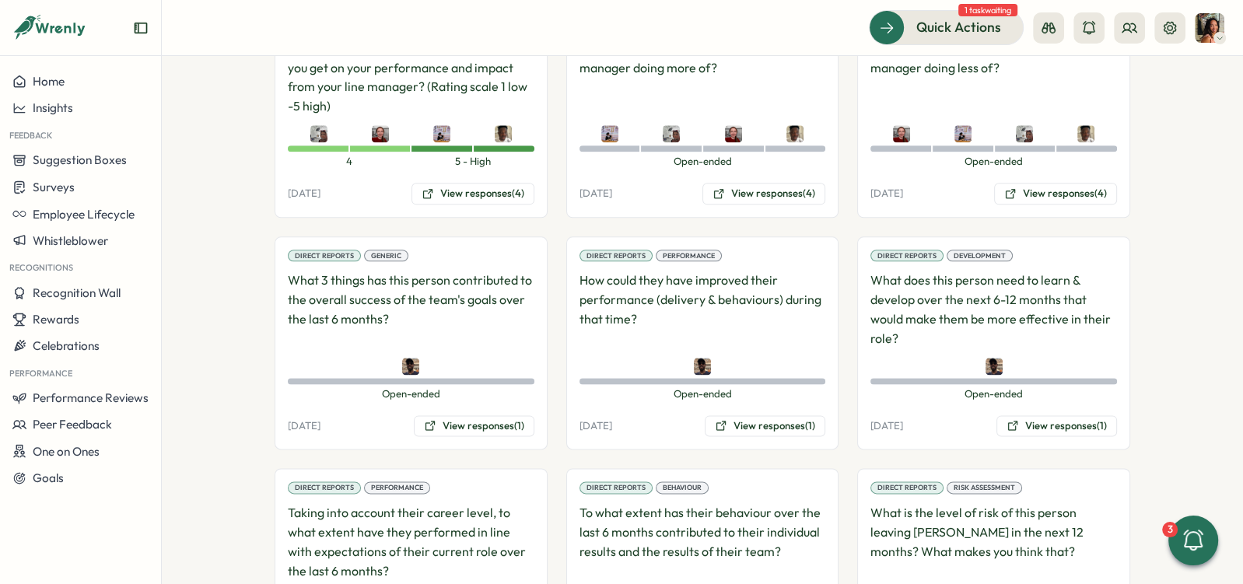
scroll to position [1936, 0]
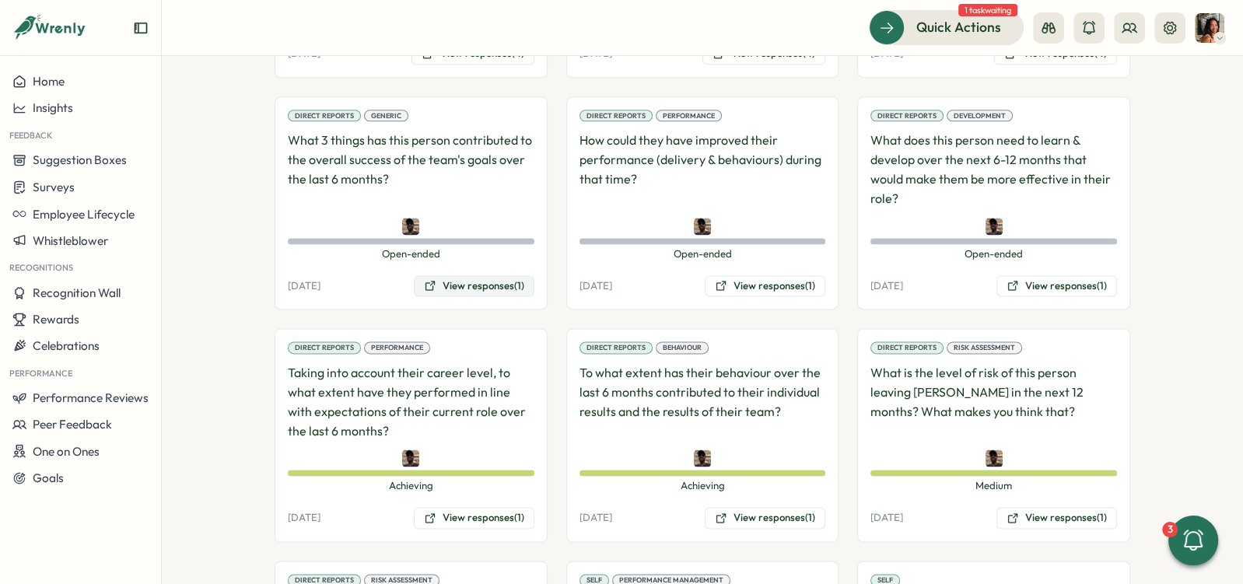
click at [464, 275] on button "View responses (1)" at bounding box center [474, 286] width 121 height 22
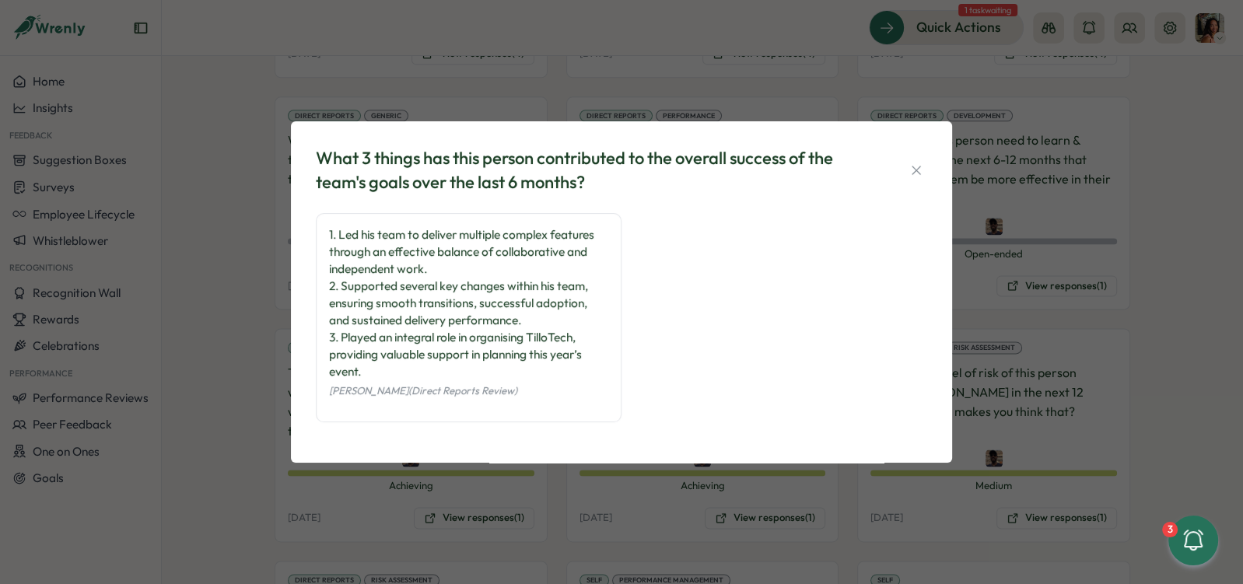
click at [1064, 274] on div "What 3 things has this person contributed to the overall success of the team's …" at bounding box center [621, 292] width 1243 height 584
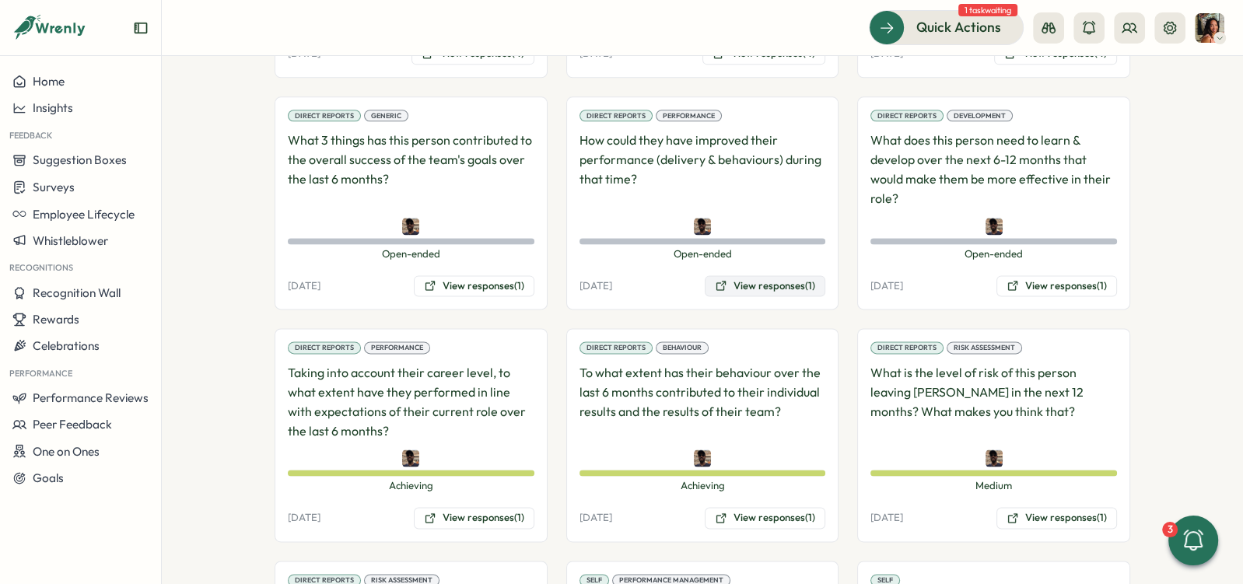
click at [785, 275] on button "View responses (1)" at bounding box center [765, 286] width 121 height 22
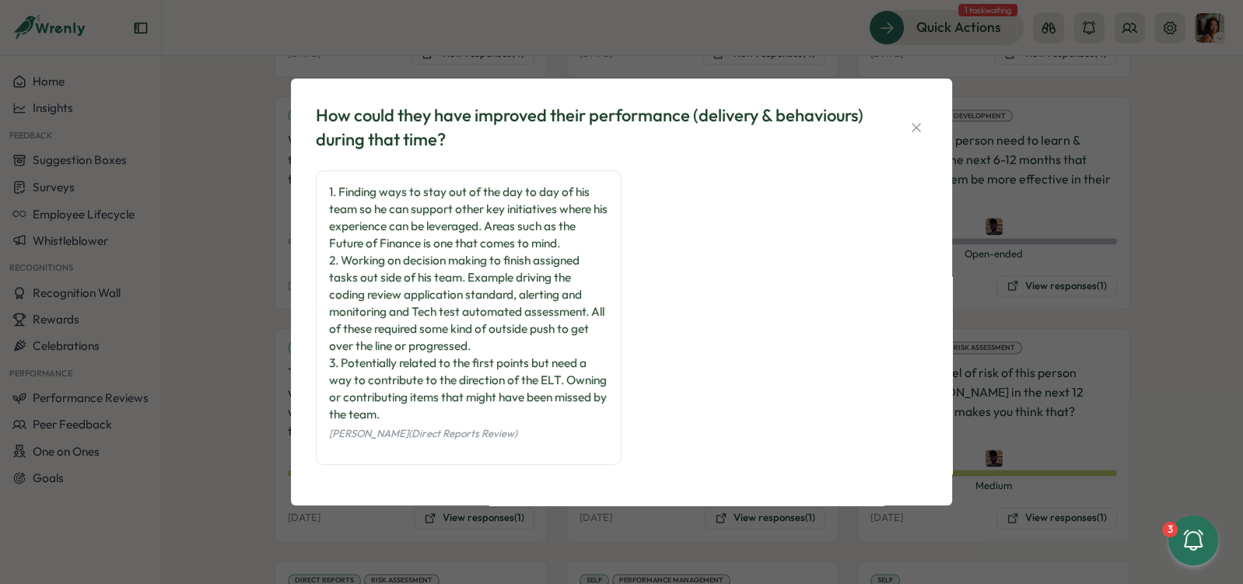
click at [1045, 242] on div "How could they have improved their performance (delivery & behaviours) during t…" at bounding box center [621, 292] width 1243 height 584
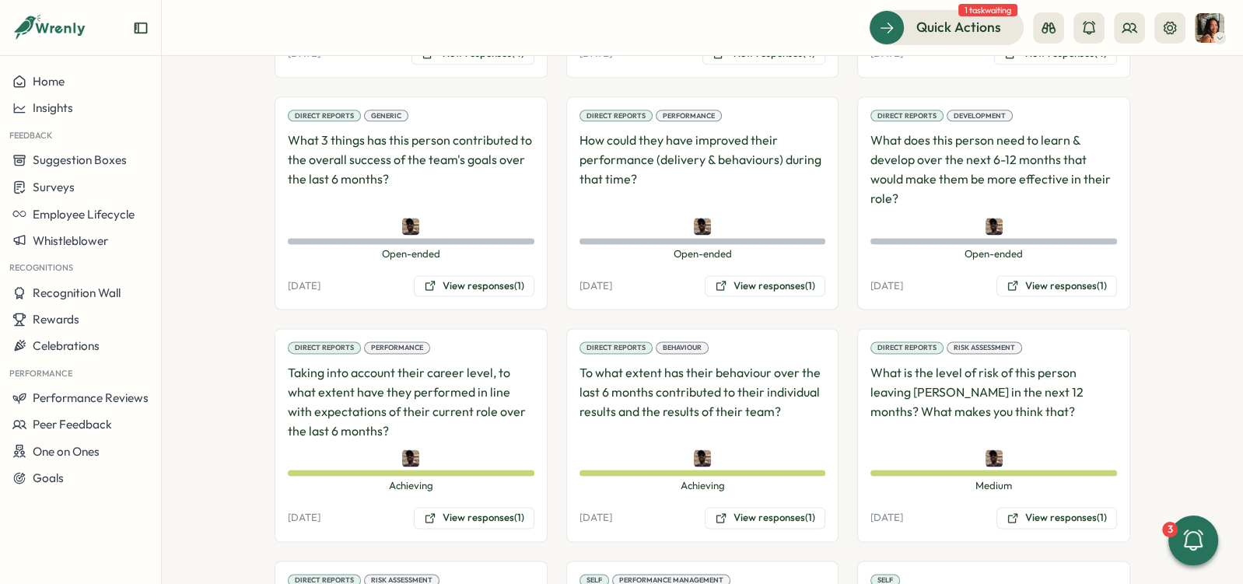
click at [1016, 242] on div "Direct Reports Development What does this person need to learn & develop over t…" at bounding box center [993, 203] width 273 height 214
click at [466, 507] on button "View responses (1)" at bounding box center [474, 518] width 121 height 22
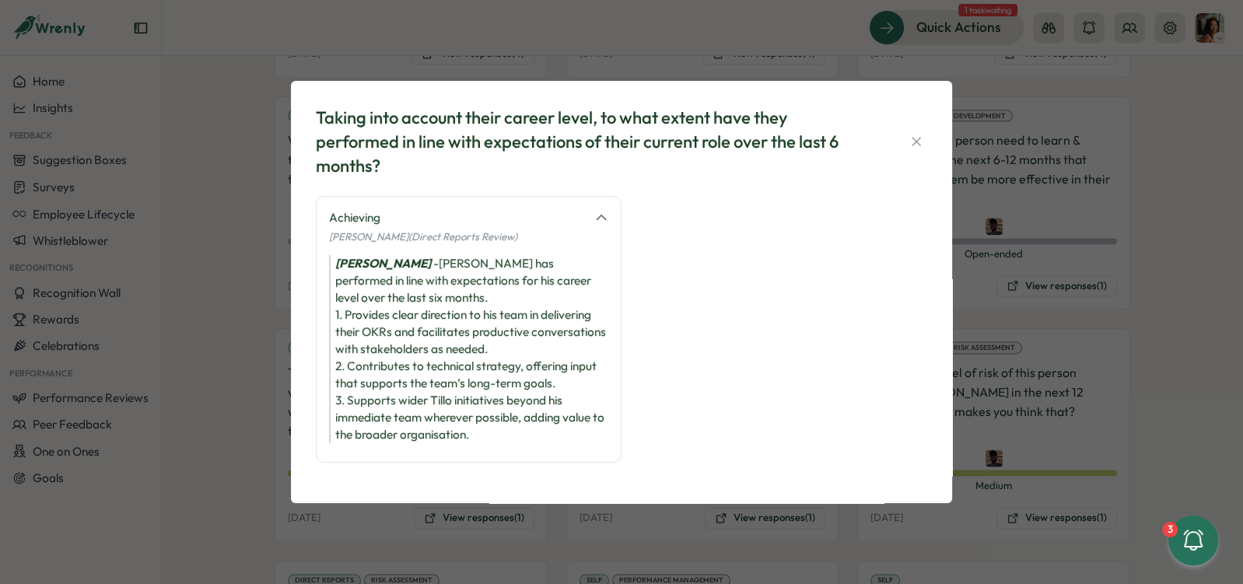
click at [443, 525] on div "Taking into account their career level, to what extent have they performed in l…" at bounding box center [621, 292] width 1243 height 584
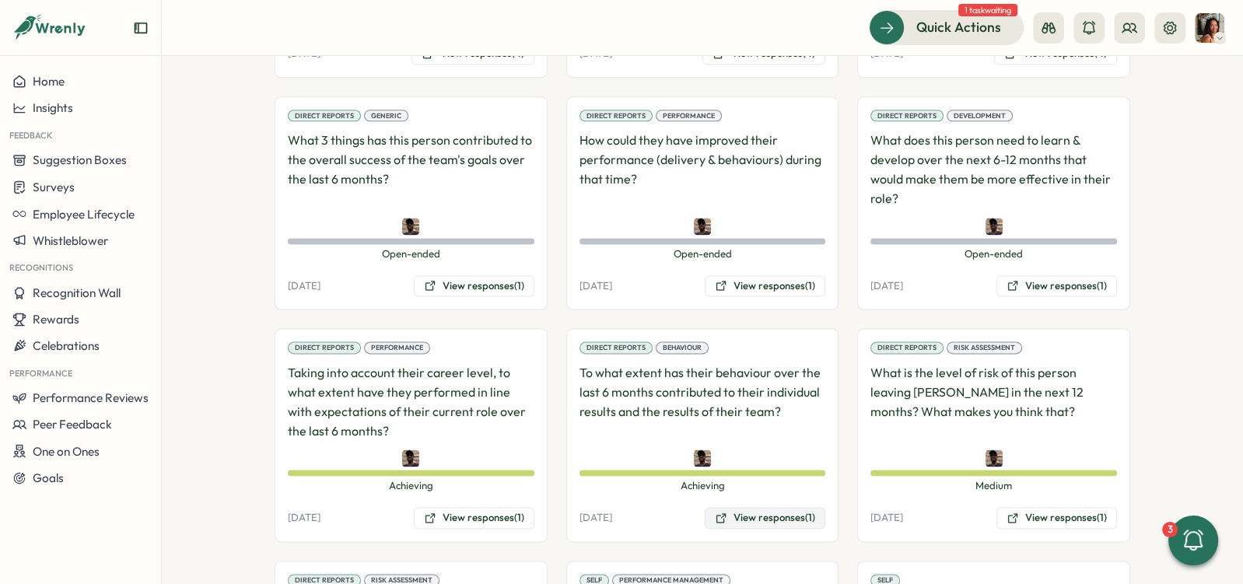
click at [735, 507] on button "View responses (1)" at bounding box center [765, 518] width 121 height 22
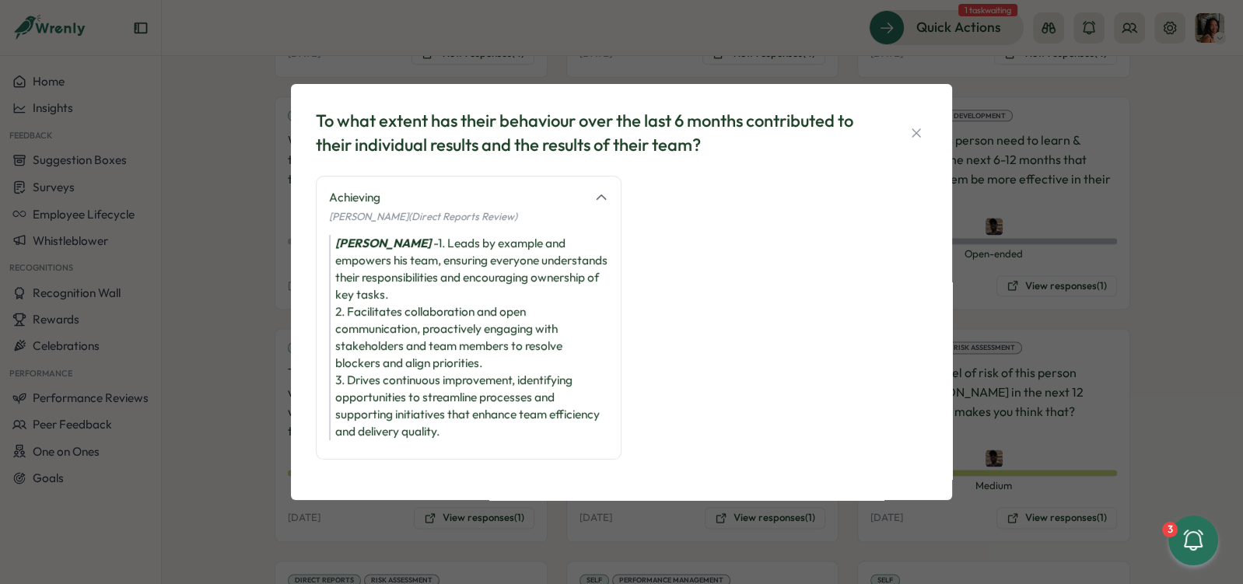
click at [628, 519] on div "To what extent has their behaviour over the last 6 months contributed to their …" at bounding box center [621, 292] width 1243 height 584
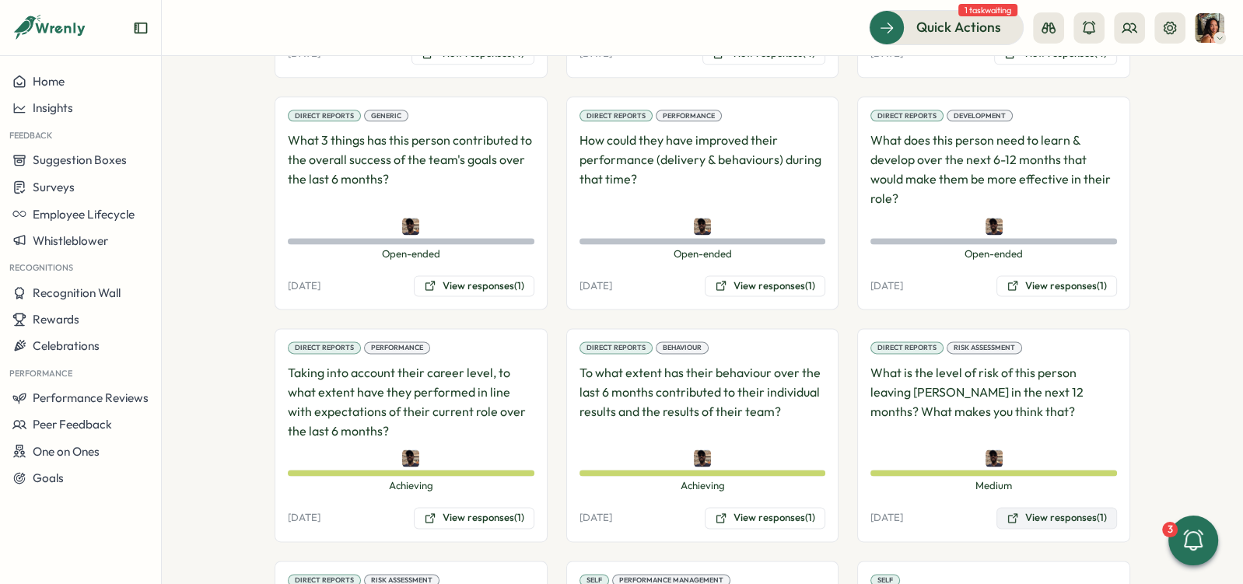
click at [1018, 507] on button "View responses (1)" at bounding box center [1057, 518] width 121 height 22
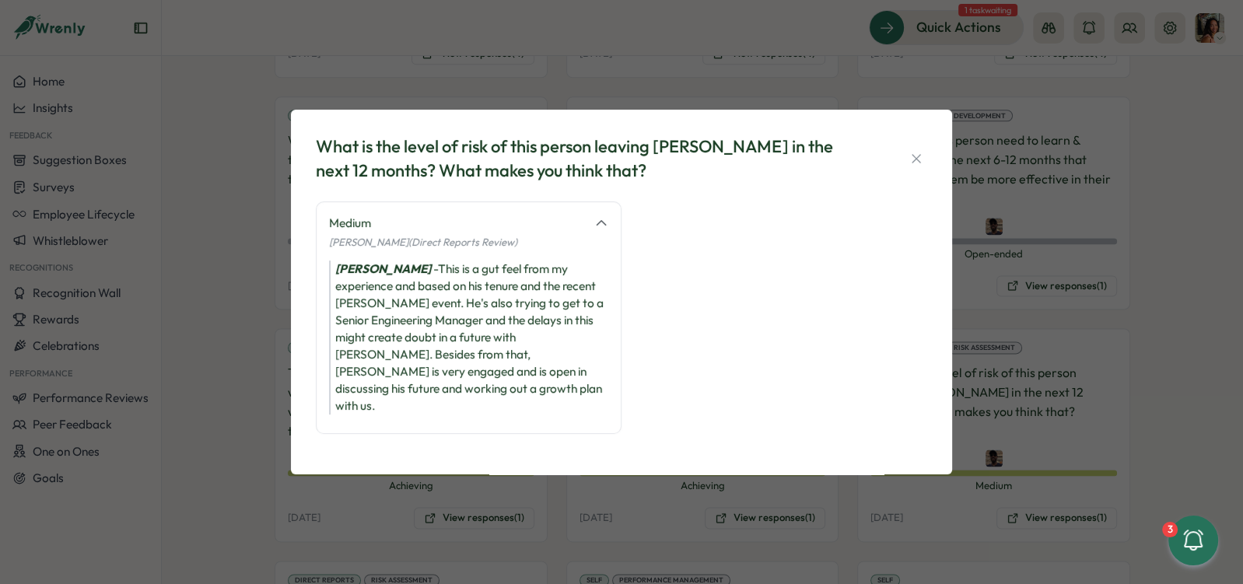
drag, startPoint x: 403, startPoint y: 277, endPoint x: 342, endPoint y: 376, distance: 116.0
click at [343, 377] on div "Jamalah Bryan - This is a gut feel from my experience and based on his tenure a…" at bounding box center [468, 338] width 279 height 154
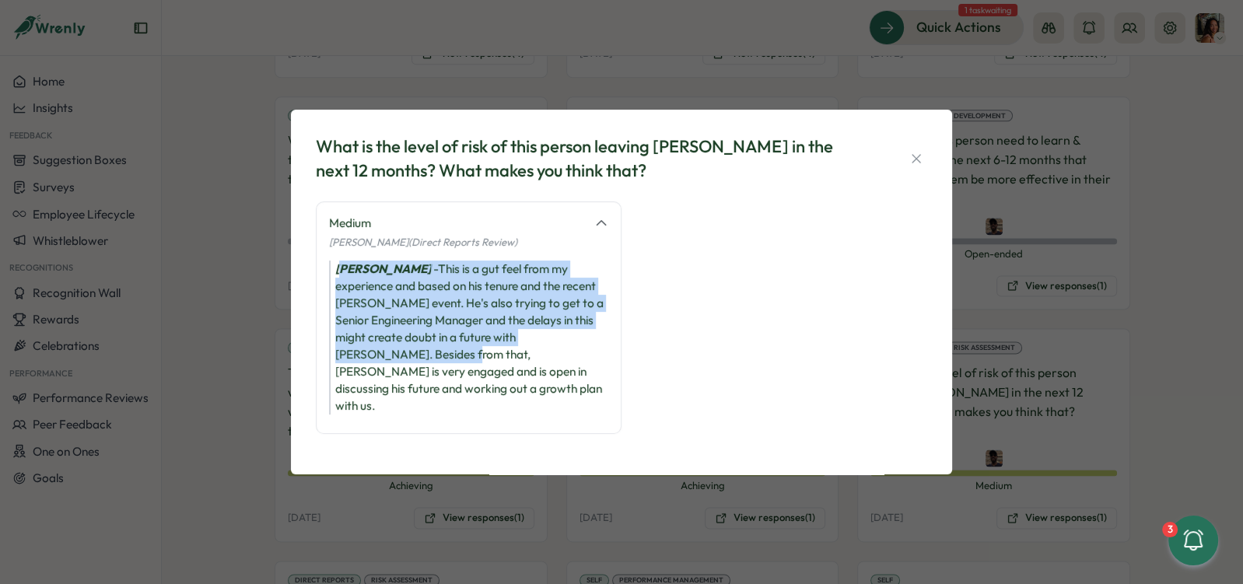
drag, startPoint x: 384, startPoint y: 370, endPoint x: 343, endPoint y: 279, distance: 99.9
click at [343, 280] on div "Jamalah Bryan - This is a gut feel from my experience and based on his tenure a…" at bounding box center [468, 338] width 279 height 154
click at [343, 276] on icon "[PERSON_NAME]" at bounding box center [383, 268] width 96 height 15
drag, startPoint x: 335, startPoint y: 277, endPoint x: 377, endPoint y: 395, distance: 125.5
click at [378, 397] on div "Jamalah Bryan - This is a gut feel from my experience and based on his tenure a…" at bounding box center [468, 338] width 279 height 154
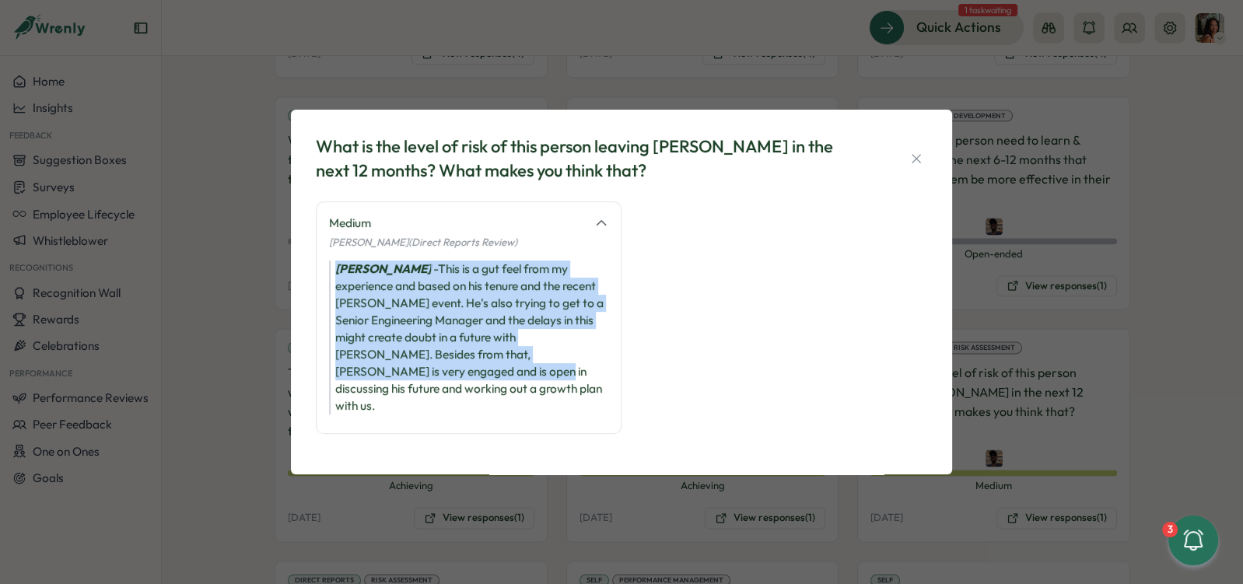
click at [377, 395] on div "Jamalah Bryan - This is a gut feel from my experience and based on his tenure a…" at bounding box center [468, 338] width 279 height 154
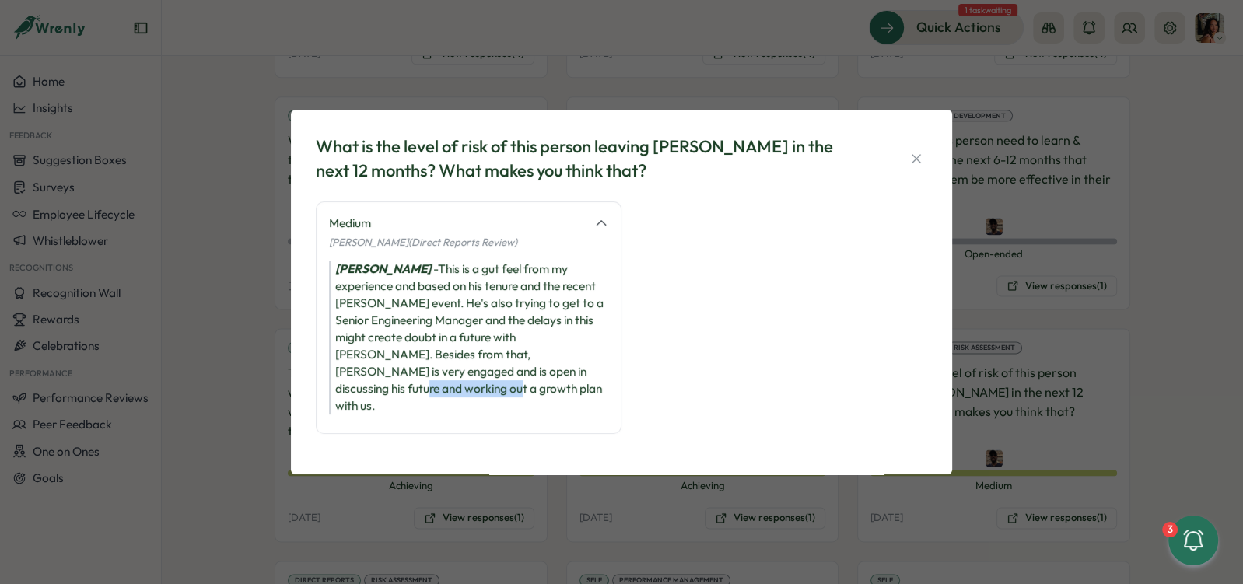
drag, startPoint x: 503, startPoint y: 394, endPoint x: 604, endPoint y: 392, distance: 100.4
click at [605, 392] on div "Jamalah Bryan - This is a gut feel from my experience and based on his tenure a…" at bounding box center [468, 338] width 279 height 154
click at [604, 392] on div "Jamalah Bryan - This is a gut feel from my experience and based on his tenure a…" at bounding box center [468, 338] width 279 height 154
click at [347, 483] on div "What is the level of risk of this person leaving Tillo in the next 12 months? W…" at bounding box center [621, 292] width 1243 height 584
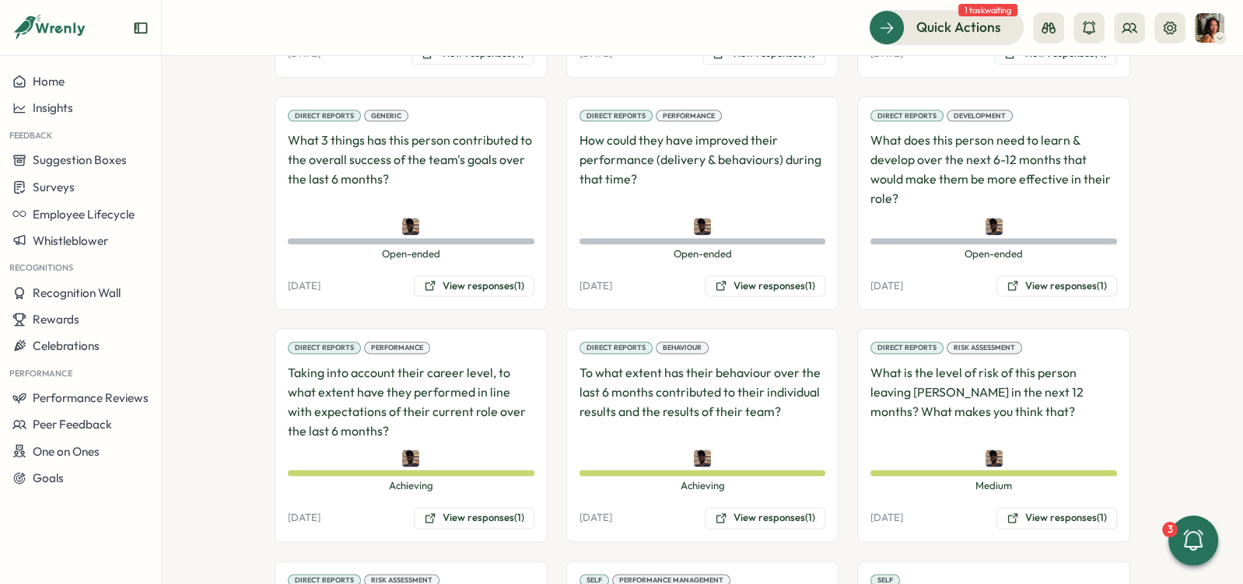
scroll to position [2177, 0]
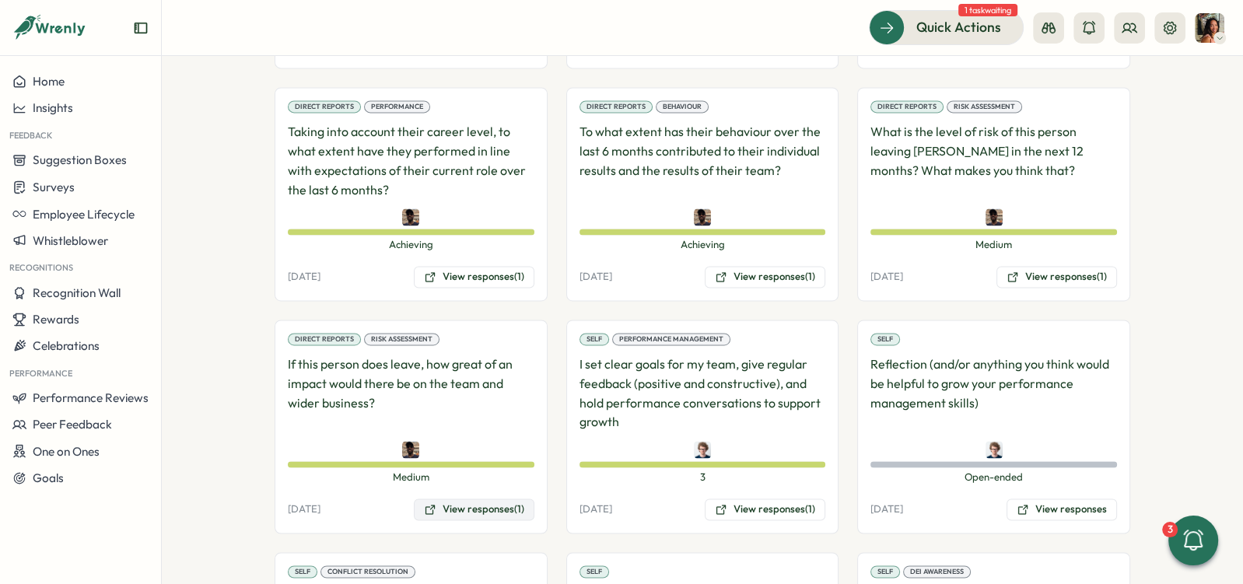
click at [464, 499] on button "View responses (1)" at bounding box center [474, 510] width 121 height 22
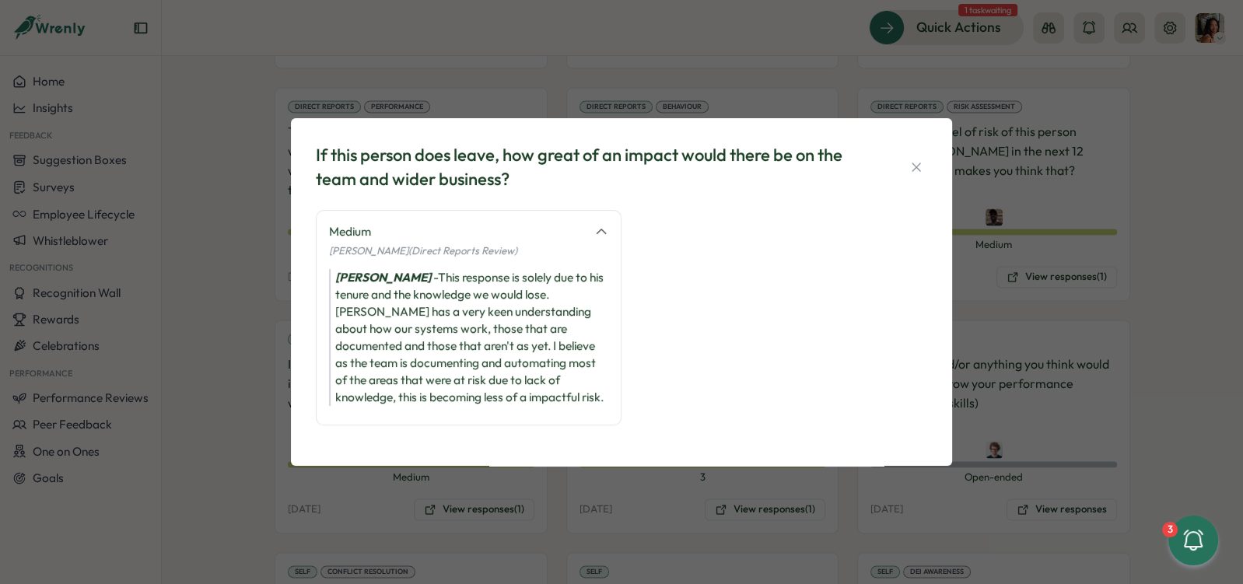
click at [394, 496] on div "If this person does leave, how great of an impact would there be on the team an…" at bounding box center [621, 292] width 1243 height 584
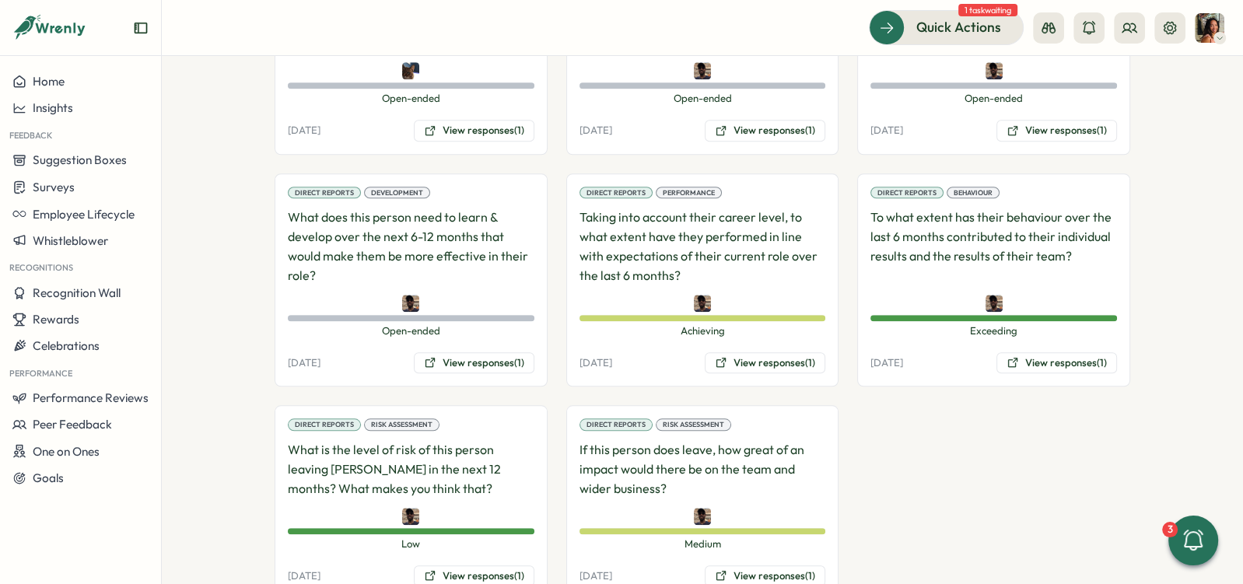
scroll to position [1313, 0]
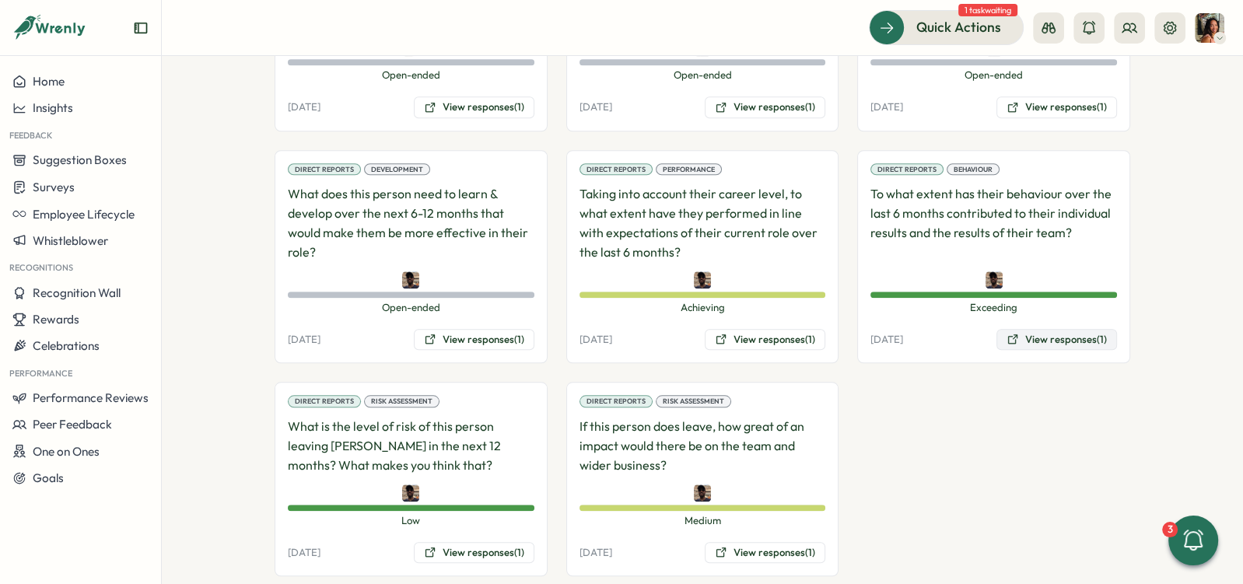
click at [1025, 329] on button "View responses (1)" at bounding box center [1057, 340] width 121 height 22
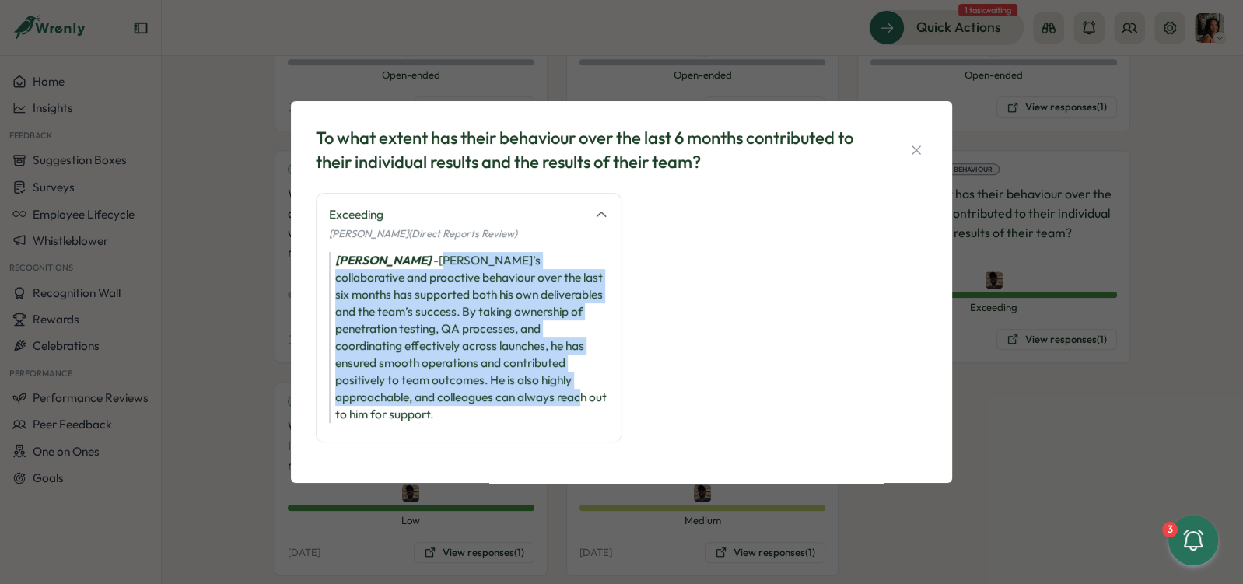
drag, startPoint x: 435, startPoint y: 277, endPoint x: 398, endPoint y: 408, distance: 136.7
click at [398, 409] on div "[PERSON_NAME]’s collaborative and proactive behaviour over the last six months …" at bounding box center [468, 337] width 279 height 171
click at [398, 408] on div "[PERSON_NAME]’s collaborative and proactive behaviour over the last six months …" at bounding box center [468, 337] width 279 height 171
drag, startPoint x: 398, startPoint y: 408, endPoint x: 444, endPoint y: 258, distance: 158.0
click at [444, 258] on div "Exceeding [PERSON_NAME] (Direct Reports Review) [PERSON_NAME] - [PERSON_NAME]’s…" at bounding box center [469, 318] width 306 height 250
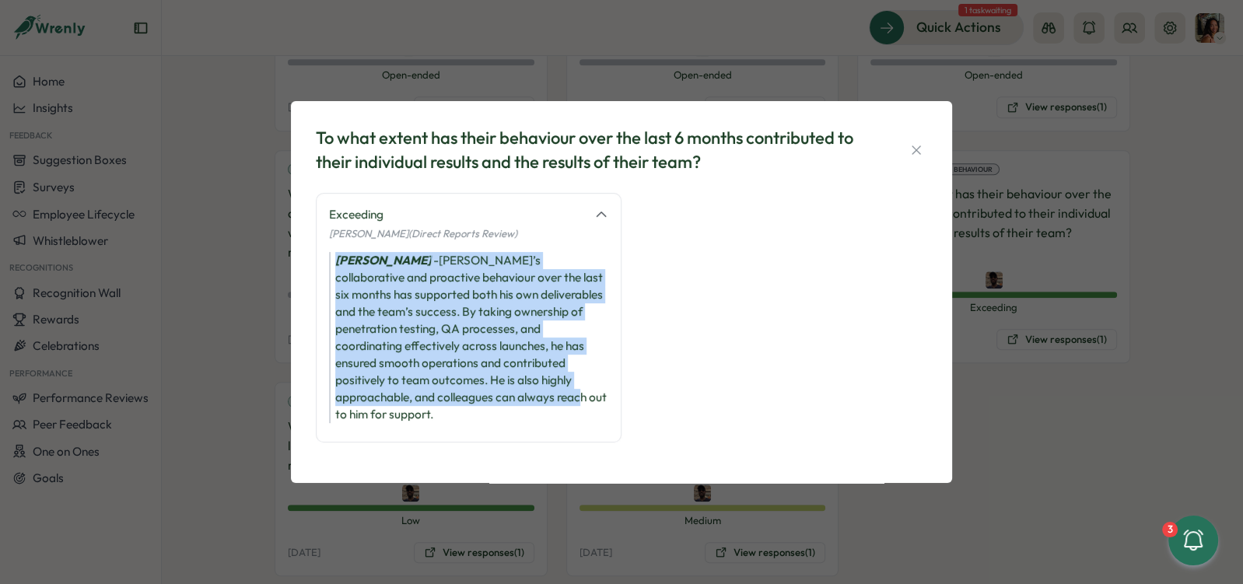
click at [444, 258] on div "Exceeding [PERSON_NAME] (Direct Reports Review) [PERSON_NAME] - [PERSON_NAME]’s…" at bounding box center [469, 318] width 306 height 250
drag, startPoint x: 444, startPoint y: 258, endPoint x: 393, endPoint y: 408, distance: 158.7
click at [394, 408] on div "Exceeding [PERSON_NAME] (Direct Reports Review) [PERSON_NAME] - [PERSON_NAME]’s…" at bounding box center [469, 318] width 306 height 250
click at [393, 408] on div "[PERSON_NAME]’s collaborative and proactive behaviour over the last six months …" at bounding box center [468, 337] width 279 height 171
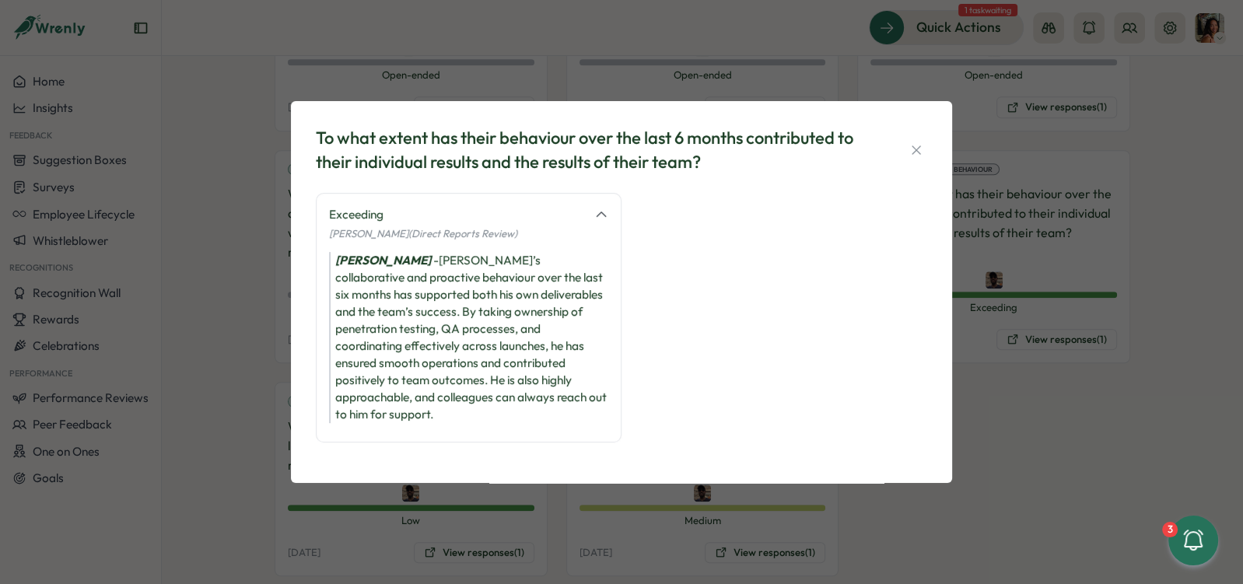
click at [234, 452] on div "To what extent has their behaviour over the last 6 months contributed to their …" at bounding box center [621, 292] width 1243 height 584
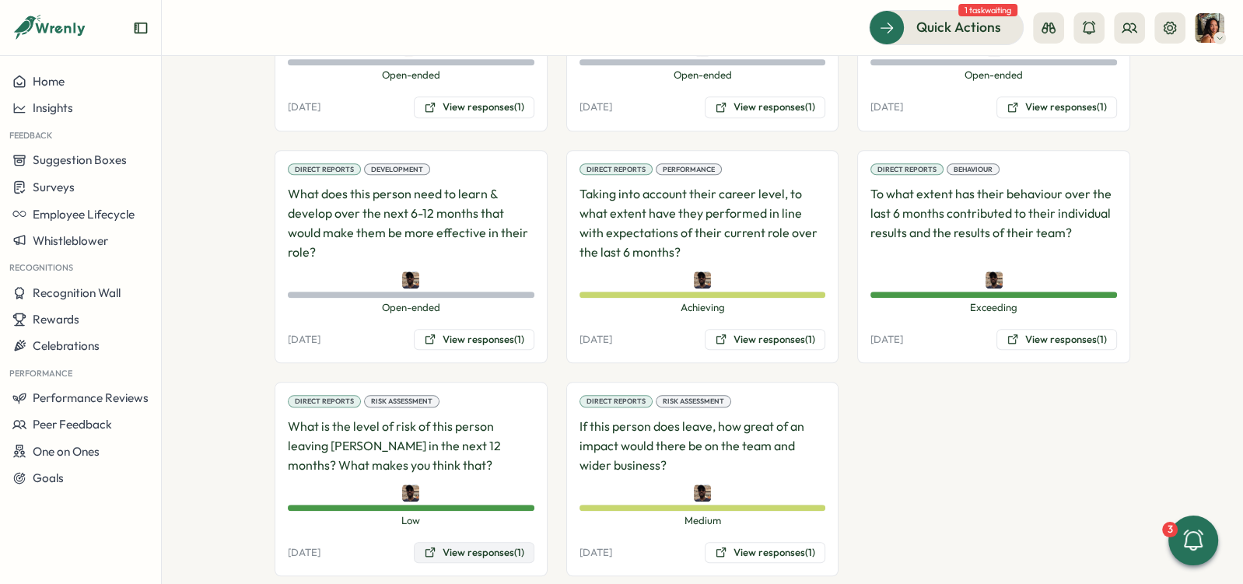
click at [429, 548] on icon at bounding box center [430, 552] width 9 height 9
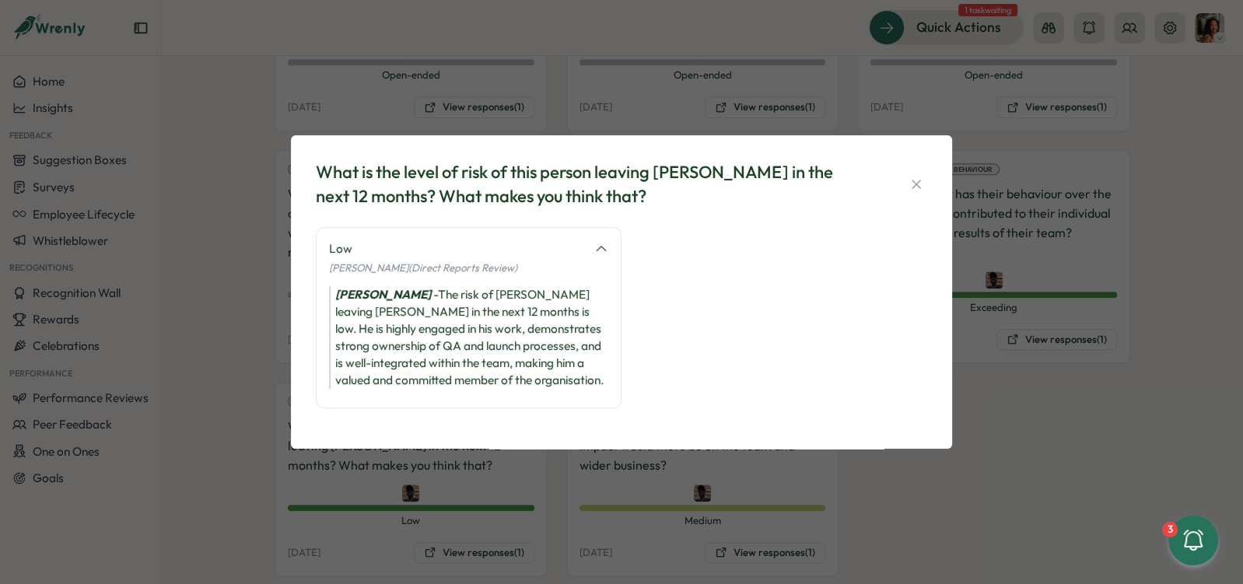
click at [664, 520] on div "What is the level of risk of this person leaving [PERSON_NAME] in the next 12 m…" at bounding box center [621, 292] width 1243 height 584
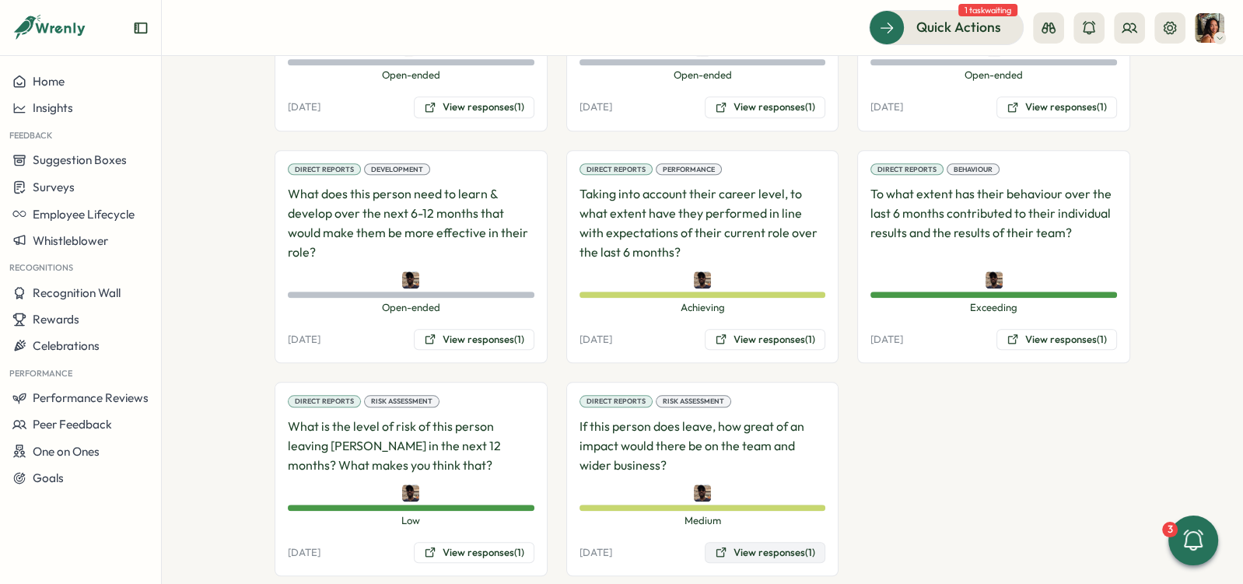
click at [743, 542] on button "View responses (1)" at bounding box center [765, 553] width 121 height 22
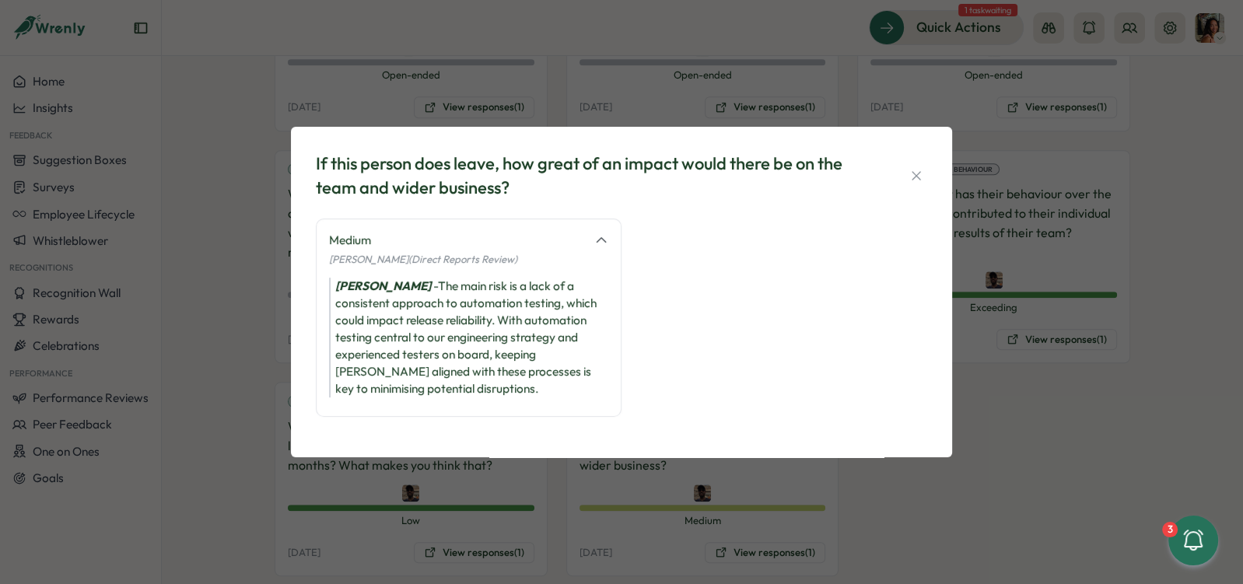
click at [870, 490] on div "If this person does leave, how great of an impact would there be on the team an…" at bounding box center [621, 292] width 1243 height 584
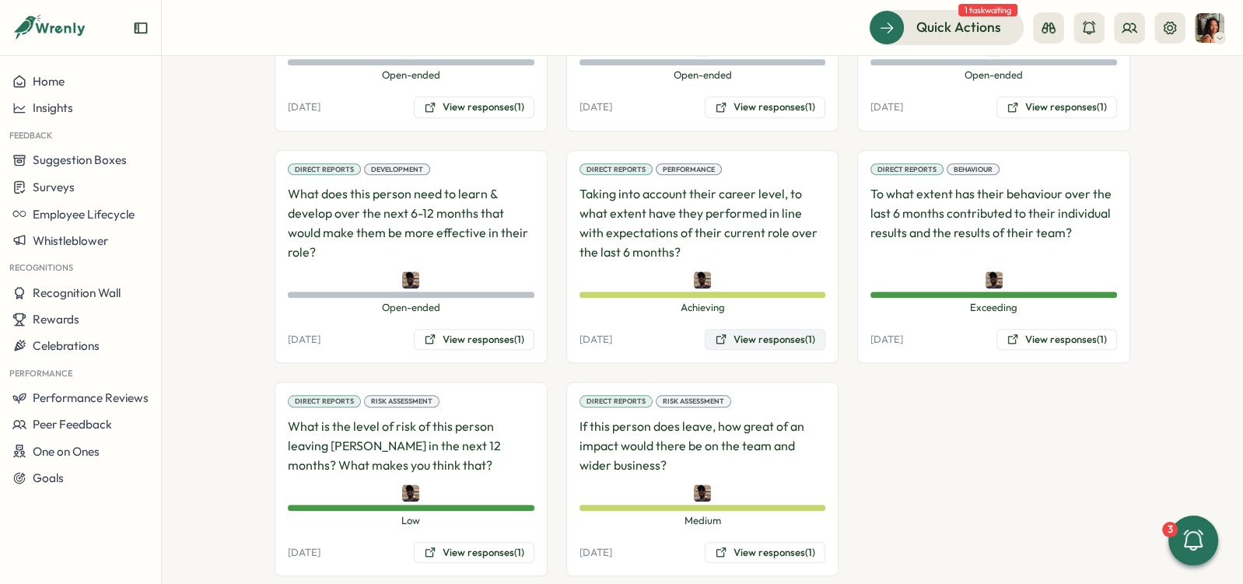
click at [799, 329] on button "View responses (1)" at bounding box center [765, 340] width 121 height 22
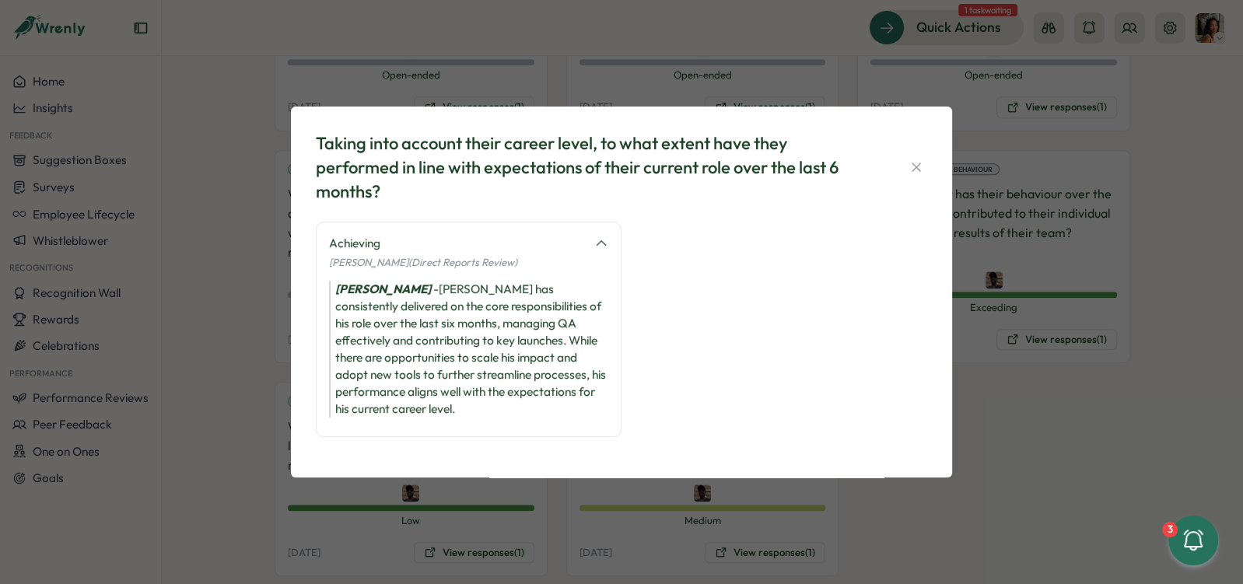
click at [242, 350] on div "Taking into account their career level, to what extent have they performed in l…" at bounding box center [621, 292] width 1243 height 584
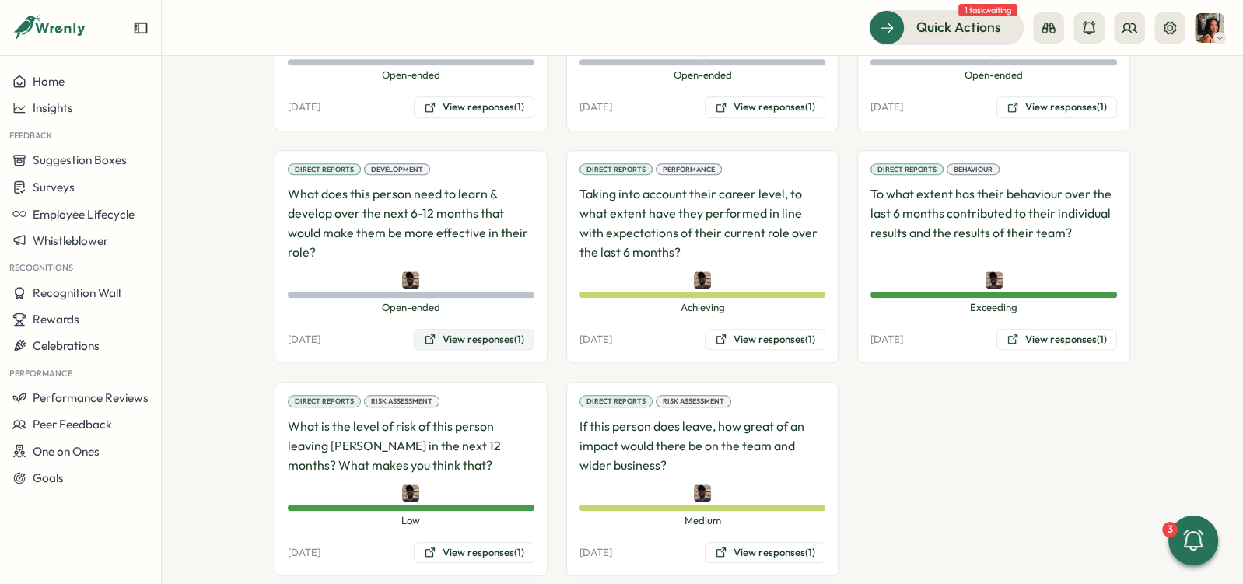
click at [474, 329] on button "View responses (1)" at bounding box center [474, 340] width 121 height 22
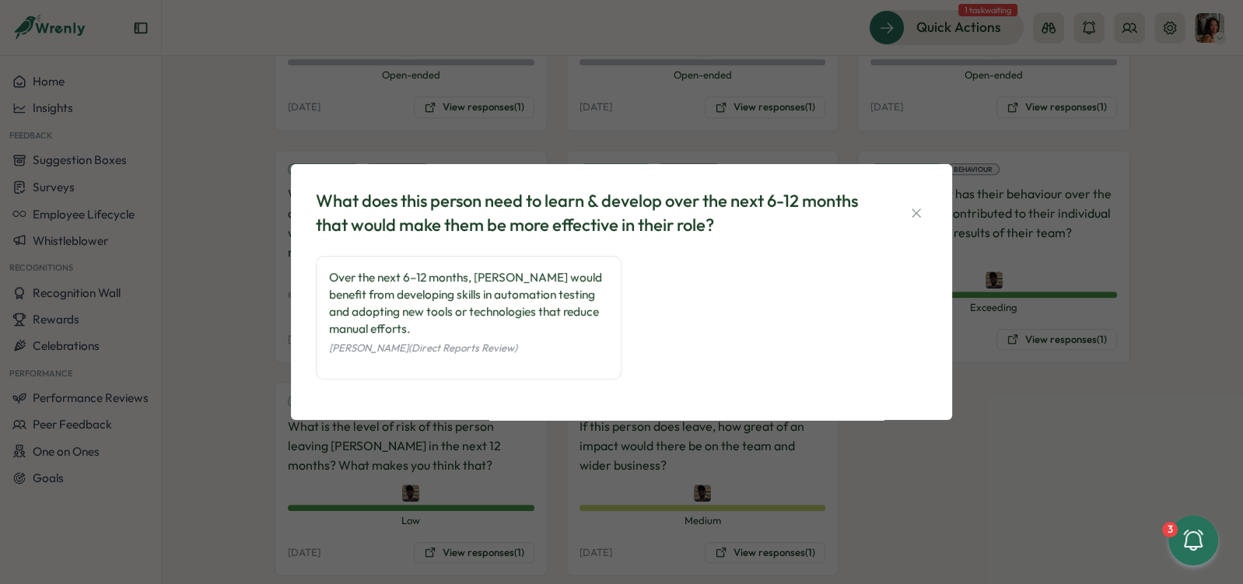
click at [233, 336] on div "What does this person need to learn & develop over the next 6-12 months that wo…" at bounding box center [621, 292] width 1243 height 584
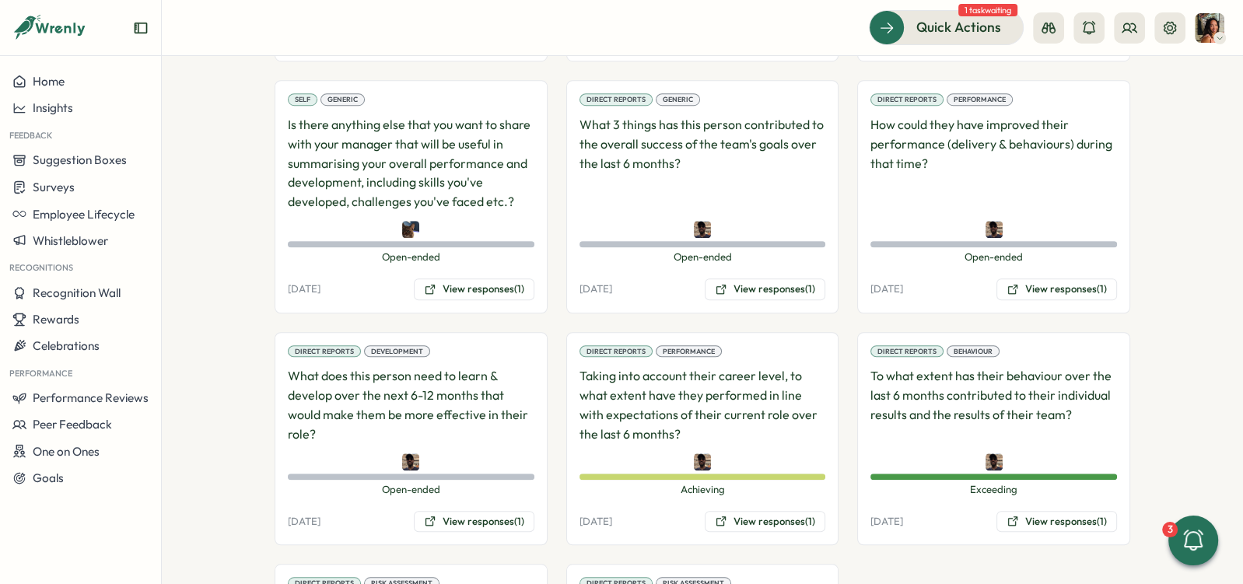
scroll to position [1084, 0]
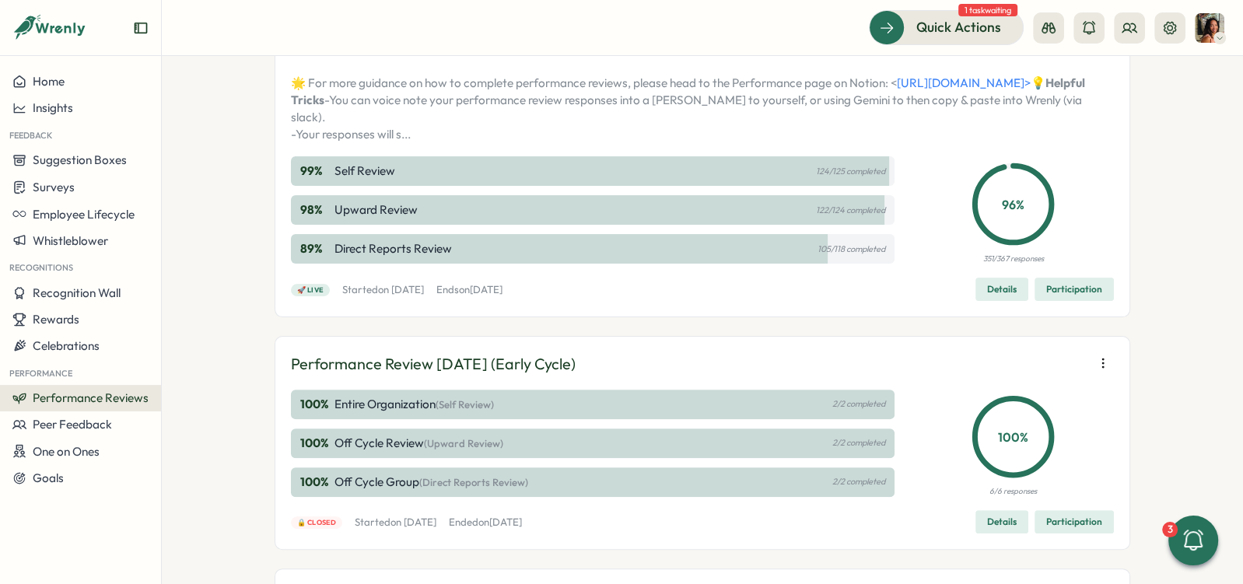
scroll to position [350, 0]
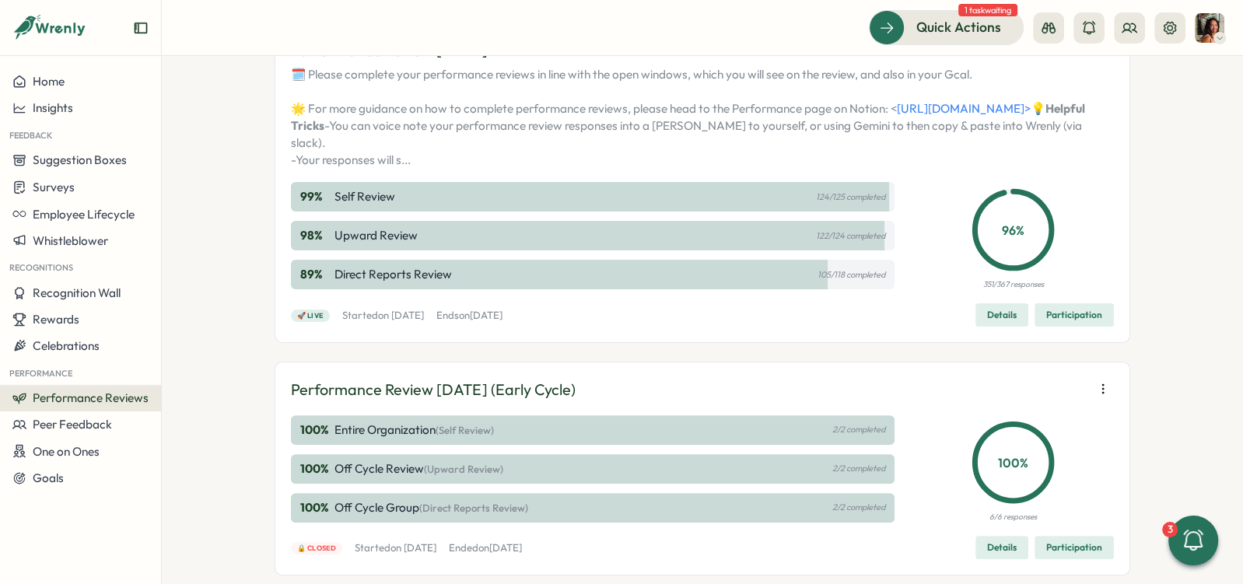
click at [1050, 326] on span "Participation" at bounding box center [1074, 315] width 56 height 22
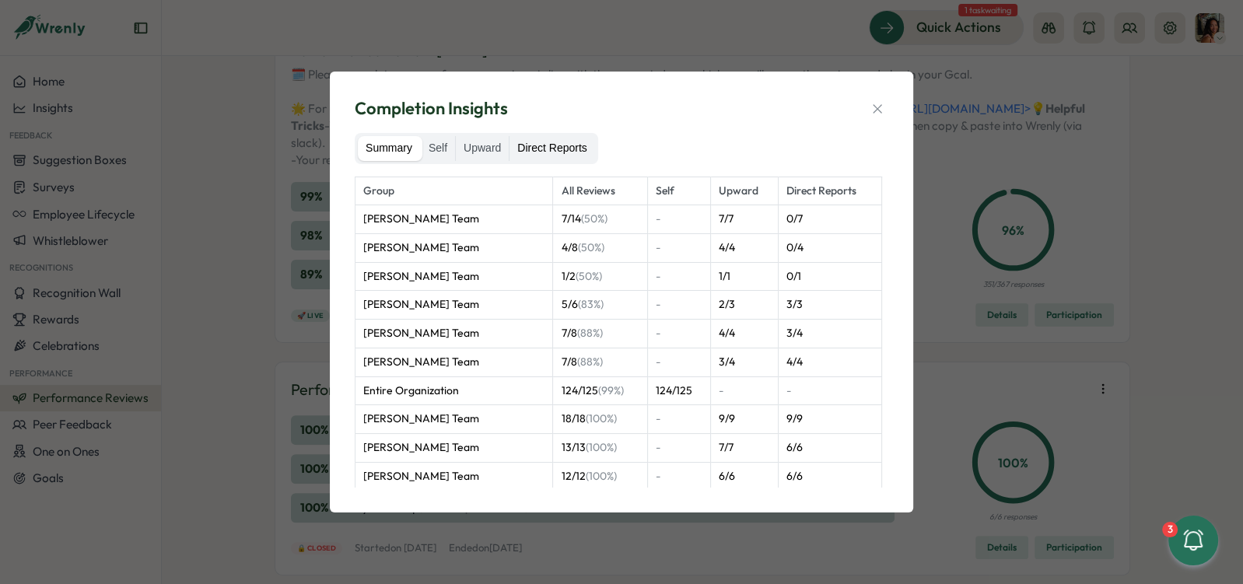
click at [576, 145] on label "Direct Reports" at bounding box center [552, 148] width 85 height 25
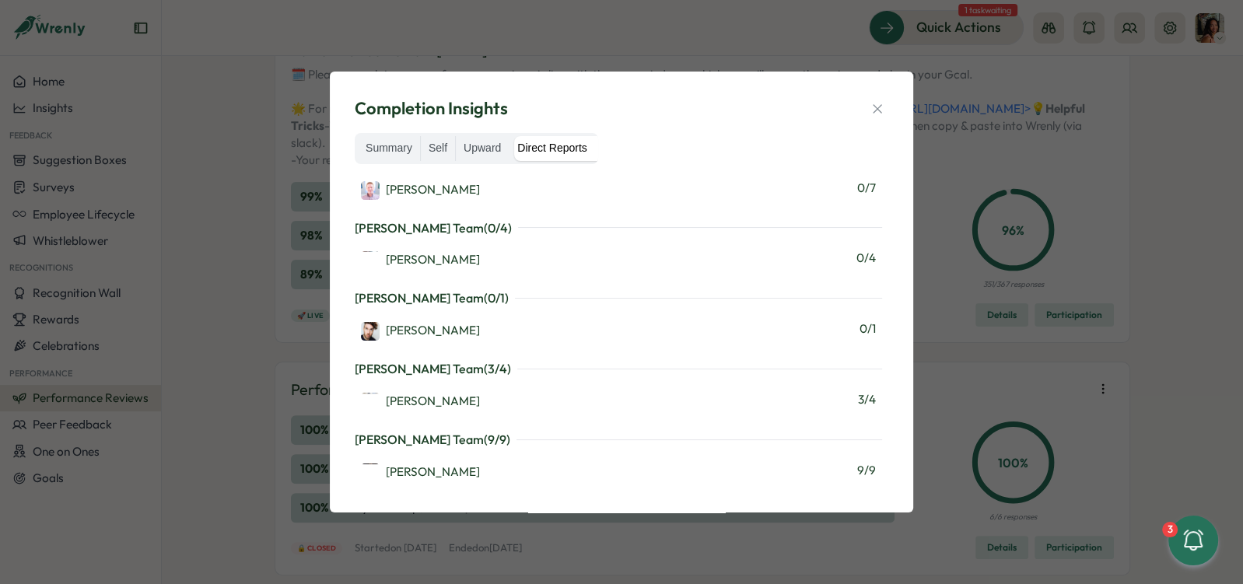
scroll to position [0, 0]
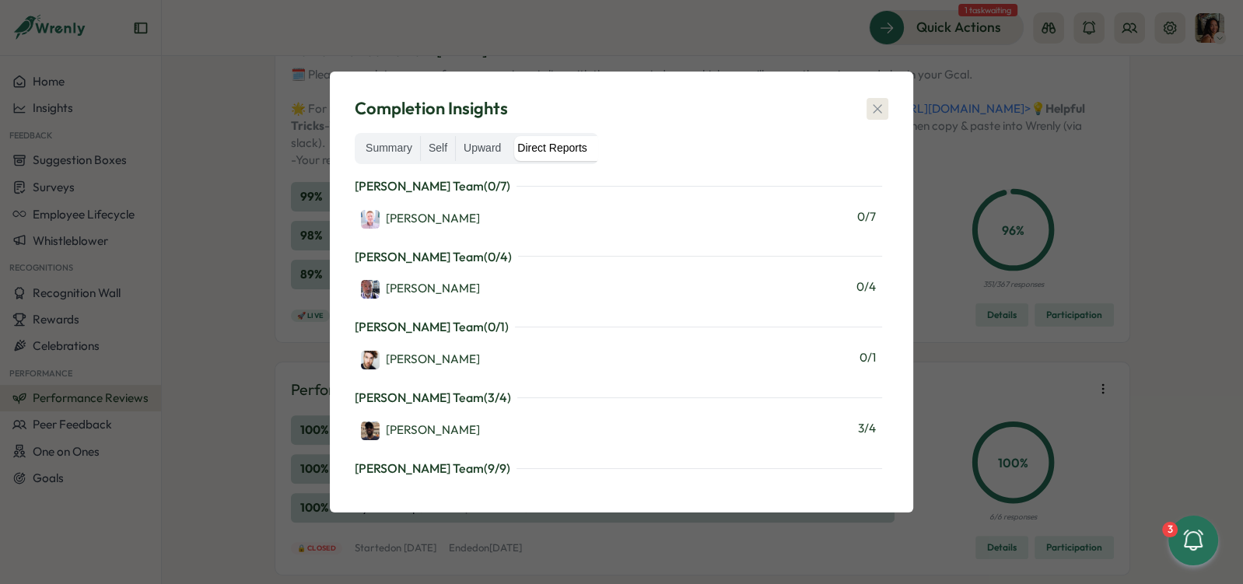
click at [868, 114] on button "button" at bounding box center [878, 109] width 22 height 22
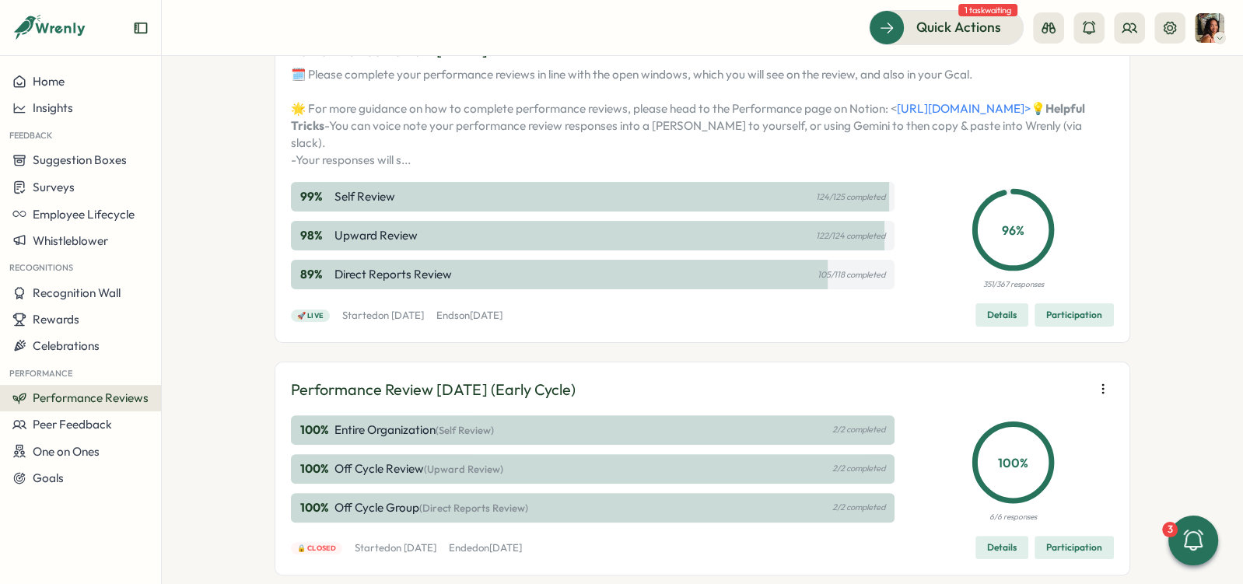
click at [1069, 326] on span "Participation" at bounding box center [1074, 315] width 56 height 22
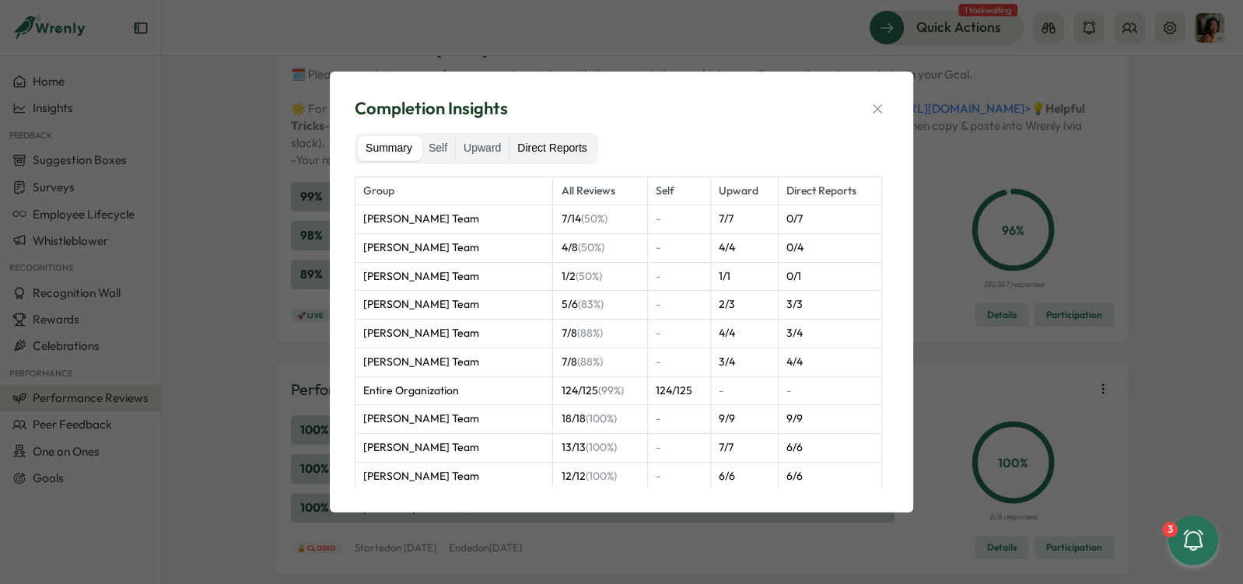
click at [582, 150] on label "Direct Reports" at bounding box center [552, 148] width 85 height 25
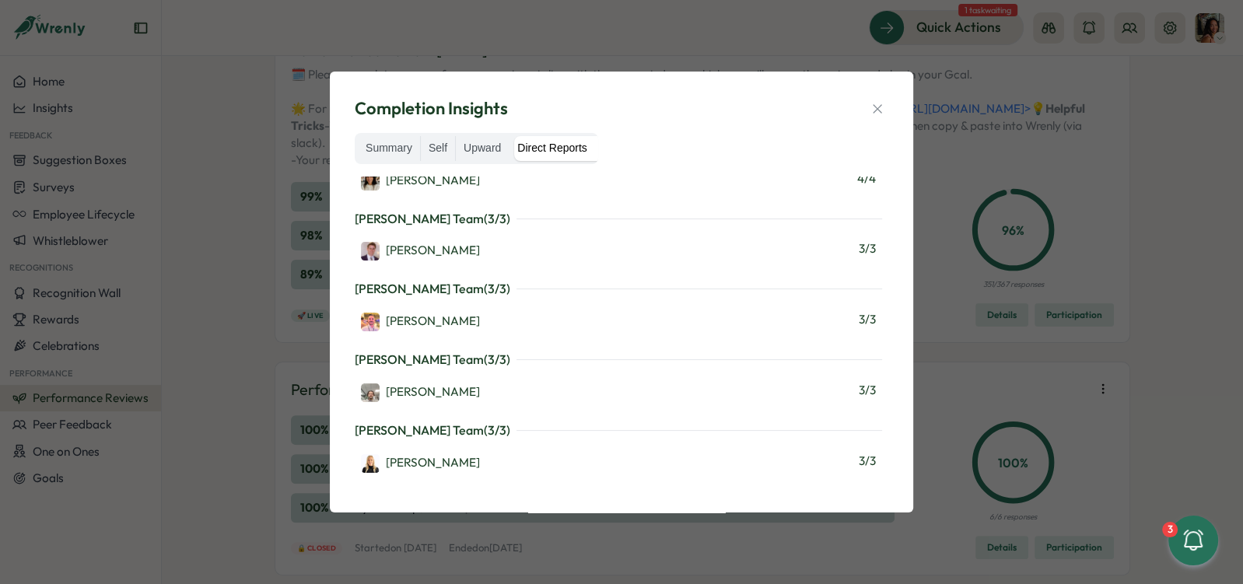
scroll to position [1050, 0]
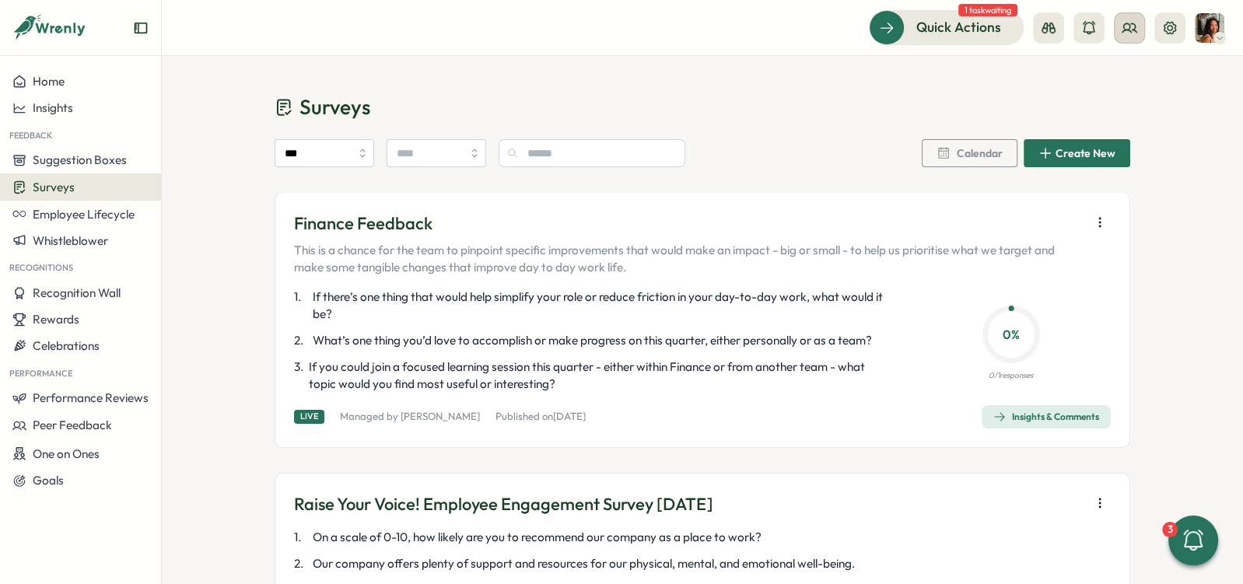
click at [1118, 31] on button at bounding box center [1129, 27] width 31 height 31
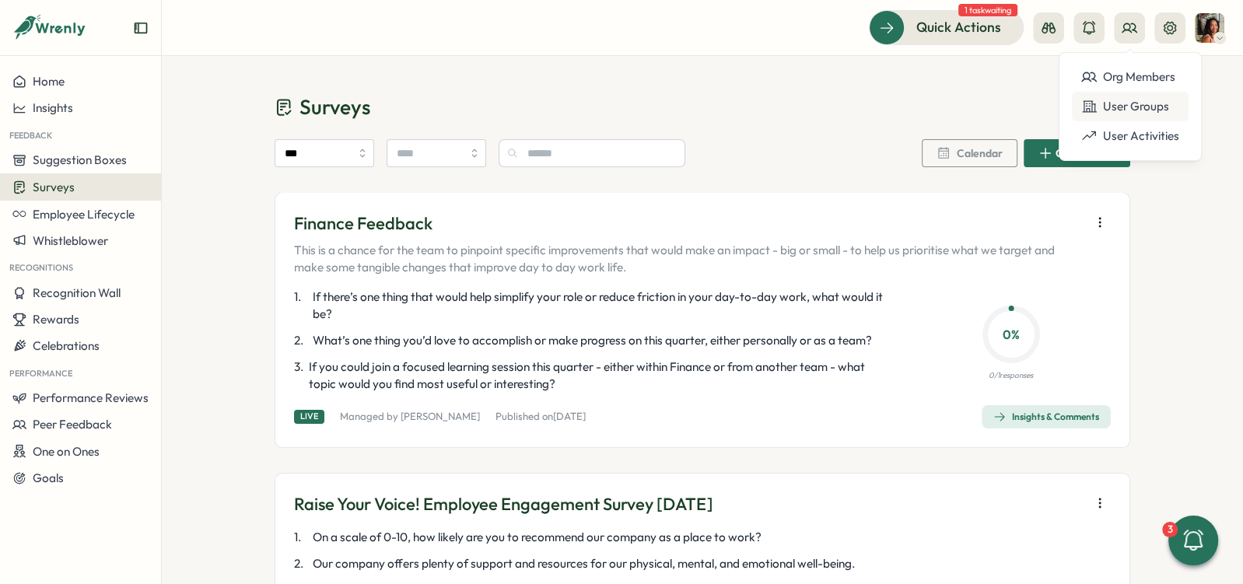
click at [1104, 109] on div "User Groups" at bounding box center [1130, 106] width 98 height 17
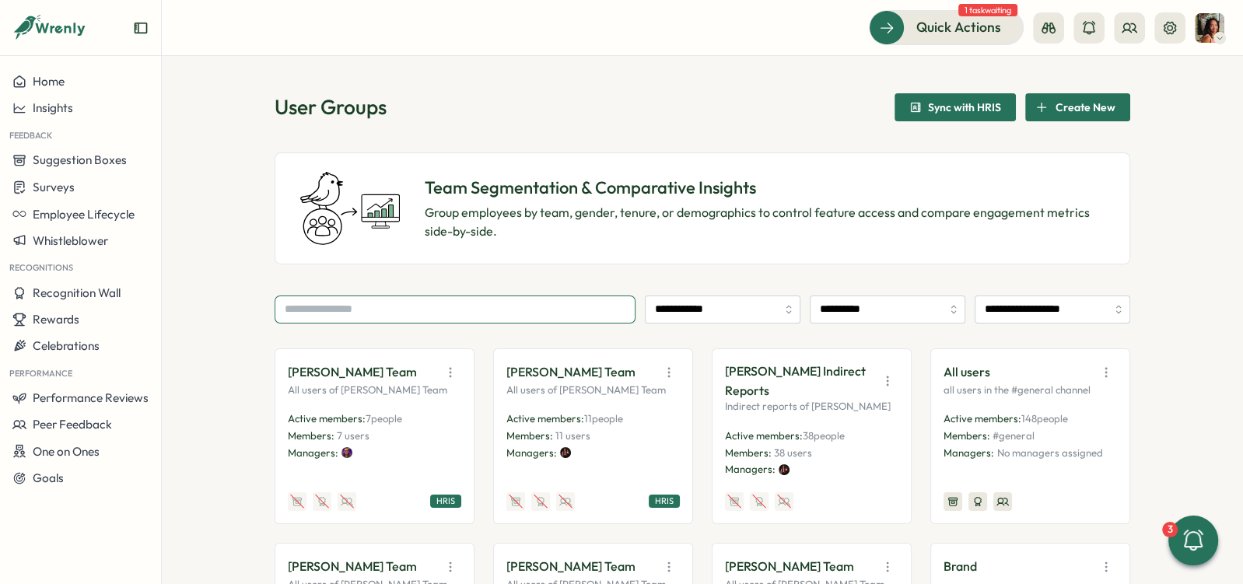
click at [475, 312] on input "text" at bounding box center [455, 310] width 361 height 28
click at [1118, 19] on button at bounding box center [1129, 27] width 31 height 31
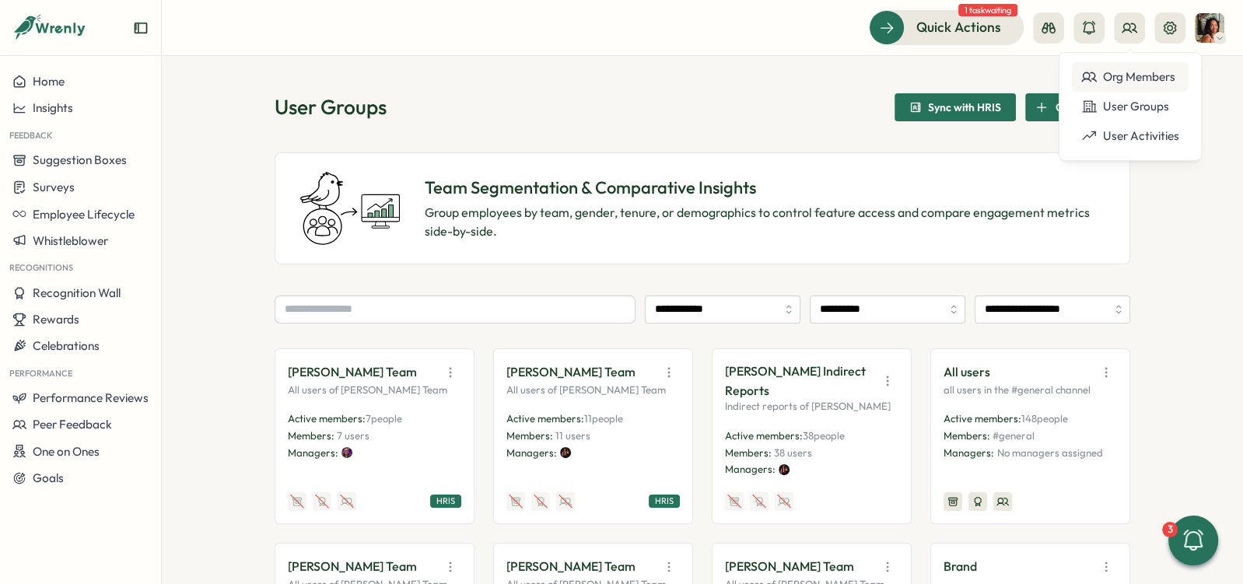
click at [1105, 72] on div "Org Members" at bounding box center [1130, 76] width 98 height 17
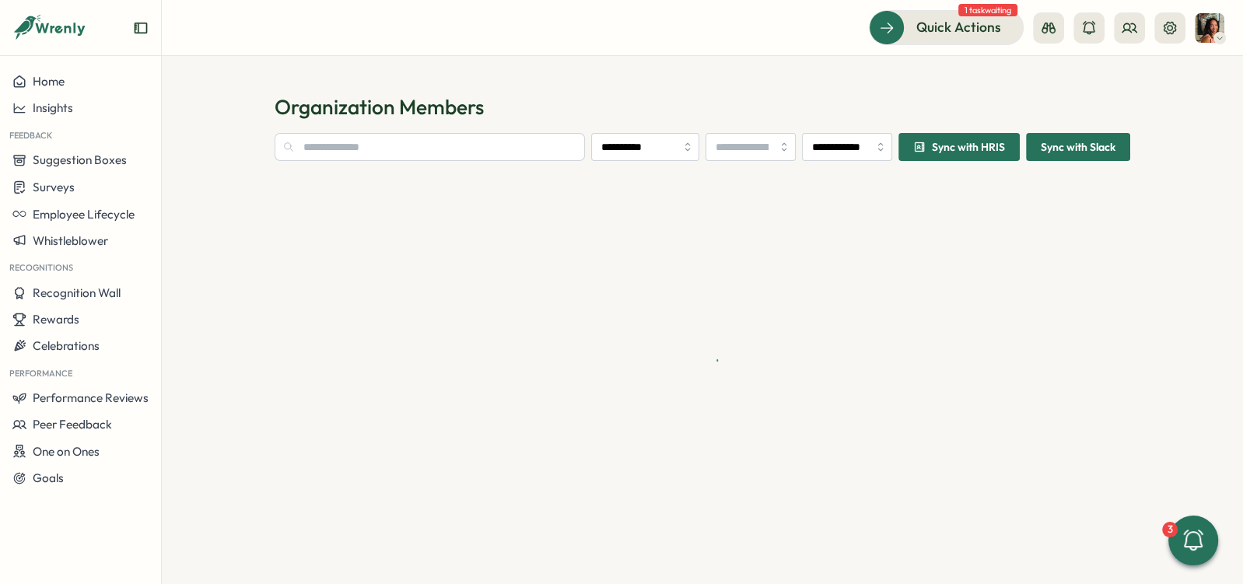
type input "**********"
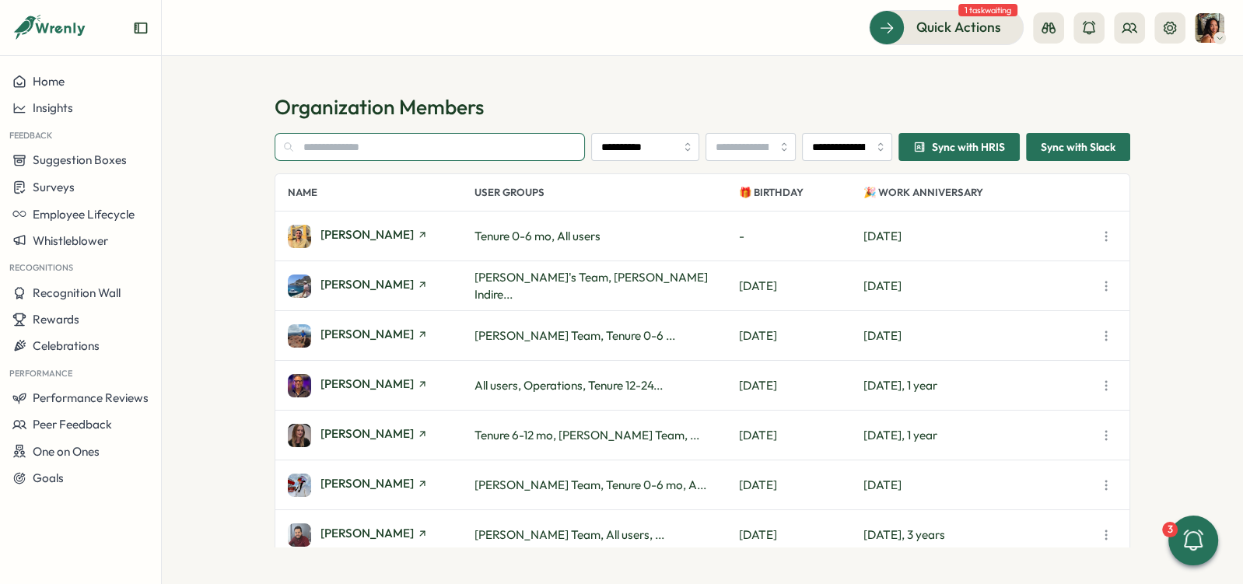
drag, startPoint x: 524, startPoint y: 155, endPoint x: 524, endPoint y: 135, distance: 19.5
click at [524, 155] on input "text" at bounding box center [430, 147] width 310 height 28
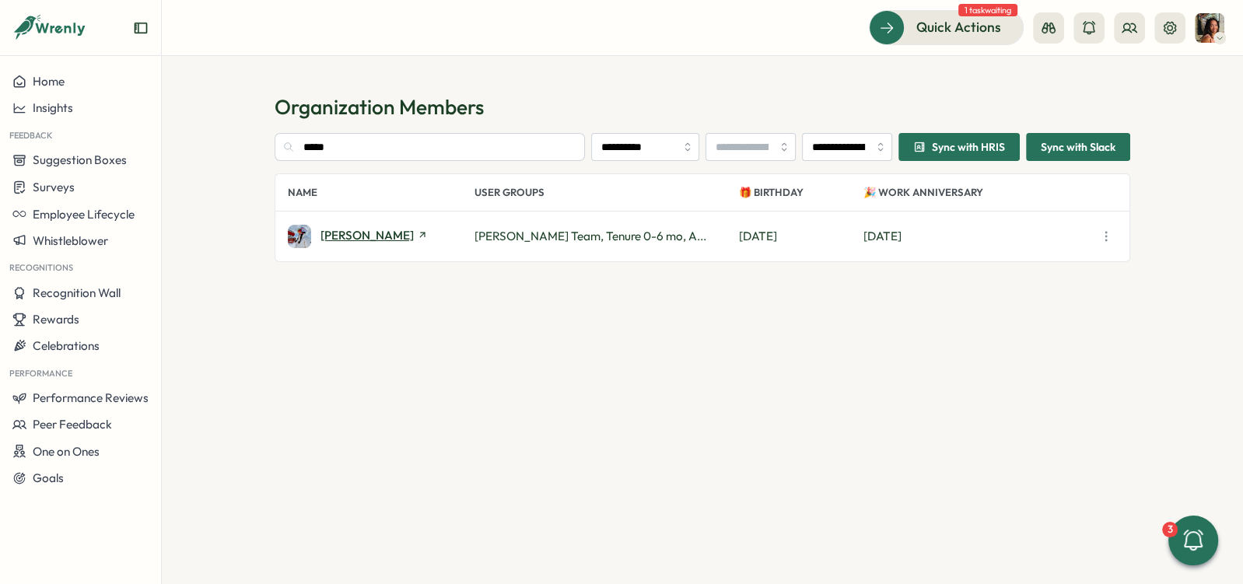
click at [346, 232] on span "Alara Kivilcim" at bounding box center [367, 236] width 93 height 12
click at [370, 148] on input "*****" at bounding box center [430, 147] width 310 height 28
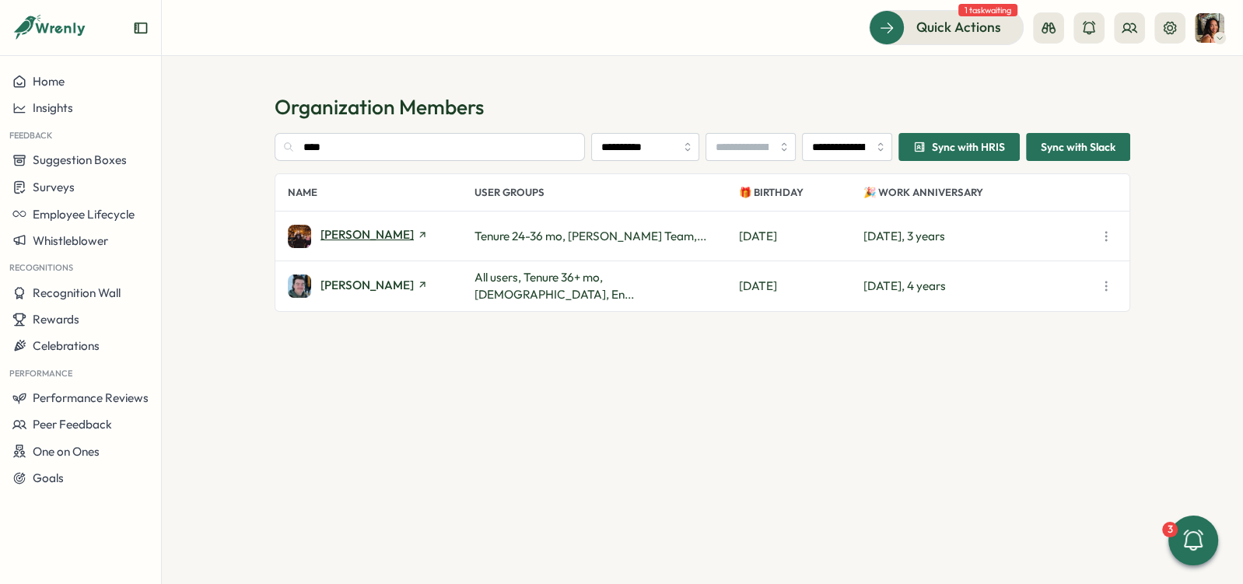
click at [353, 237] on span "Bradley Jones" at bounding box center [367, 235] width 93 height 12
click at [412, 150] on input "****" at bounding box center [430, 147] width 310 height 28
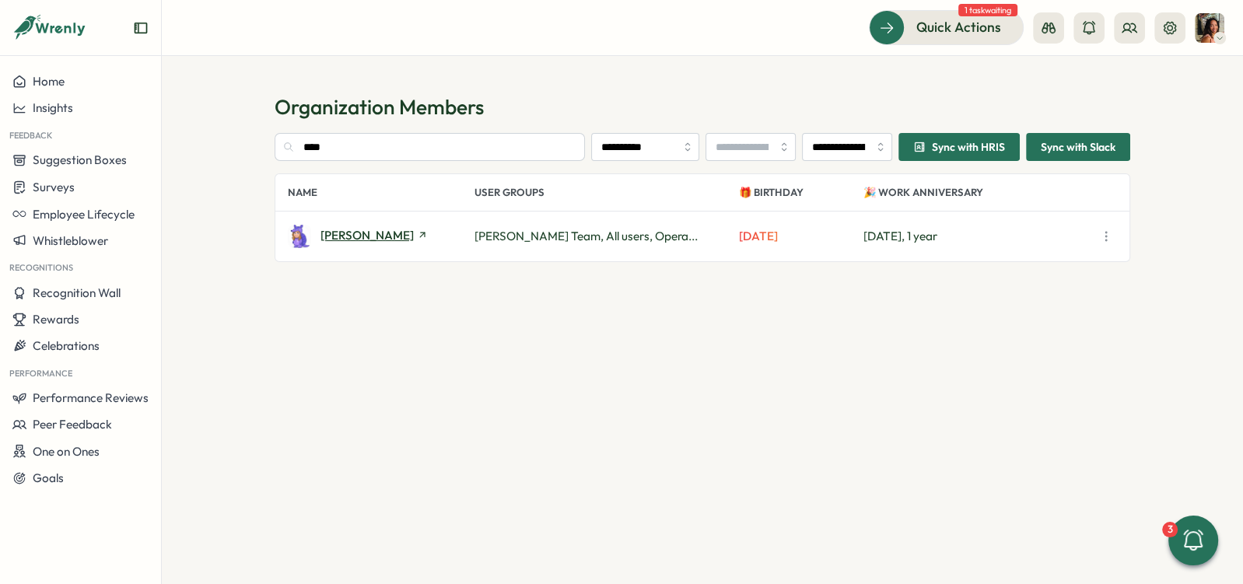
click at [359, 237] on span "Kori Keeling" at bounding box center [367, 236] width 93 height 12
click at [431, 154] on input "****" at bounding box center [430, 147] width 310 height 28
type input "*****"
click at [366, 231] on span "[PERSON_NAME]" at bounding box center [367, 236] width 93 height 12
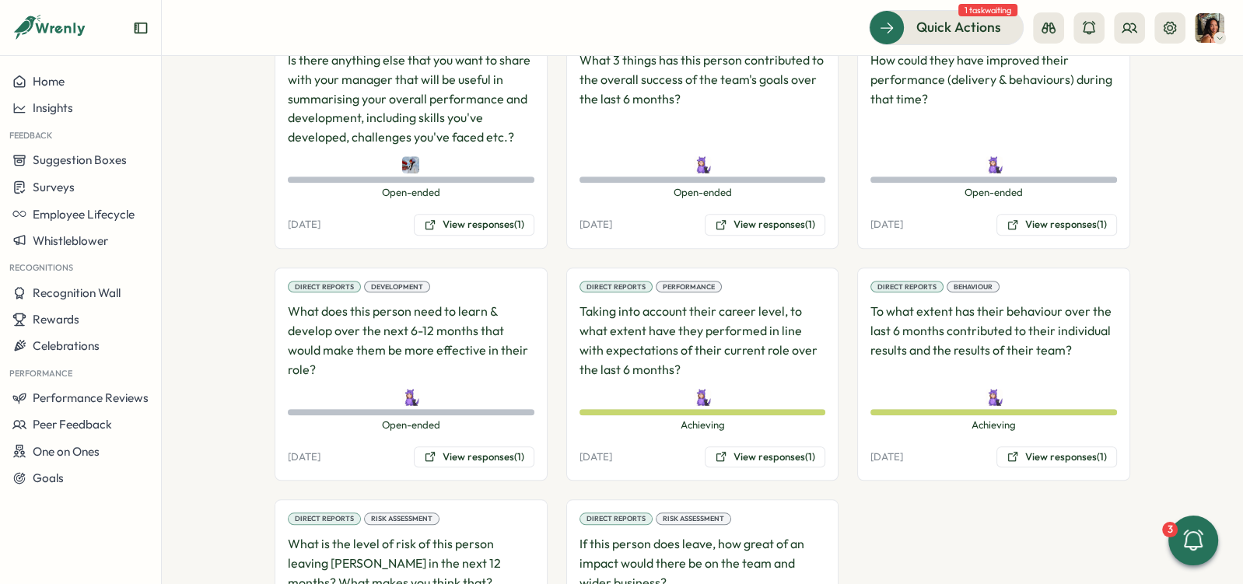
scroll to position [1313, 0]
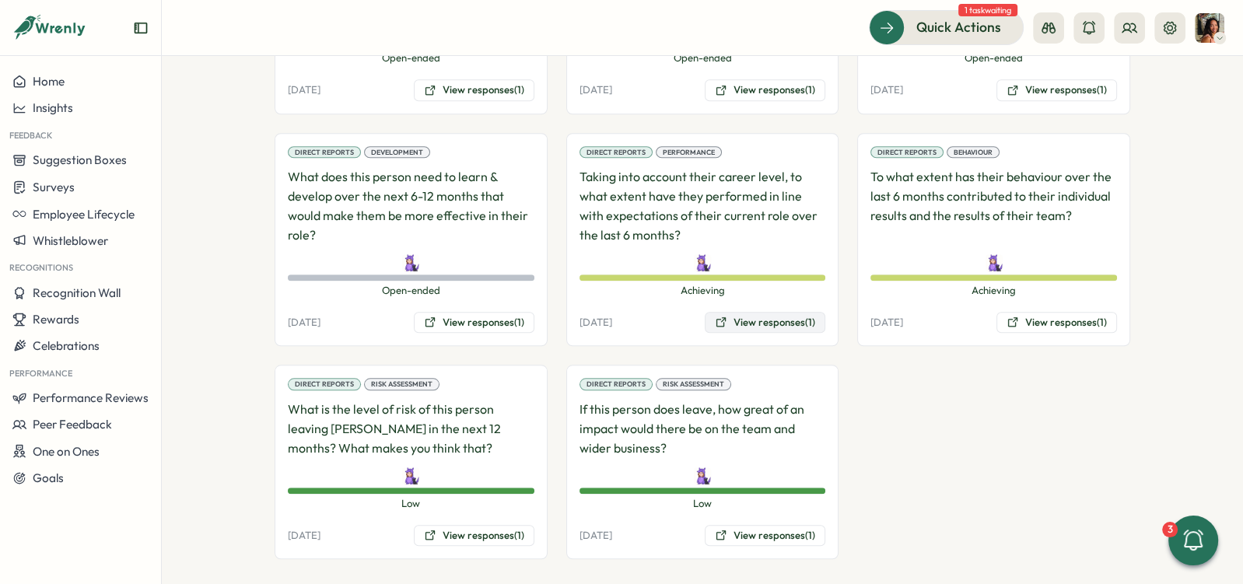
click at [752, 312] on button "View responses (1)" at bounding box center [765, 323] width 121 height 22
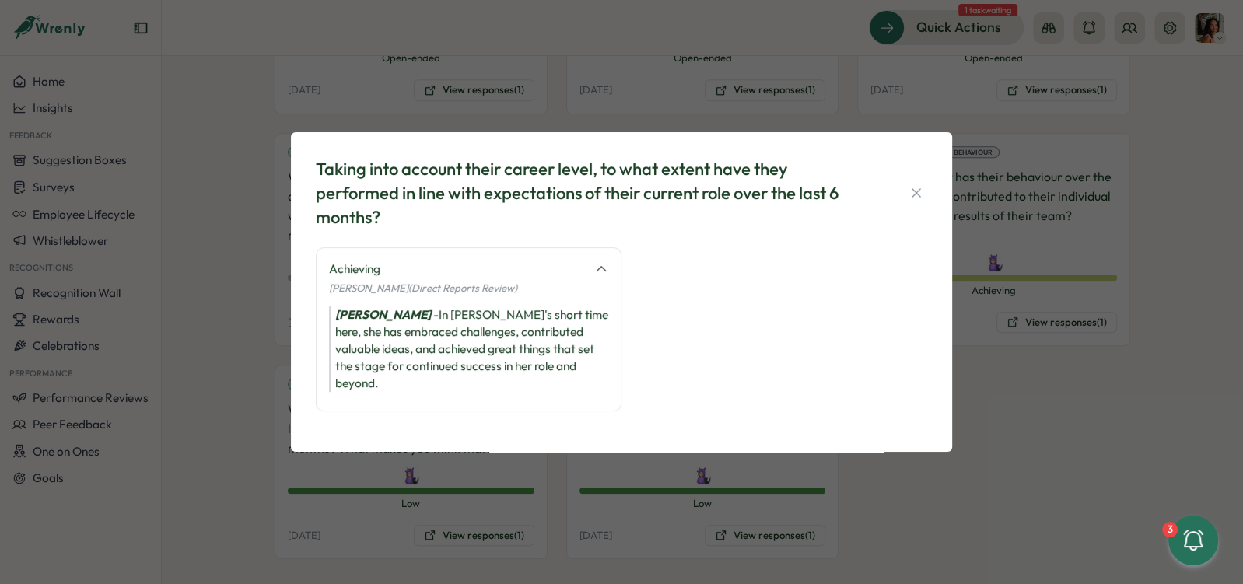
click at [985, 321] on div "Taking into account their career level, to what extent have they performed in l…" at bounding box center [621, 292] width 1243 height 584
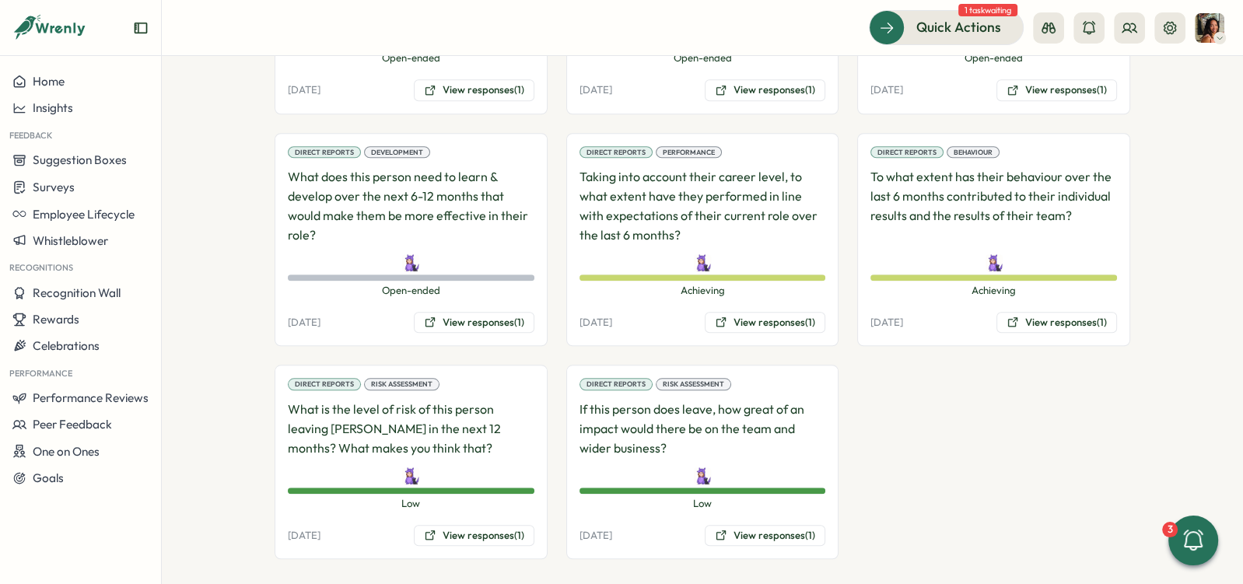
click at [427, 537] on div "Direct Reports Risk Assessment What is the level of risk of this person leaving…" at bounding box center [411, 462] width 273 height 194
click at [433, 530] on button "View responses (1)" at bounding box center [474, 536] width 121 height 22
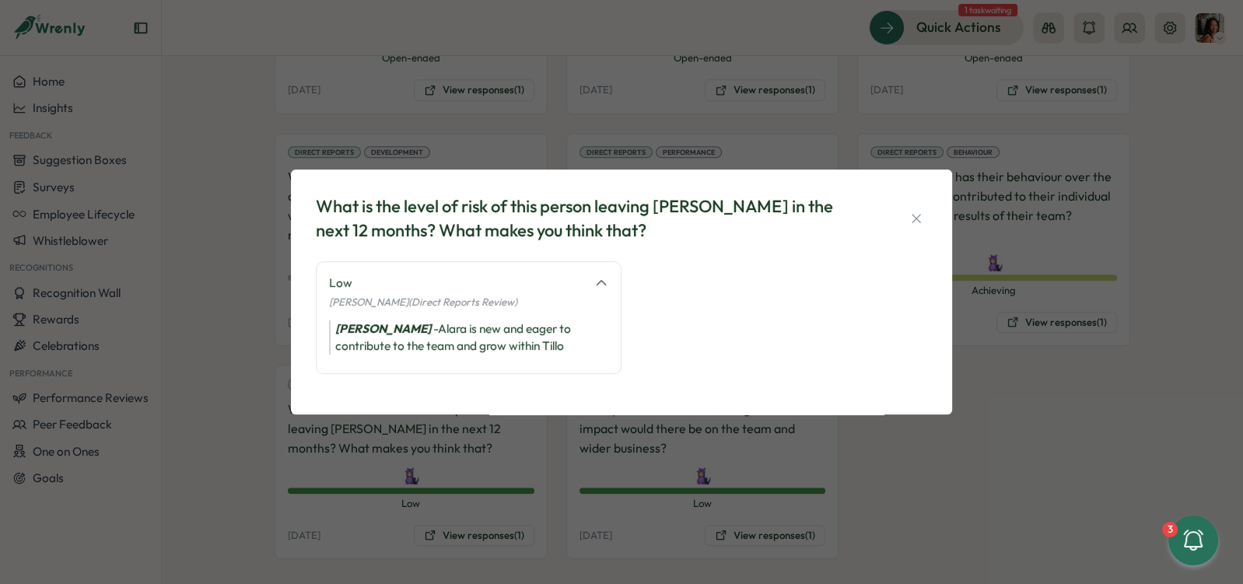
click at [640, 513] on div "What is the level of risk of this person leaving Tillo in the next 12 months? W…" at bounding box center [621, 292] width 1243 height 584
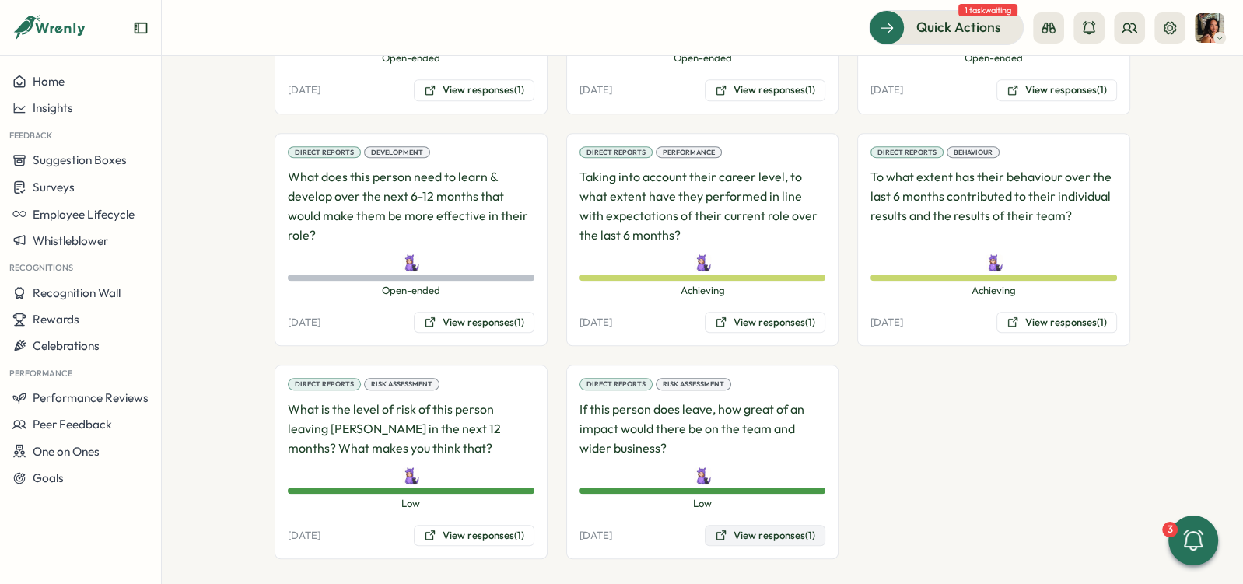
click at [749, 525] on button "View responses (1)" at bounding box center [765, 536] width 121 height 22
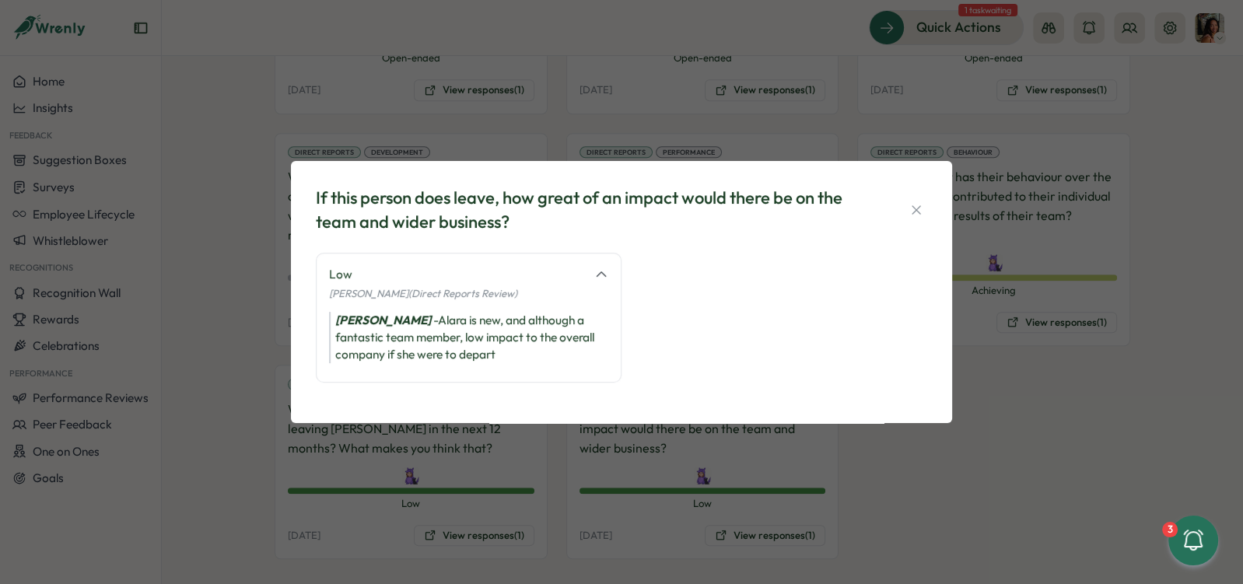
click at [506, 527] on div "If this person does leave, how great of an impact would there be on the team an…" at bounding box center [621, 292] width 1243 height 584
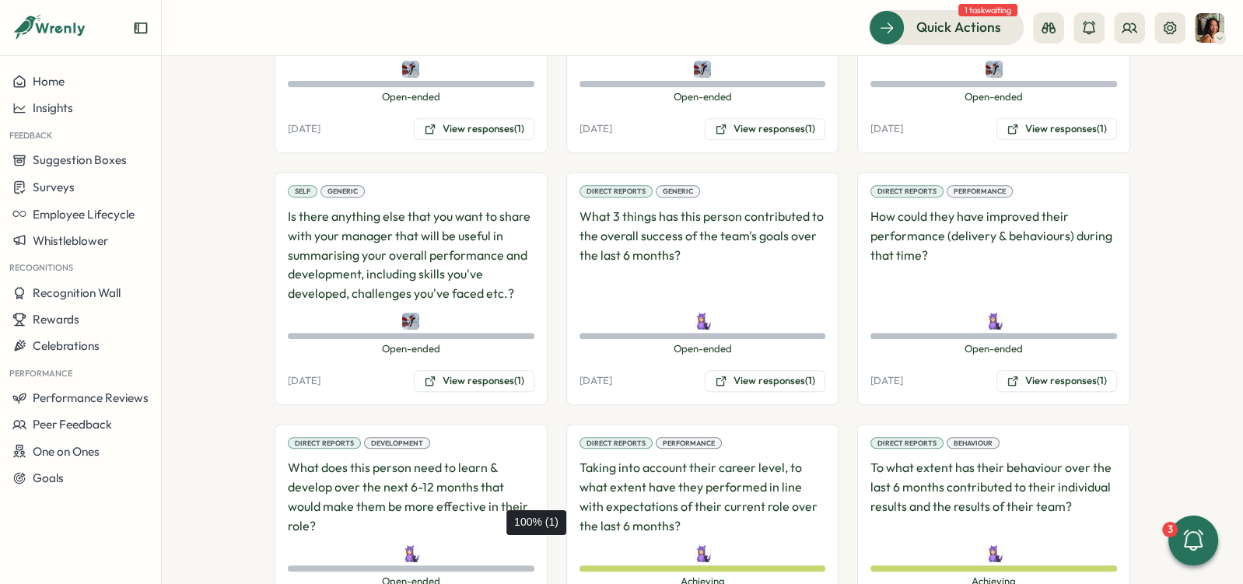
scroll to position [1006, 0]
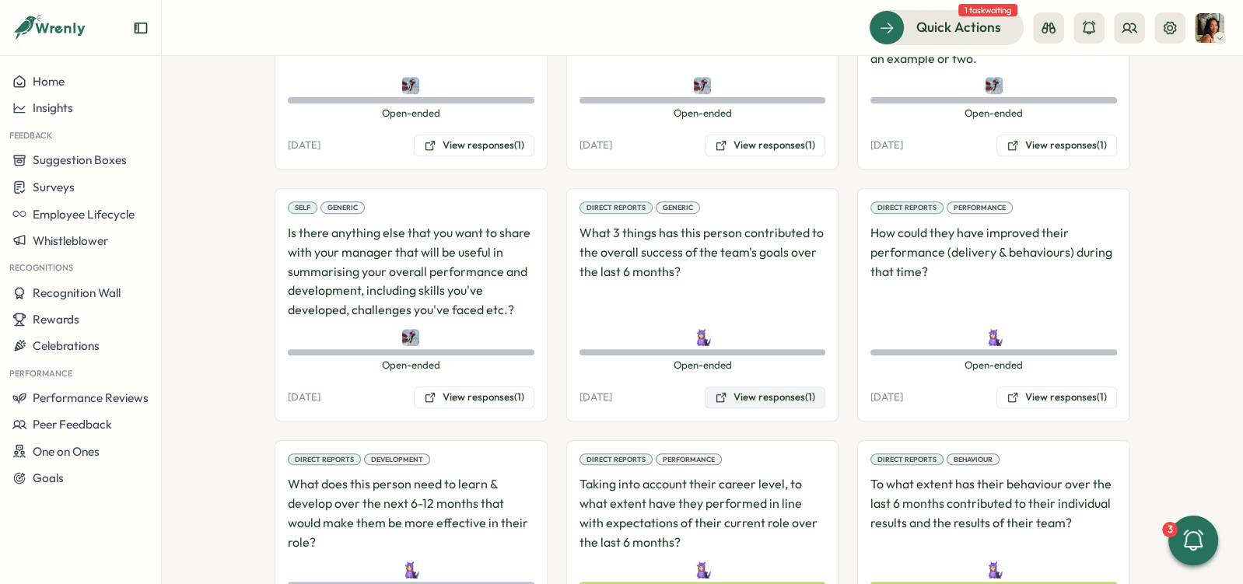
click at [777, 387] on button "View responses (1)" at bounding box center [765, 398] width 121 height 22
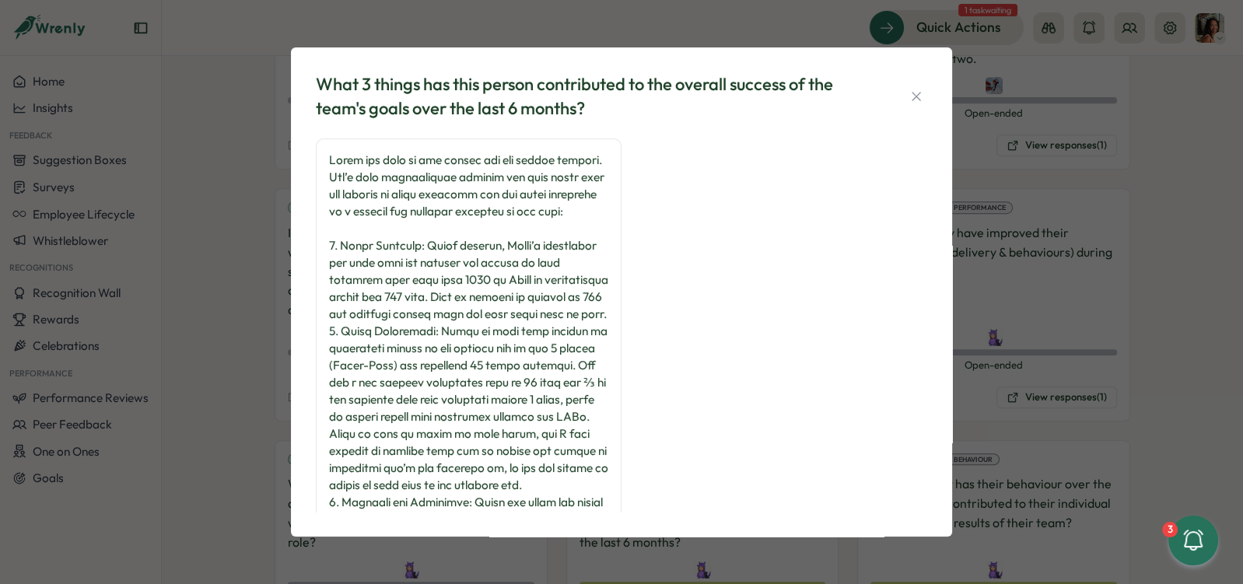
click at [1018, 215] on div "What 3 things has this person contributed to the overall success of the team's …" at bounding box center [621, 292] width 1243 height 584
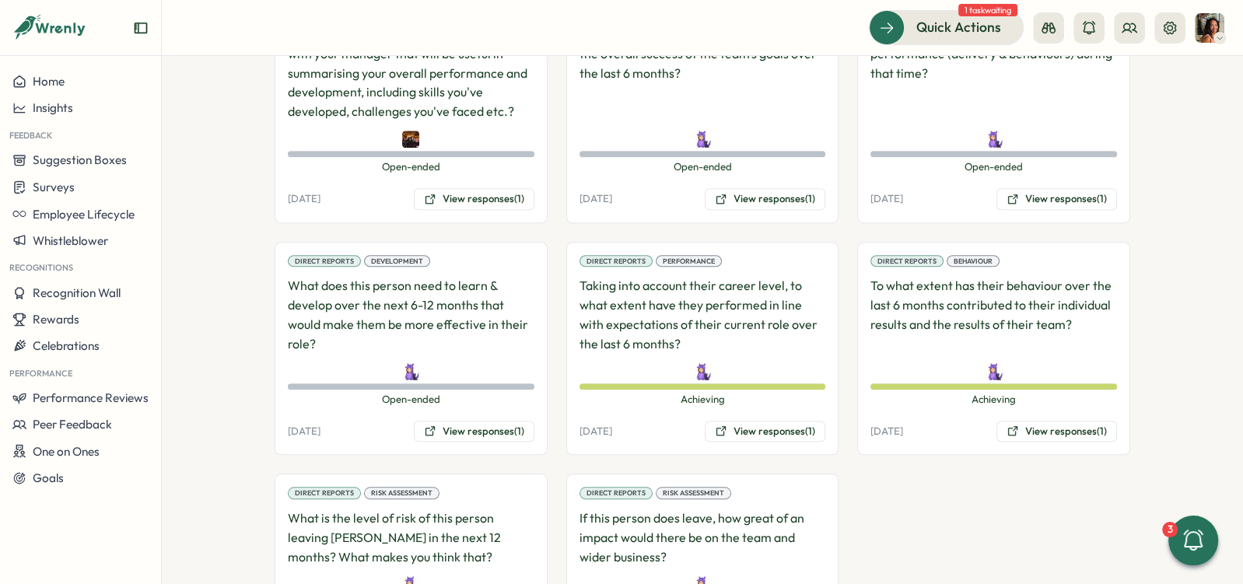
scroll to position [1313, 0]
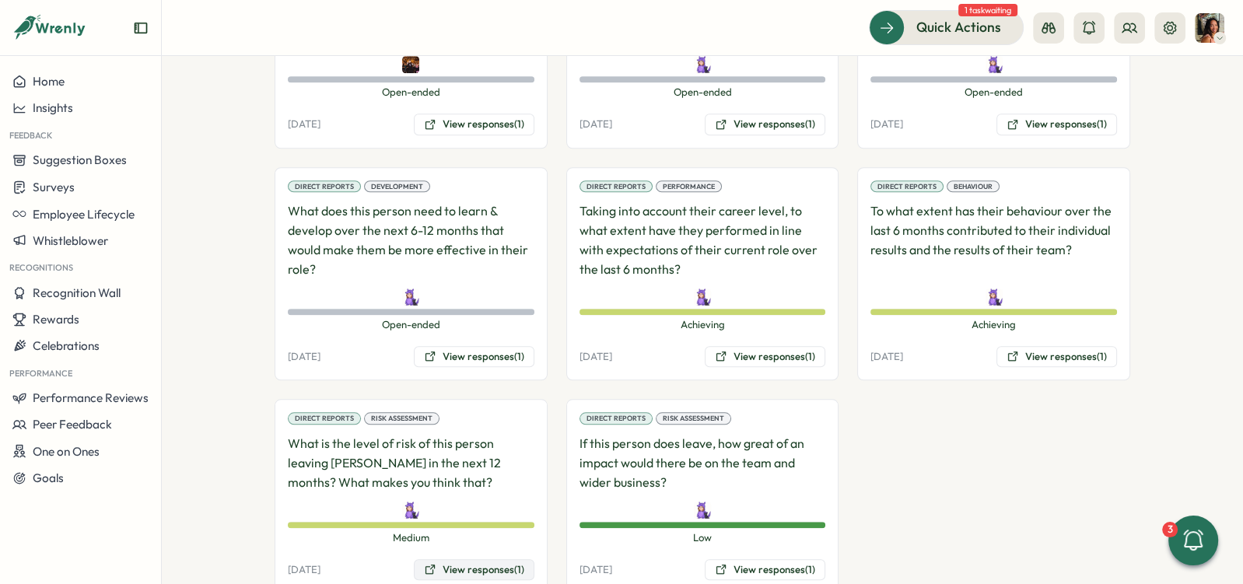
click at [452, 559] on button "View responses (1)" at bounding box center [474, 570] width 121 height 22
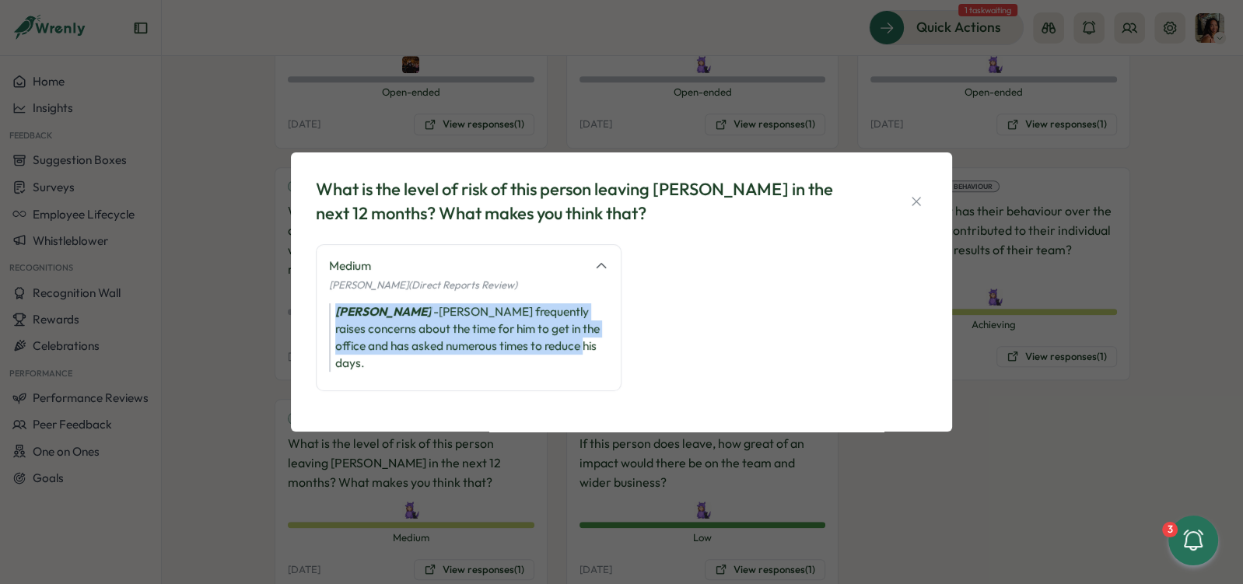
drag, startPoint x: 436, startPoint y: 309, endPoint x: 434, endPoint y: 367, distance: 58.4
click at [434, 367] on div "Medium [PERSON_NAME] (Direct Reports Review) [PERSON_NAME] frequently raises co…" at bounding box center [469, 317] width 306 height 147
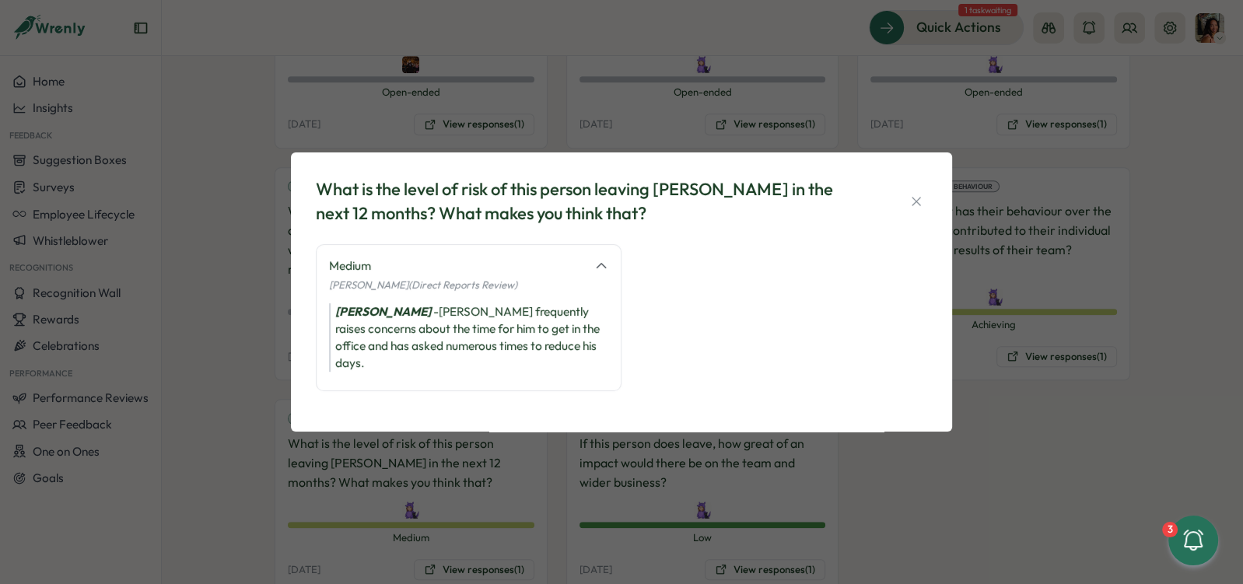
click at [1030, 394] on div "What is the level of risk of this person leaving [PERSON_NAME] in the next 12 m…" at bounding box center [621, 292] width 1243 height 584
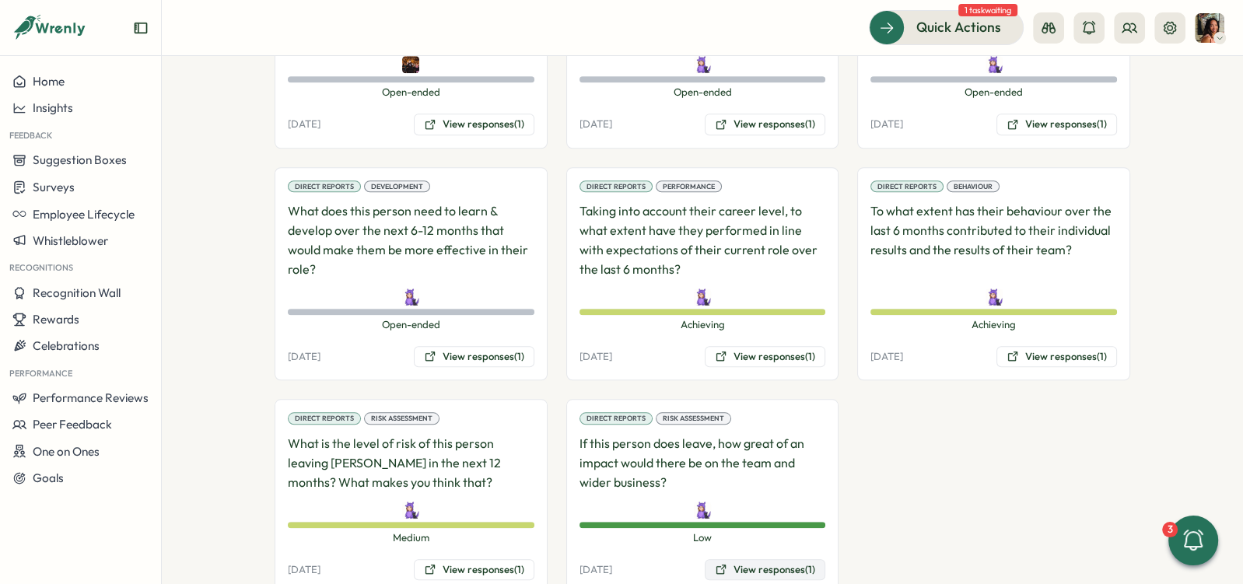
click at [737, 559] on button "View responses (1)" at bounding box center [765, 570] width 121 height 22
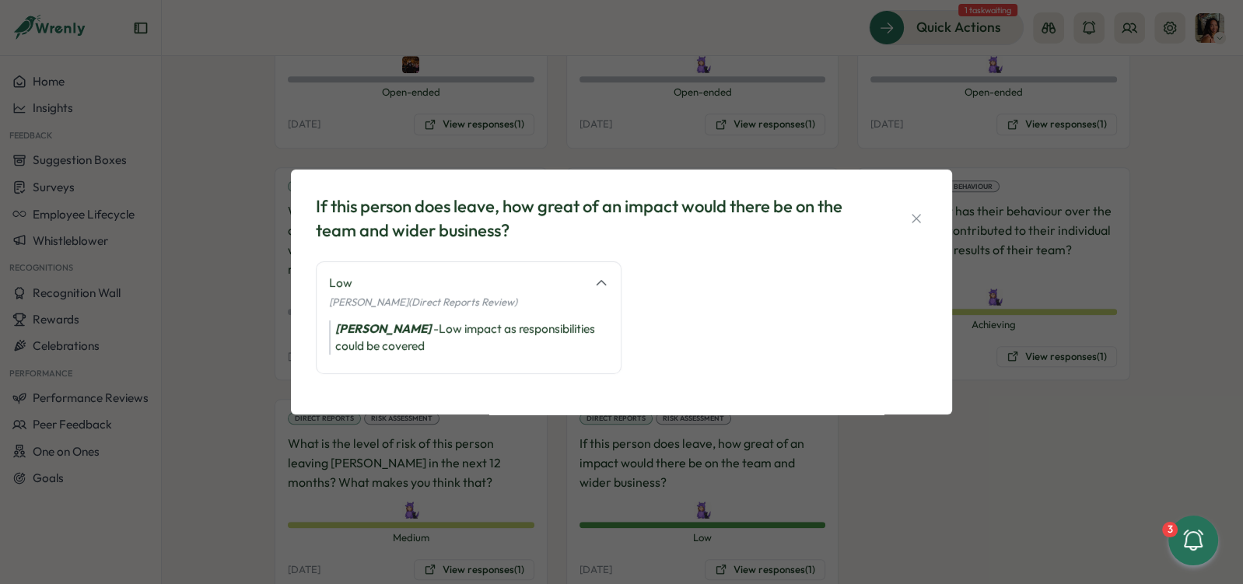
click at [944, 463] on div "If this person does leave, how great of an impact would there be on the team an…" at bounding box center [621, 292] width 1243 height 584
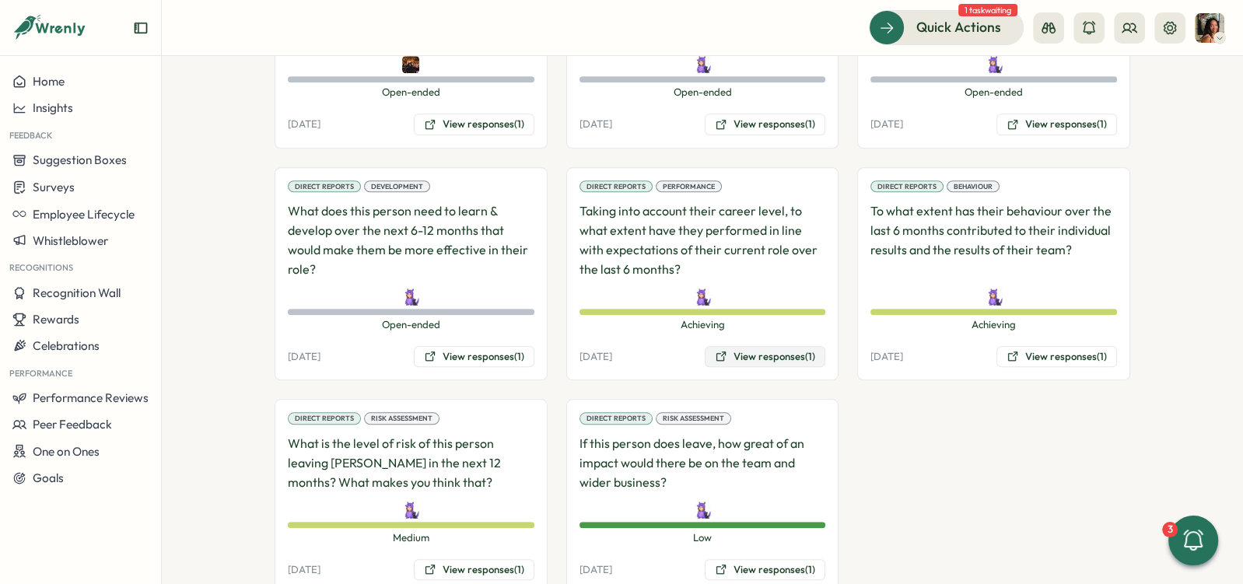
click at [775, 346] on button "View responses (1)" at bounding box center [765, 357] width 121 height 22
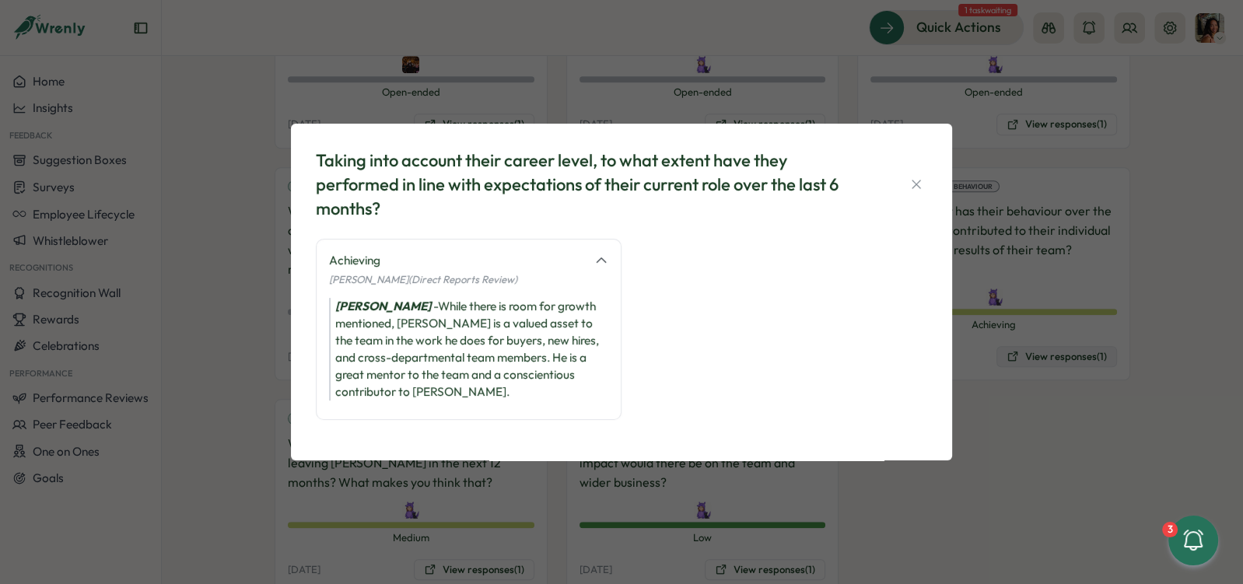
click at [1011, 321] on div "Taking into account their career level, to what extent have they performed in l…" at bounding box center [621, 292] width 1243 height 584
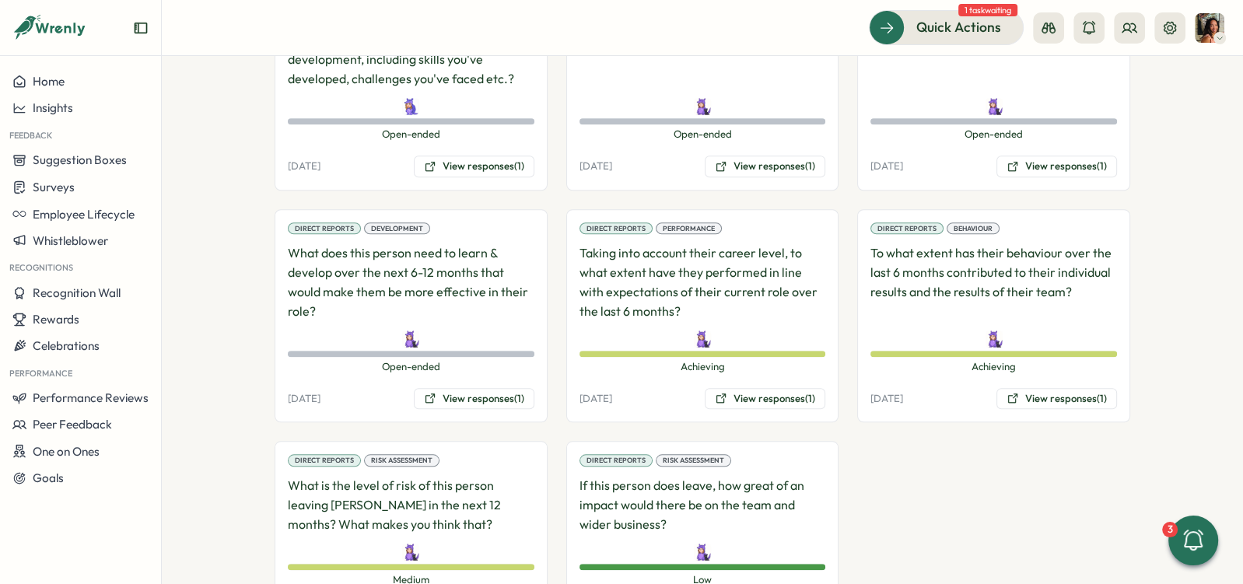
scroll to position [1281, 0]
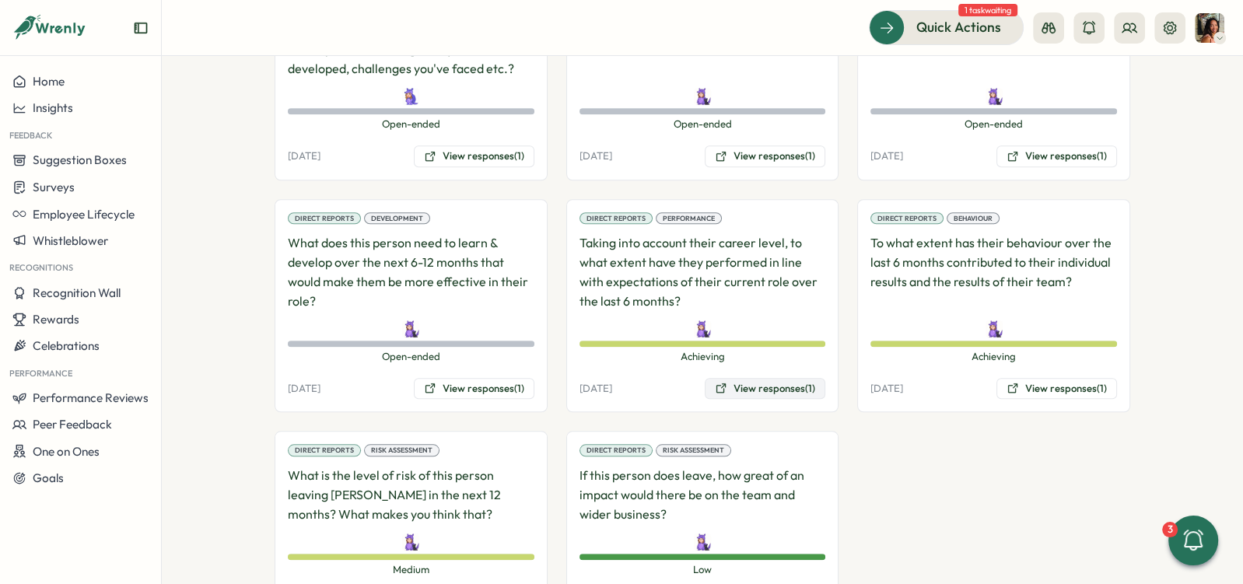
click at [747, 378] on button "View responses (1)" at bounding box center [765, 389] width 121 height 22
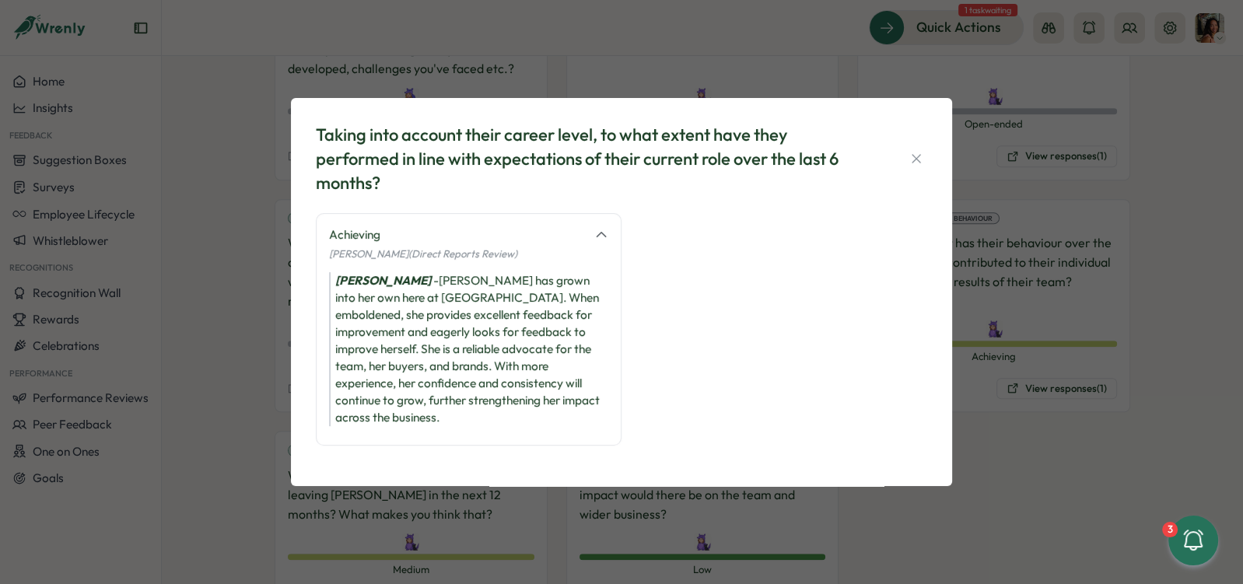
click at [974, 390] on div "Taking into account their career level, to what extent have they performed in l…" at bounding box center [621, 292] width 1243 height 584
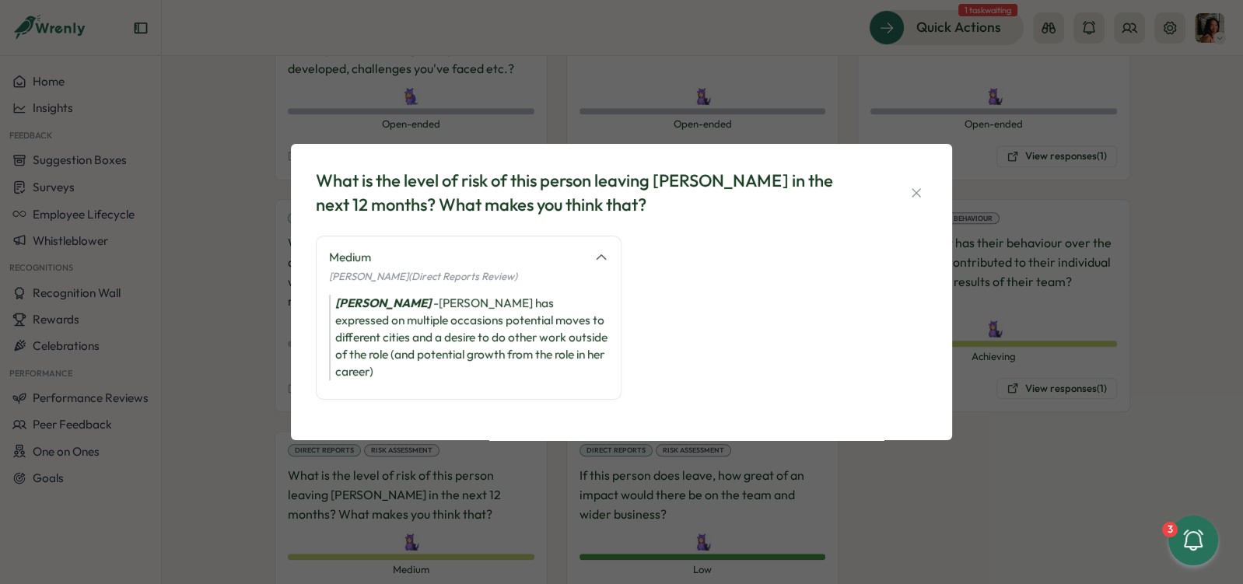
click at [745, 489] on div "What is the level of risk of this person leaving [PERSON_NAME] in the next 12 m…" at bounding box center [621, 292] width 1243 height 584
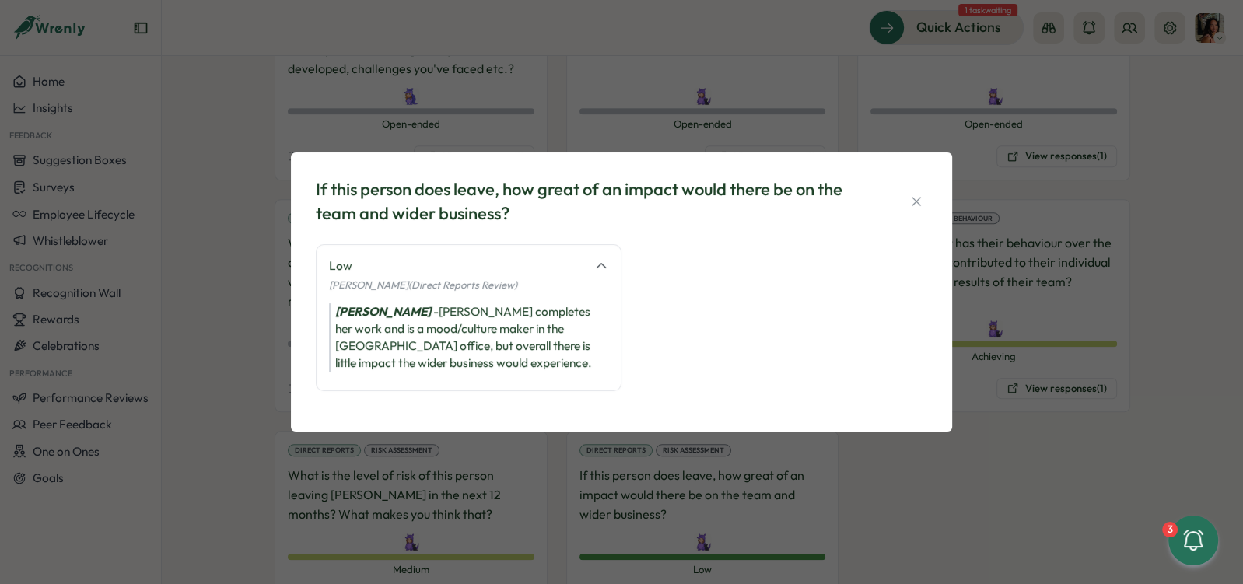
click at [806, 502] on div "If this person does leave, how great of an impact would there be on the team an…" at bounding box center [621, 292] width 1243 height 584
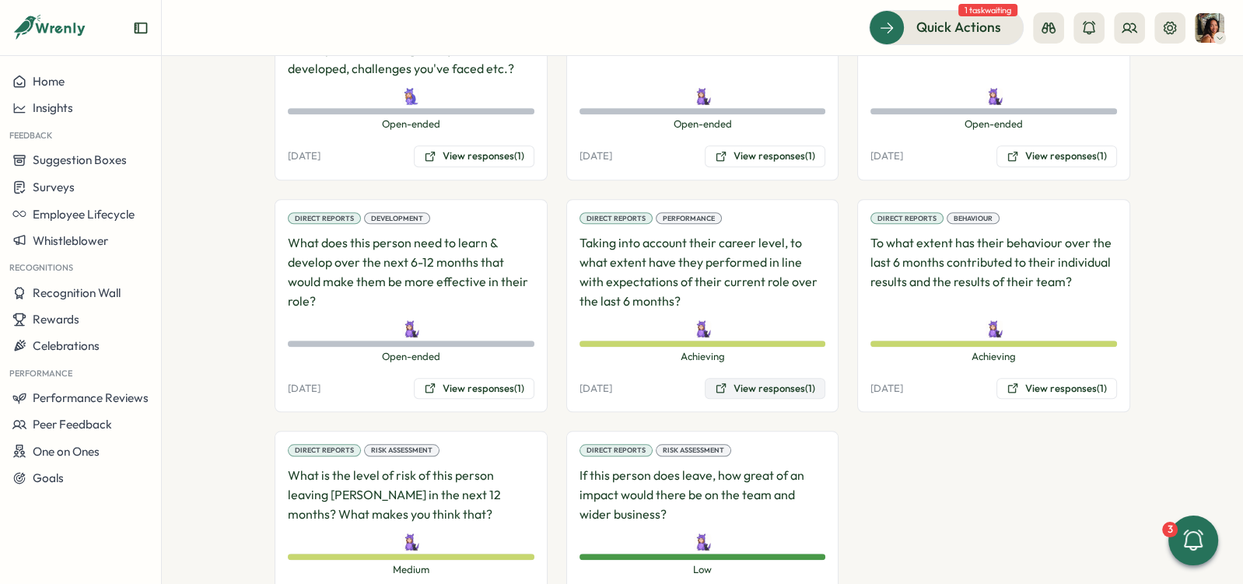
click at [792, 378] on button "View responses (1)" at bounding box center [765, 389] width 121 height 22
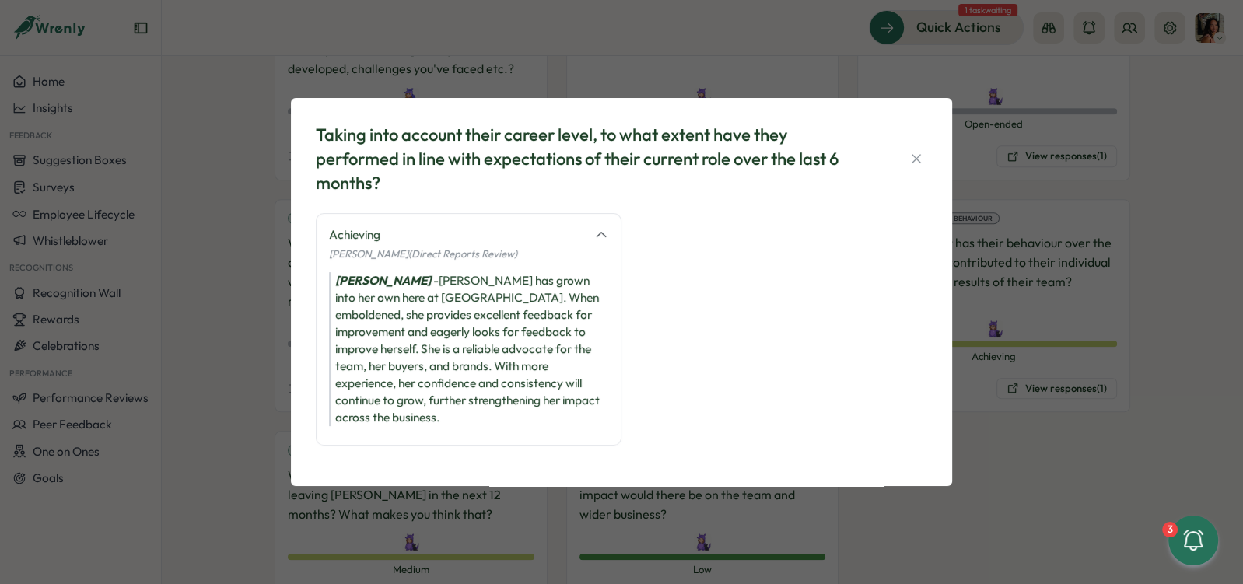
click at [1067, 385] on div "Taking into account their career level, to what extent have they performed in l…" at bounding box center [621, 292] width 1243 height 584
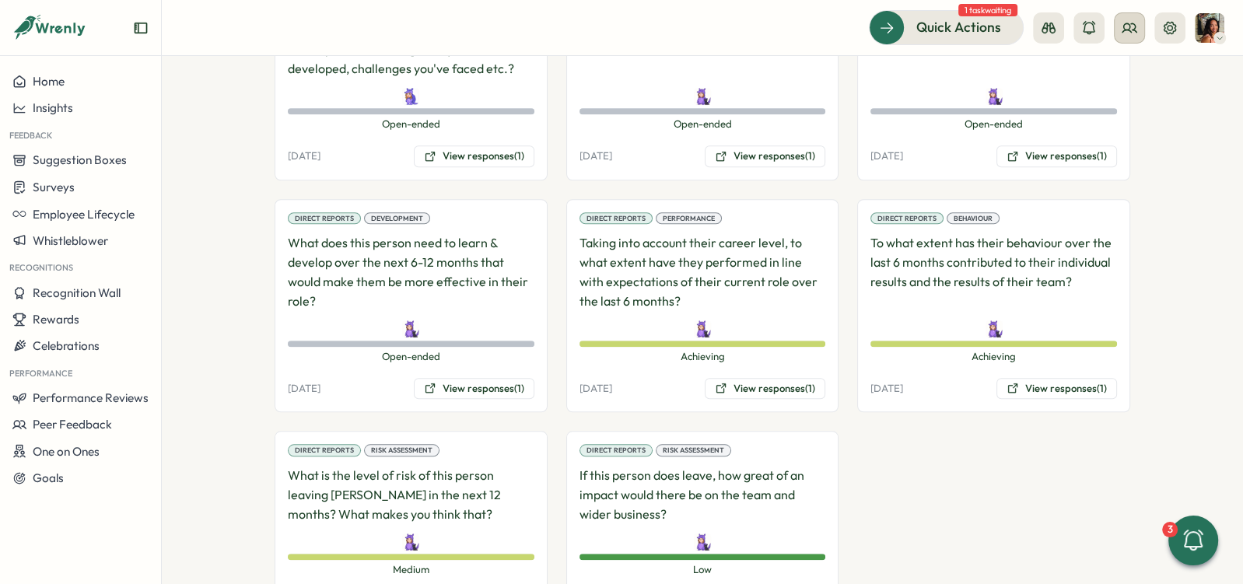
click at [1130, 29] on icon at bounding box center [1130, 28] width 16 height 16
click at [1111, 86] on div "Org Members" at bounding box center [1130, 77] width 117 height 30
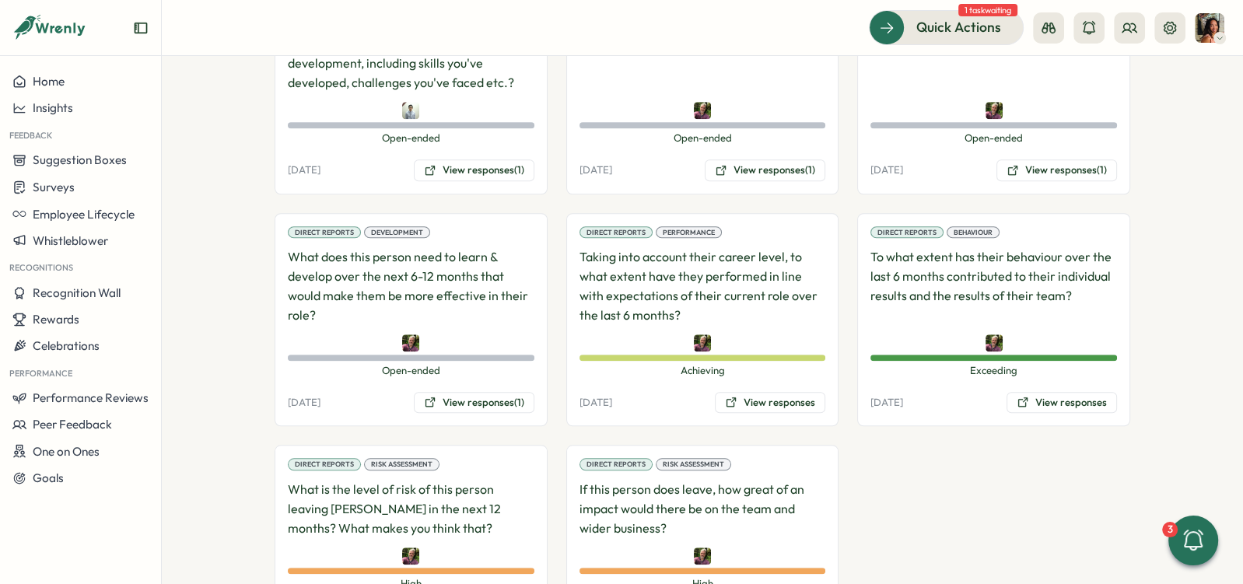
scroll to position [1288, 0]
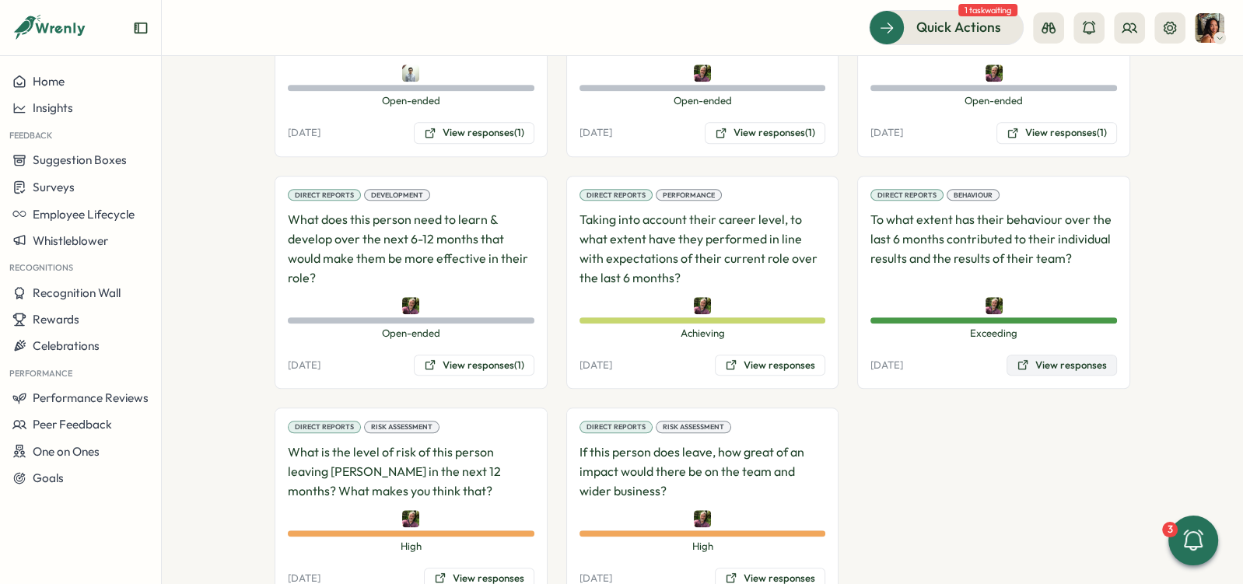
click at [1032, 355] on button "View responses" at bounding box center [1062, 366] width 110 height 22
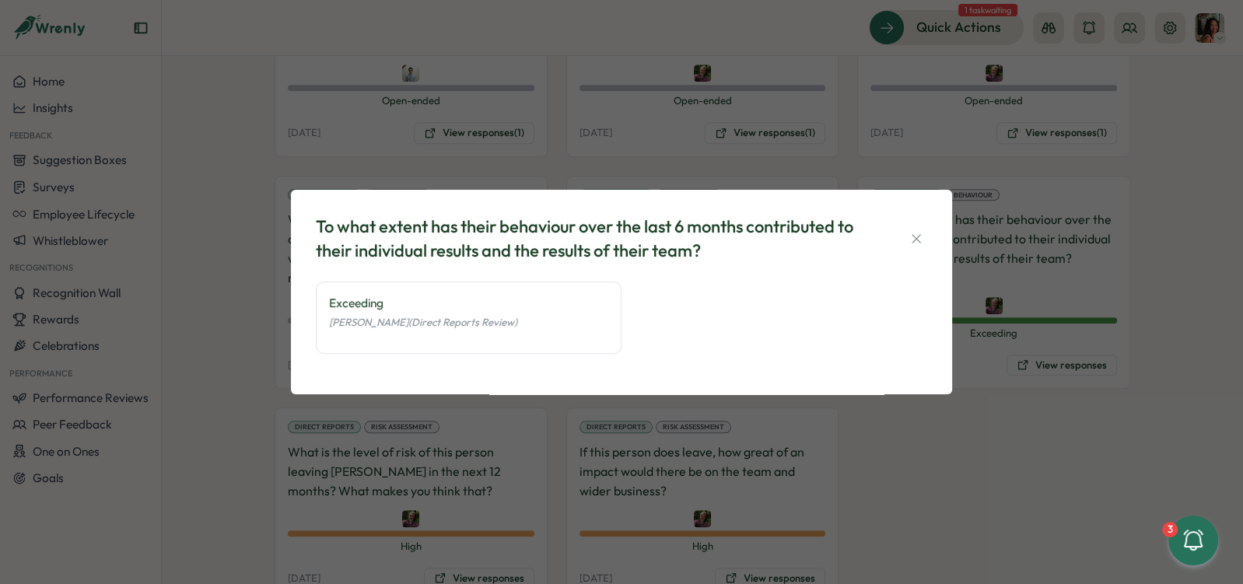
click at [342, 475] on div "To what extent has their behaviour over the last 6 months contributed to their …" at bounding box center [621, 292] width 1243 height 584
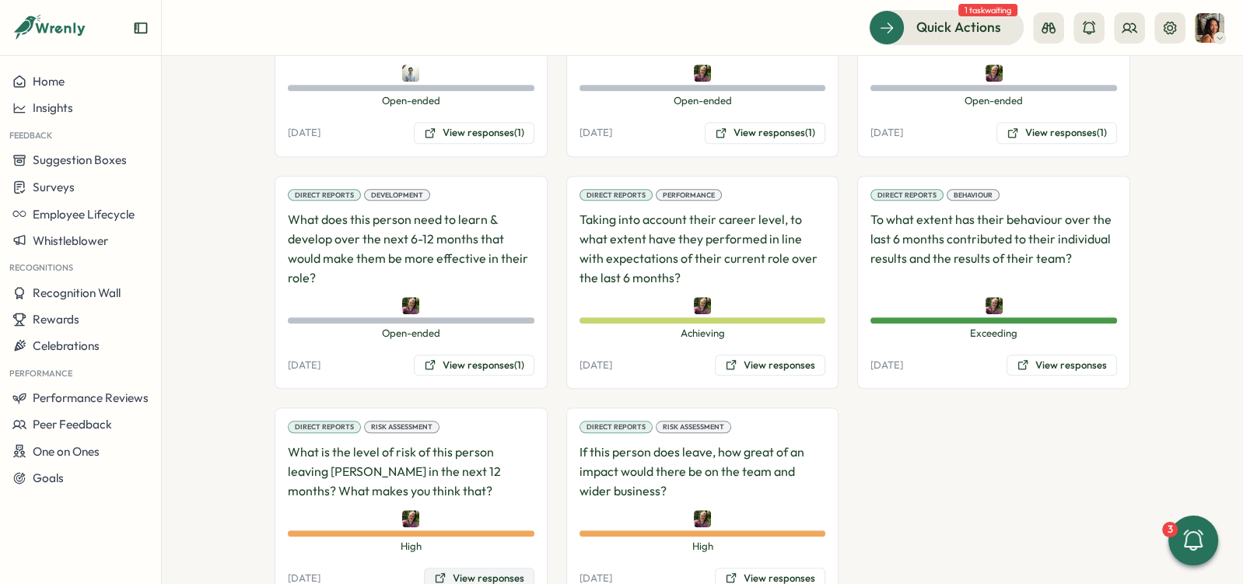
click at [450, 568] on button "View responses" at bounding box center [479, 579] width 110 height 22
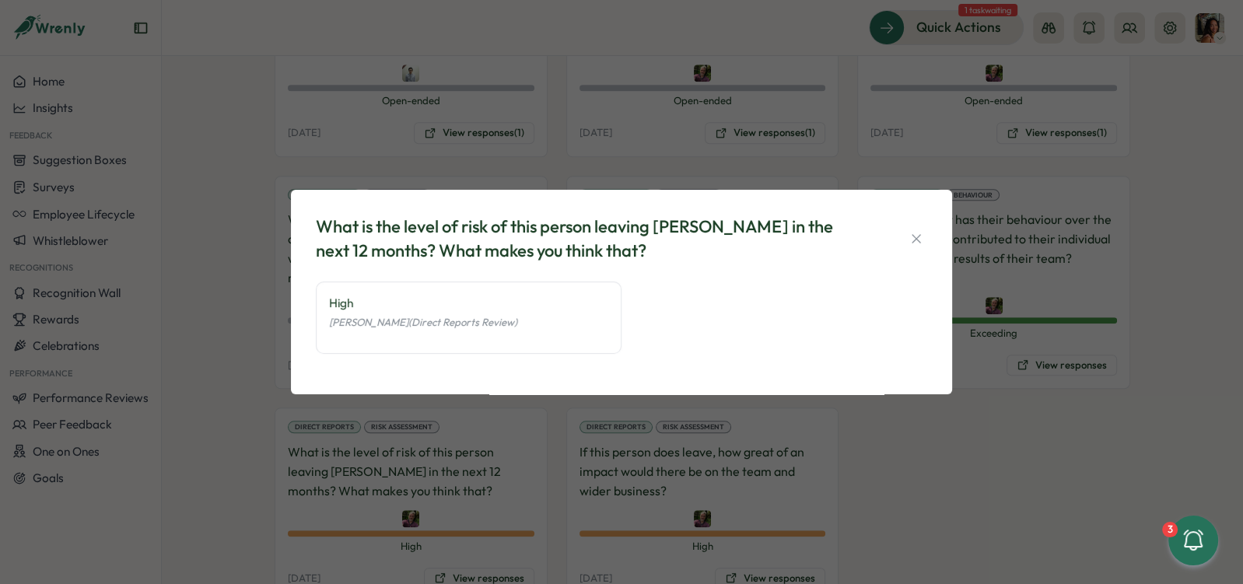
click at [566, 479] on div "What is the level of risk of this person leaving [PERSON_NAME] in the next 12 m…" at bounding box center [621, 292] width 1243 height 584
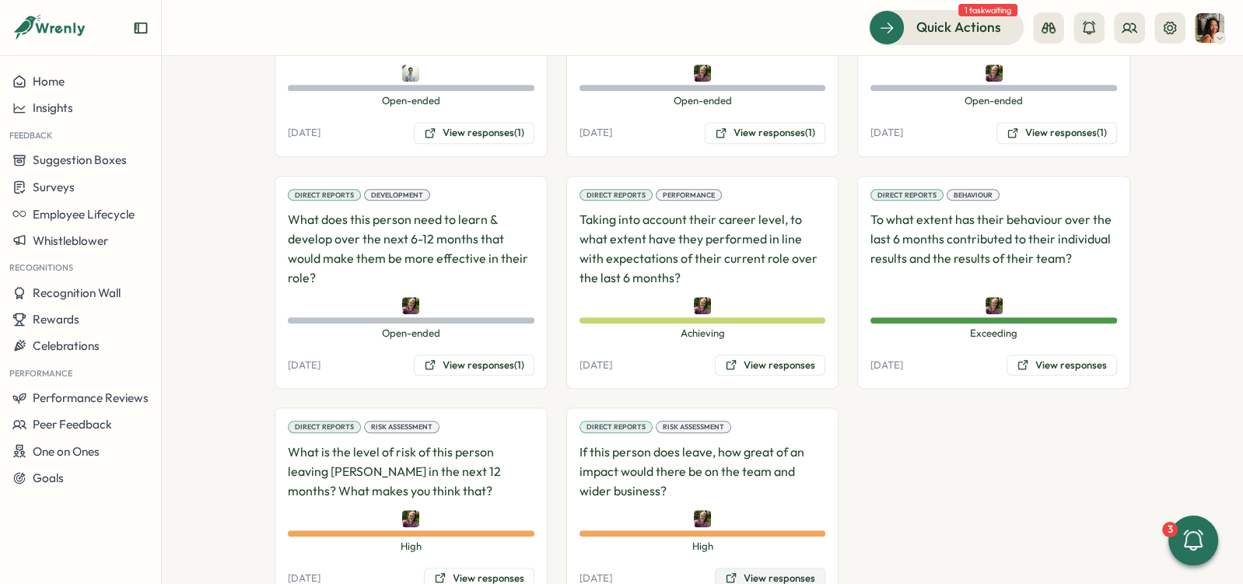
click at [745, 568] on button "View responses" at bounding box center [770, 579] width 110 height 22
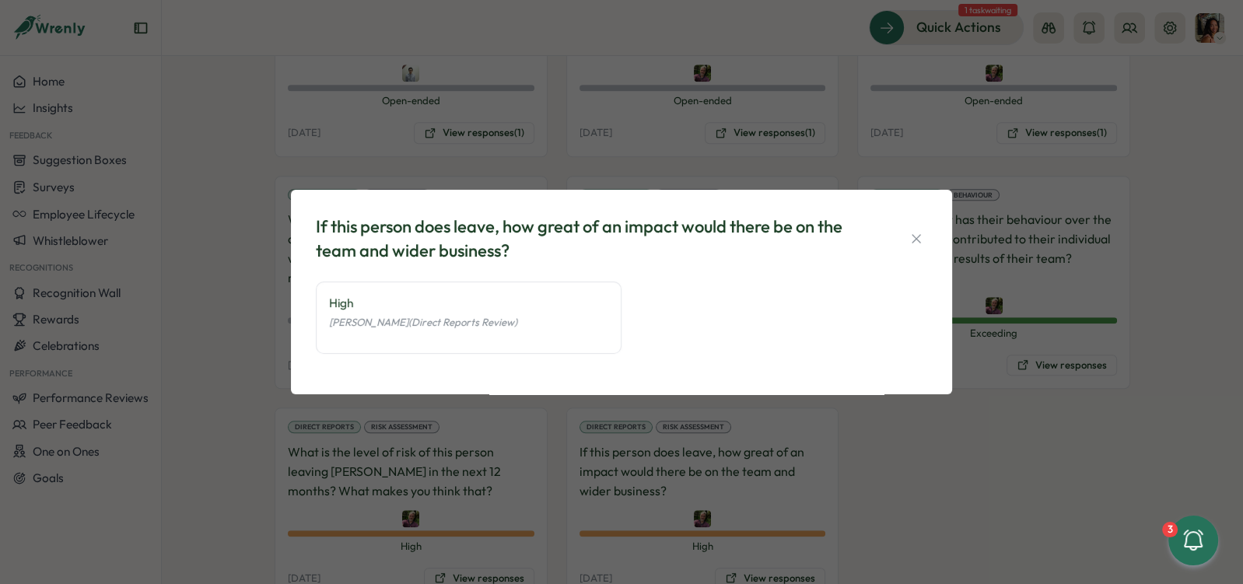
click at [546, 480] on div "If this person does leave, how great of an impact would there be on the team an…" at bounding box center [621, 292] width 1243 height 584
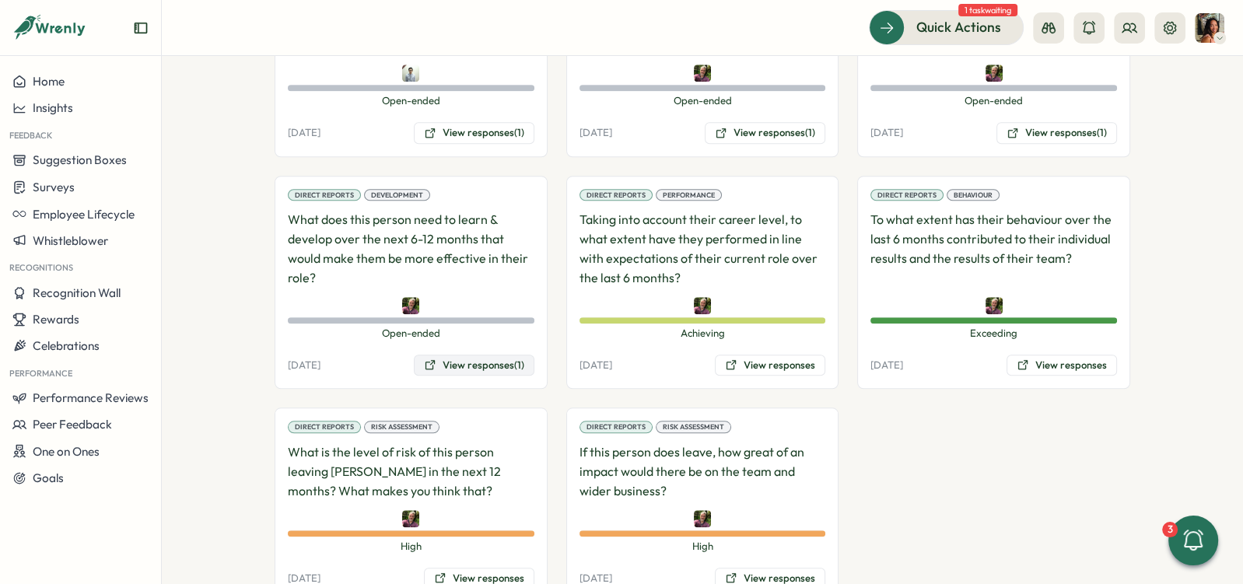
click at [465, 355] on button "View responses (1)" at bounding box center [474, 366] width 121 height 22
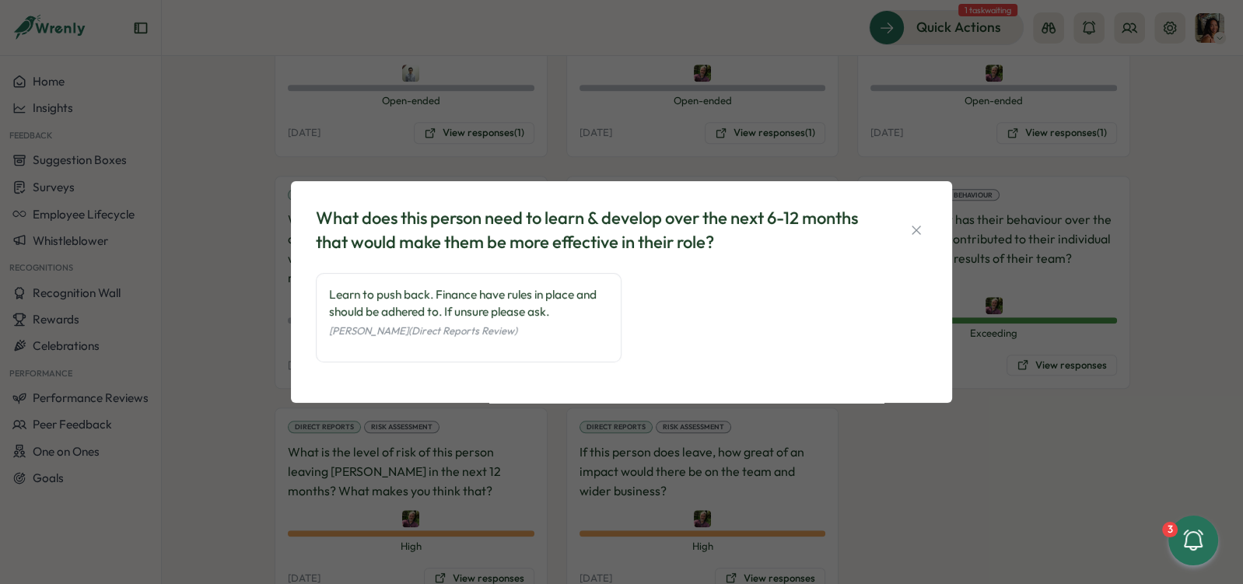
click at [459, 422] on div "What does this person need to learn & develop over the next 6-12 months that wo…" at bounding box center [621, 292] width 1243 height 584
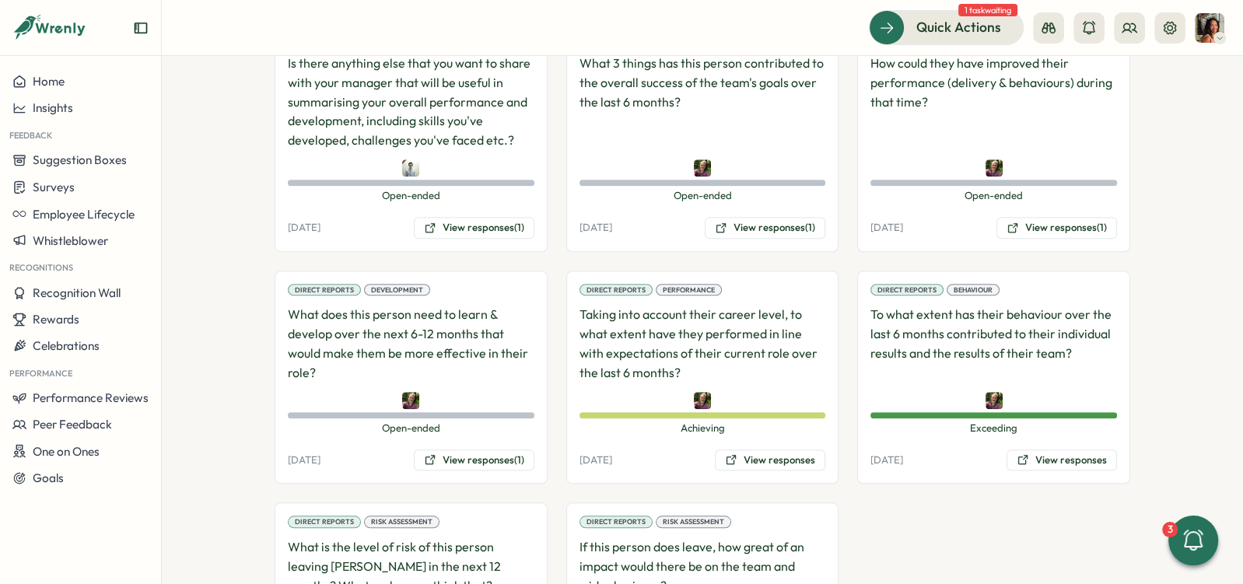
scroll to position [1064, 0]
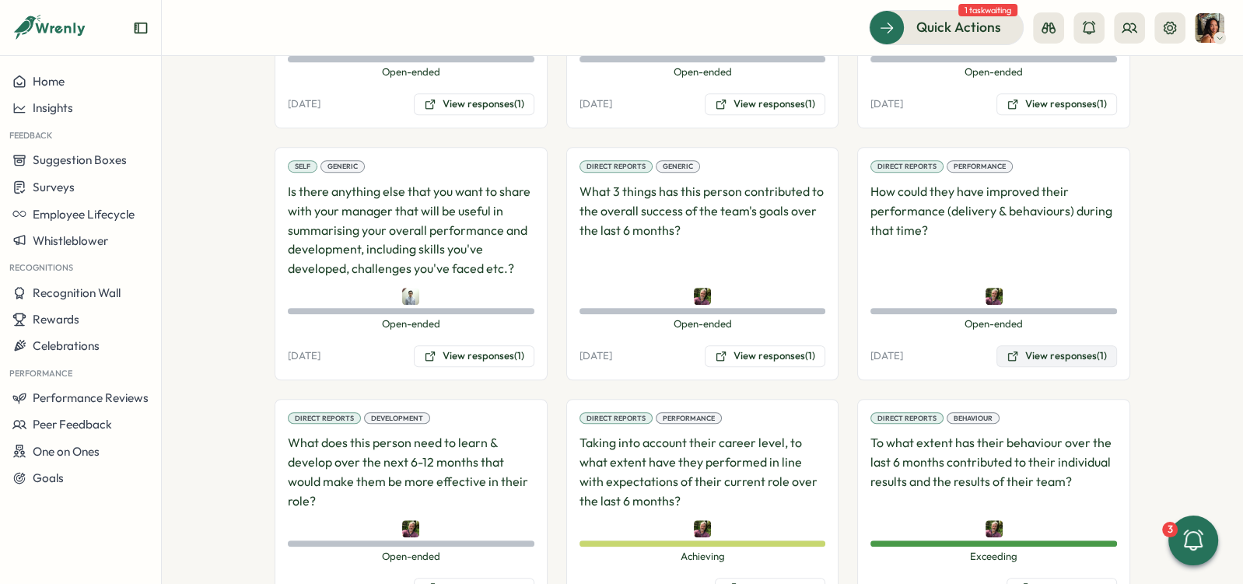
click at [1053, 345] on button "View responses (1)" at bounding box center [1057, 356] width 121 height 22
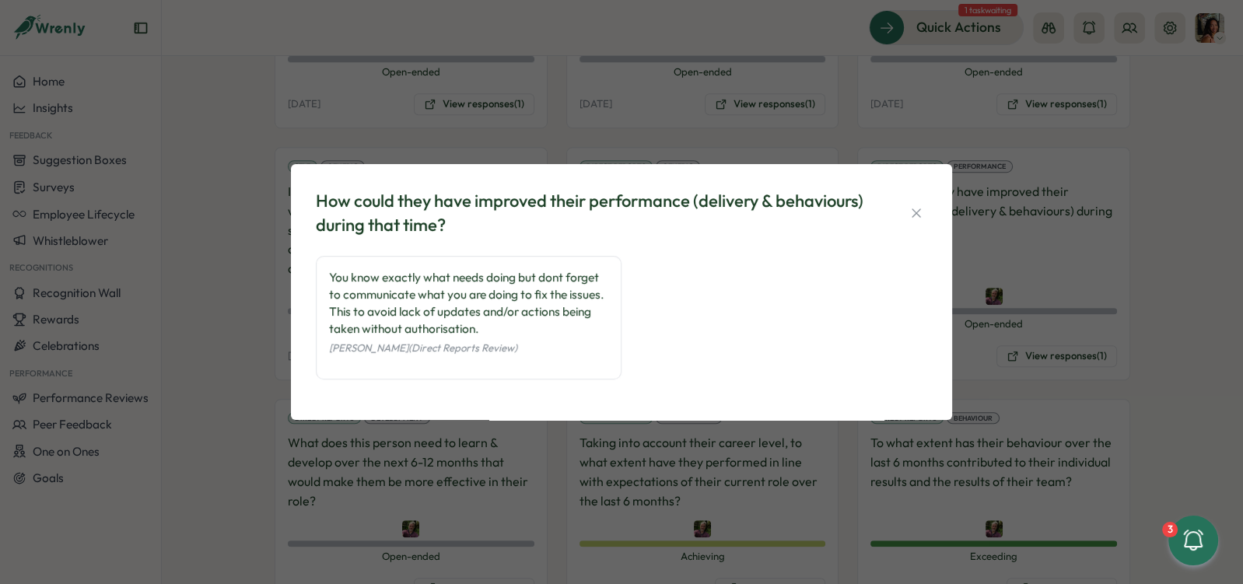
click at [541, 481] on div "How could they have improved their performance (delivery & behaviours) during t…" at bounding box center [621, 292] width 1243 height 584
